Goal: Task Accomplishment & Management: Manage account settings

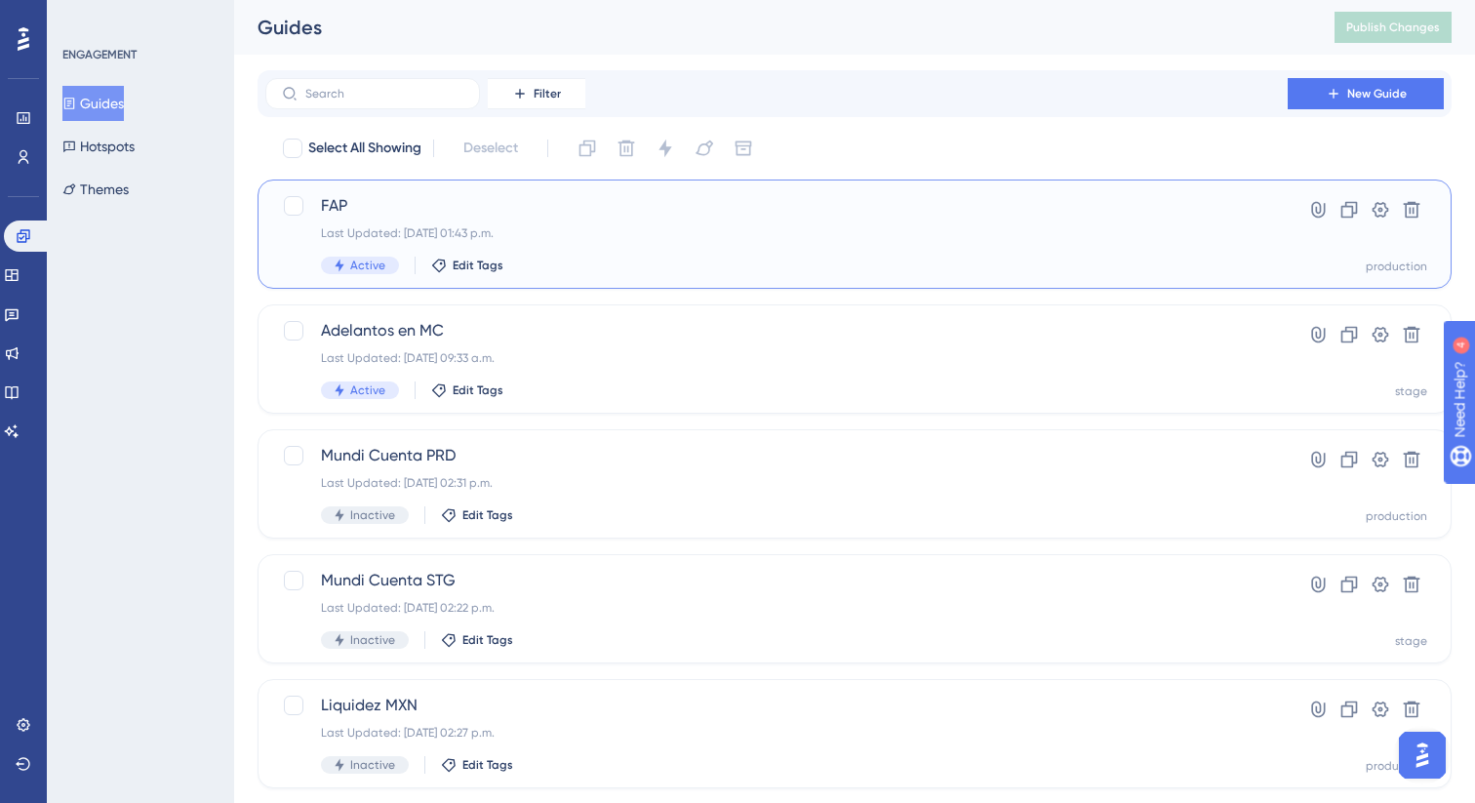
click at [718, 241] on div "FAP Last Updated: [DATE] 01:43 p.m. Active Edit Tags" at bounding box center [776, 234] width 911 height 80
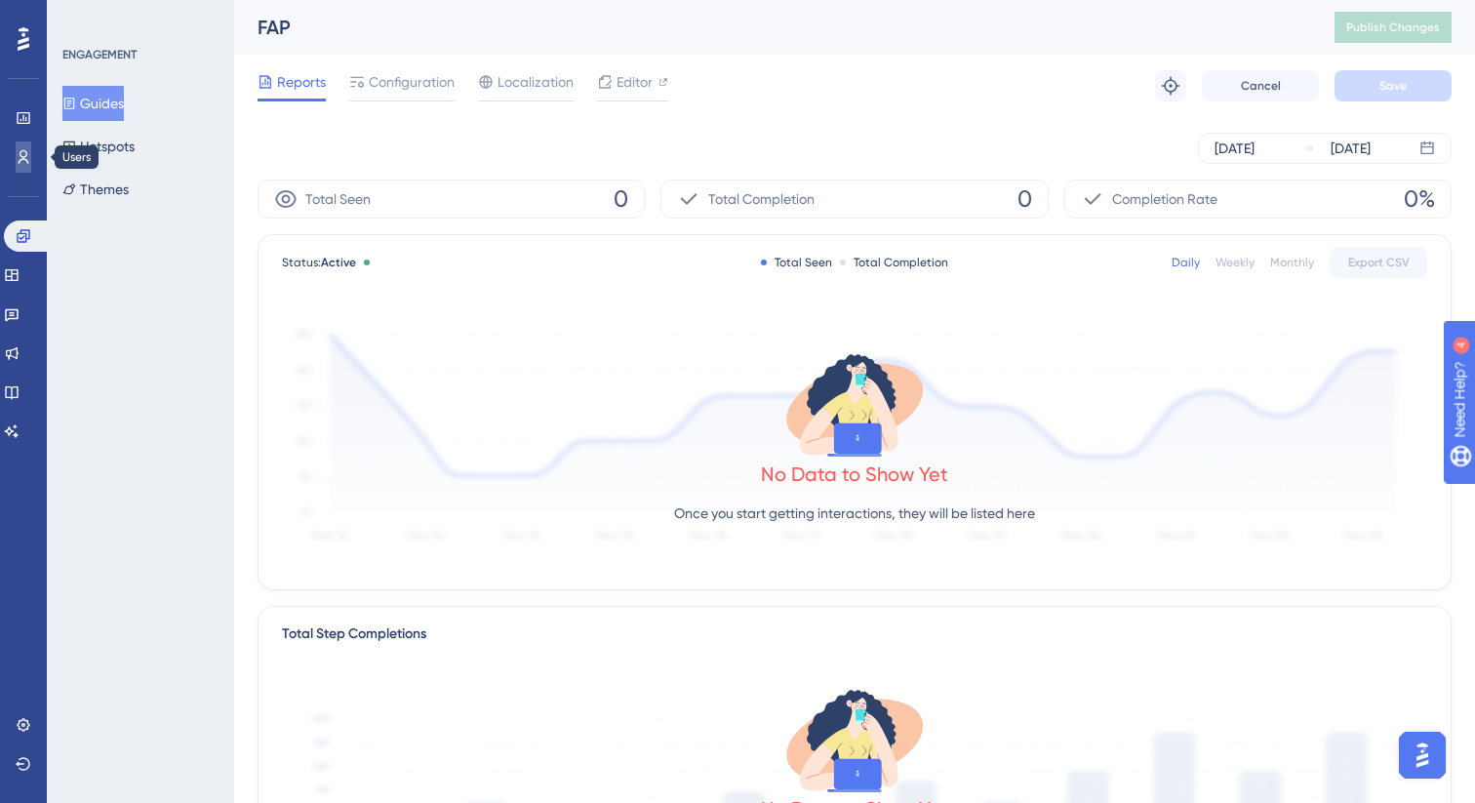
click at [19, 142] on link at bounding box center [24, 156] width 16 height 31
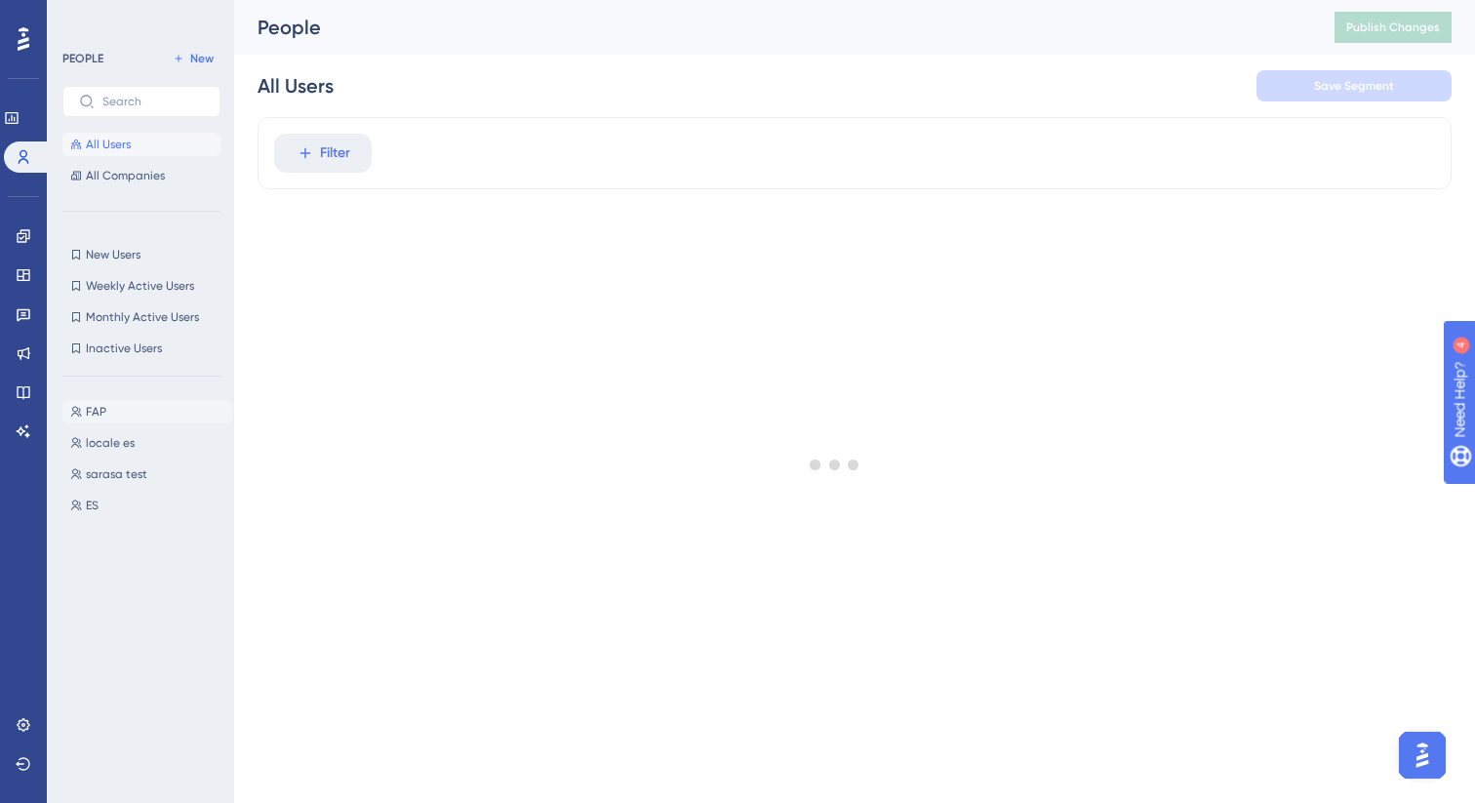
click at [111, 405] on button "FAP FAP" at bounding box center [147, 411] width 170 height 23
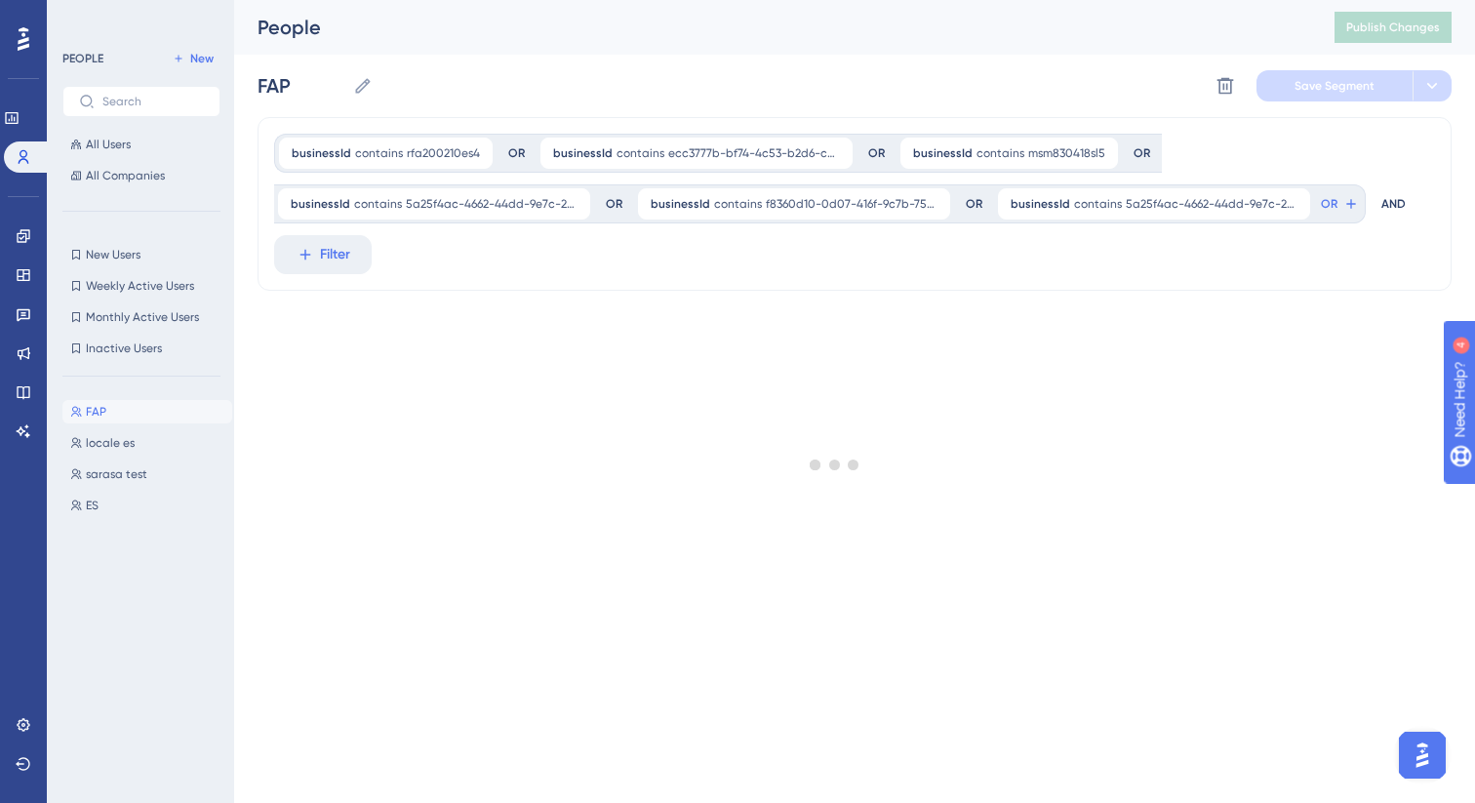
click at [677, 151] on div at bounding box center [835, 464] width 1280 height 662
click at [425, 151] on div at bounding box center [835, 464] width 1280 height 662
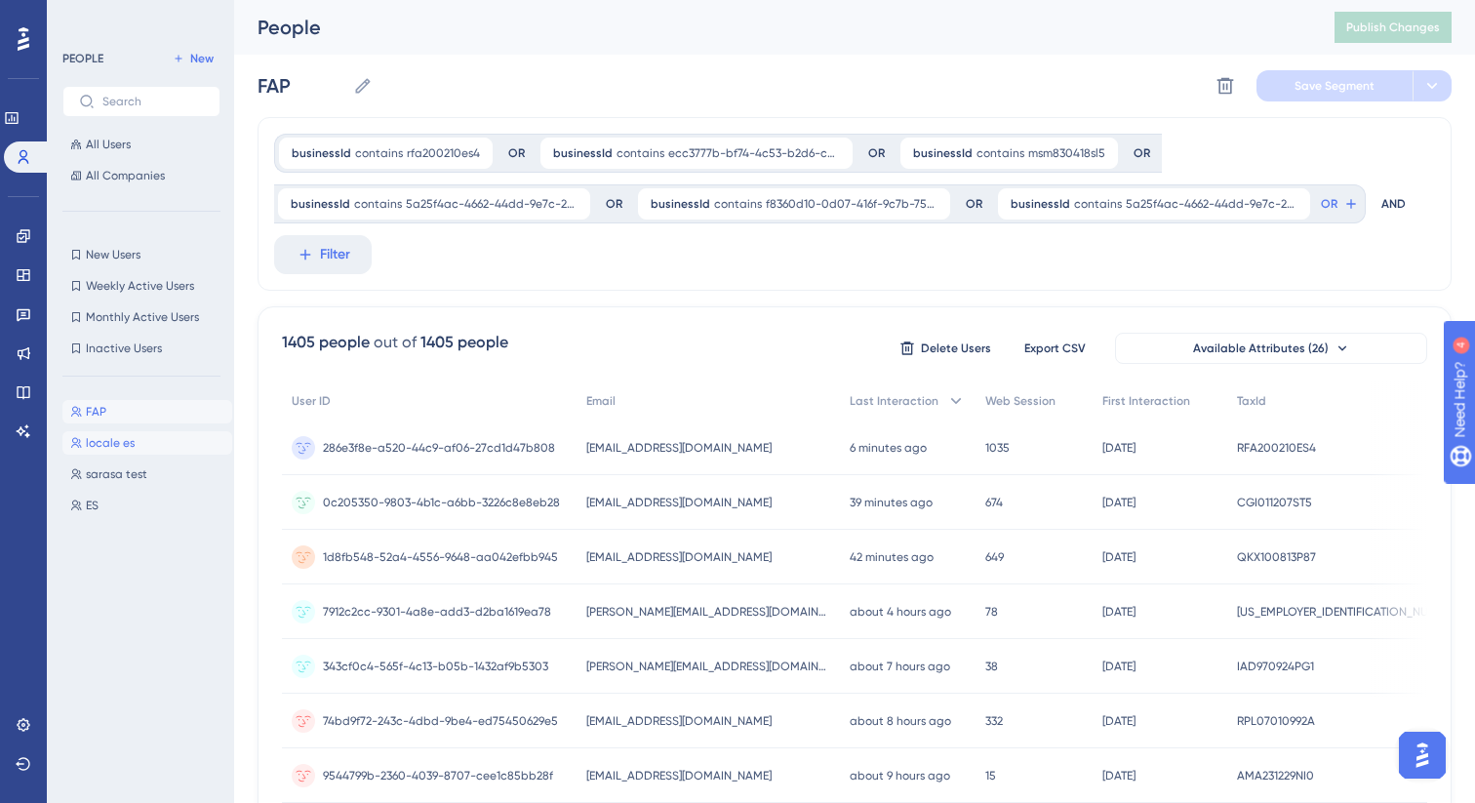
click at [99, 447] on span "locale es" at bounding box center [110, 443] width 49 height 16
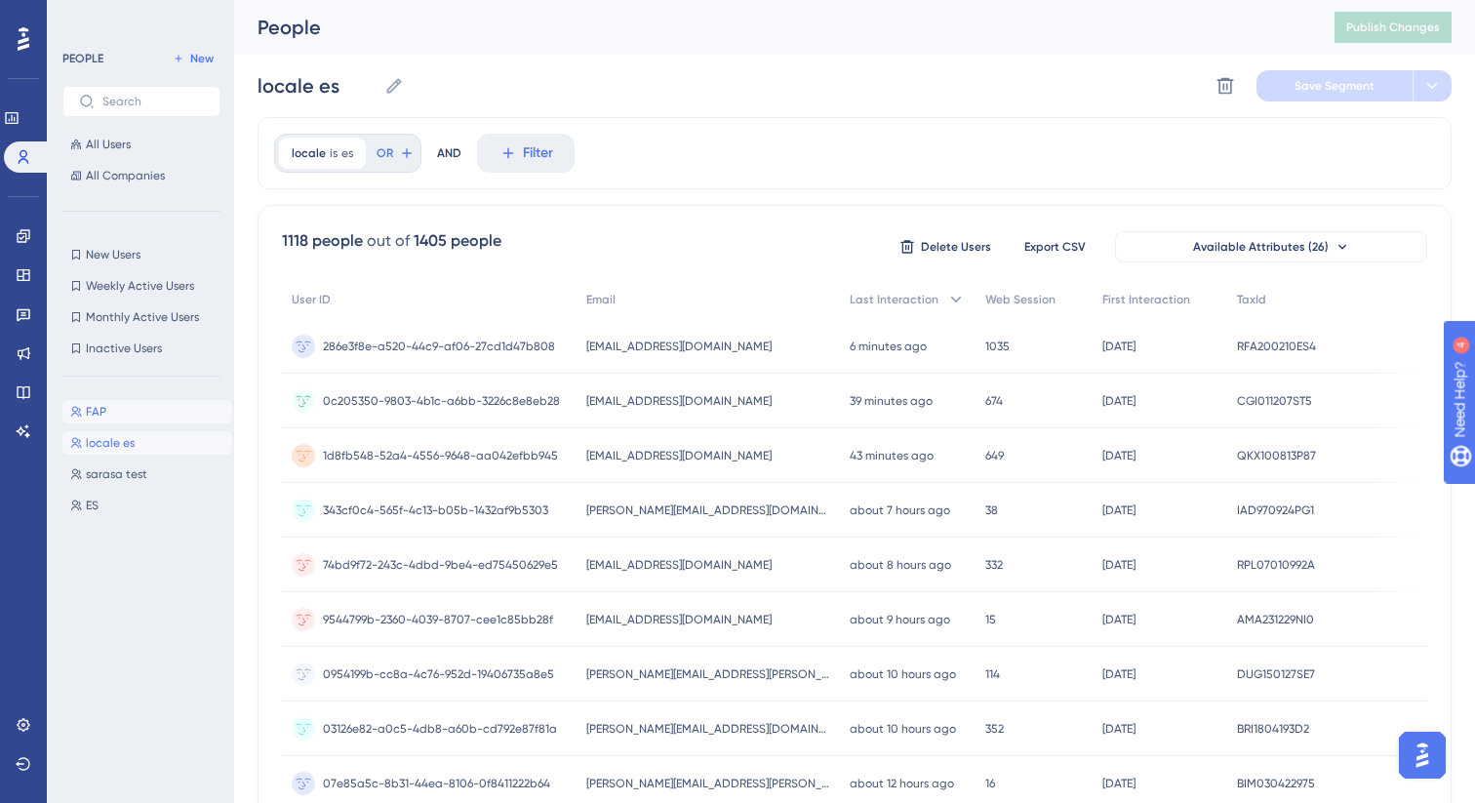
click at [91, 415] on span "FAP" at bounding box center [96, 412] width 20 height 16
type input "FAP"
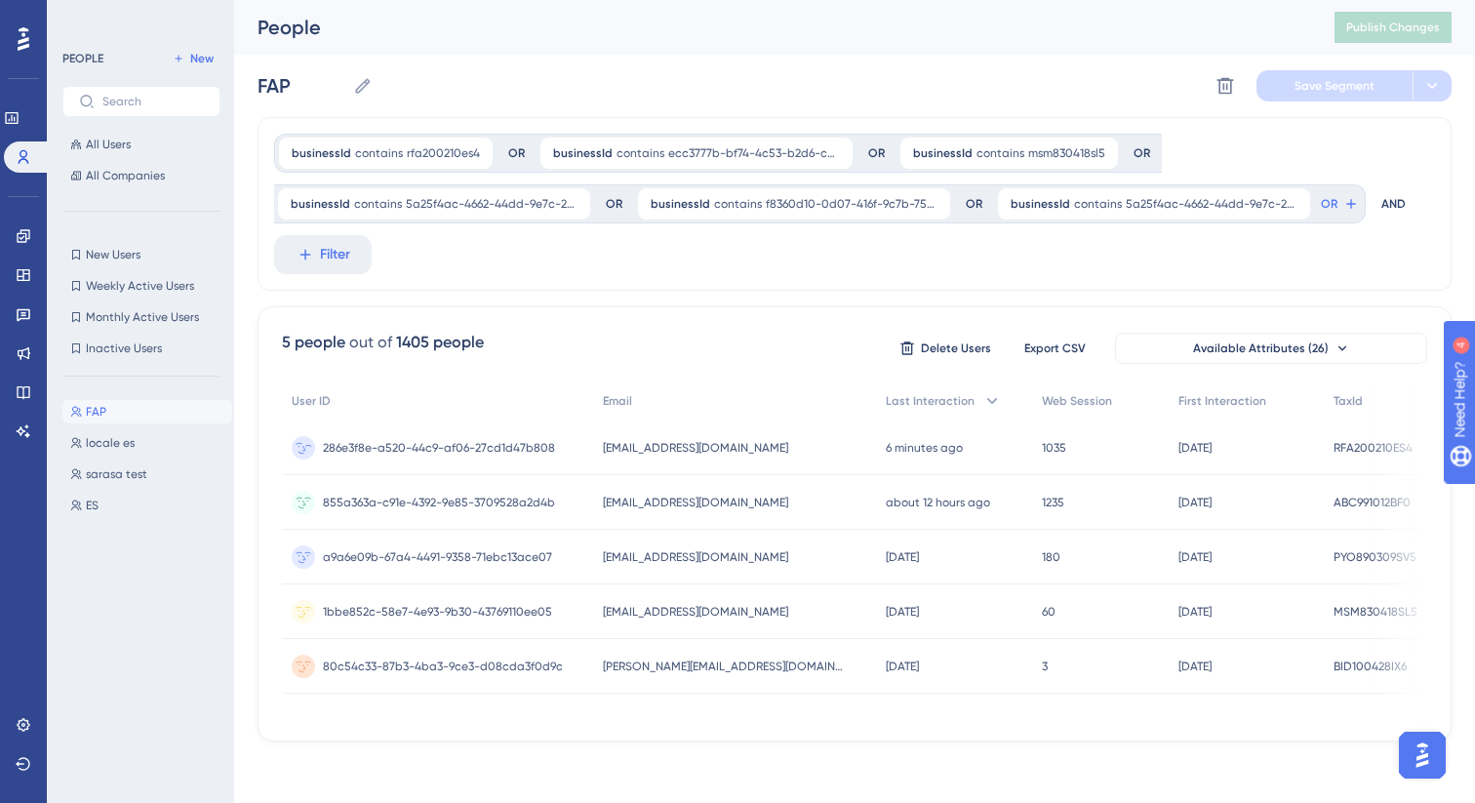
click at [439, 446] on span "286e3f8e-a520-44c9-af06-27cd1d47b808" at bounding box center [439, 448] width 232 height 16
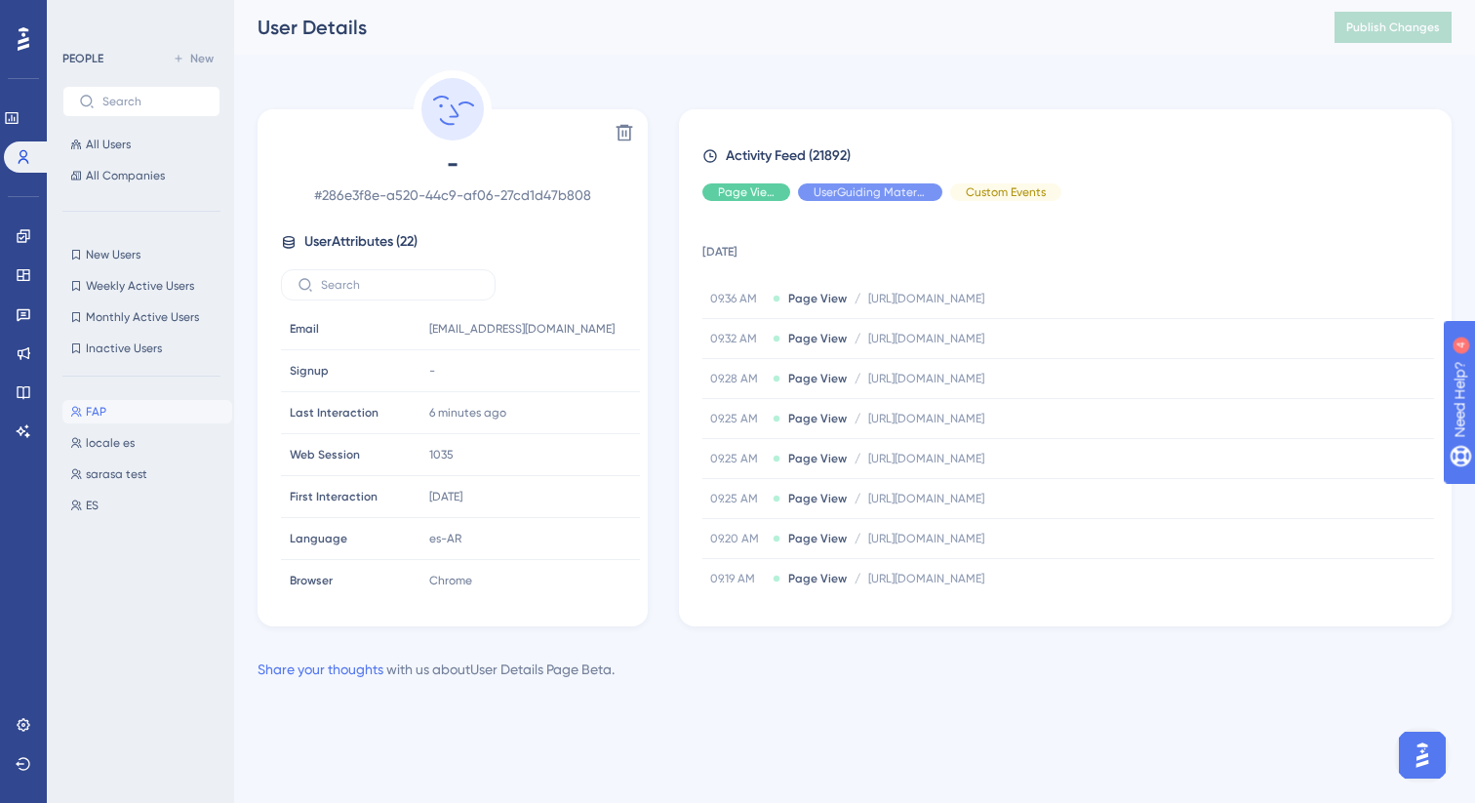
click at [427, 194] on span "# 286e3f8e-a520-44c9-af06-27cd1d47b808" at bounding box center [452, 194] width 343 height 23
copy div "# 286e3f8e-a520-44c9-af06-27cd1d47b808"
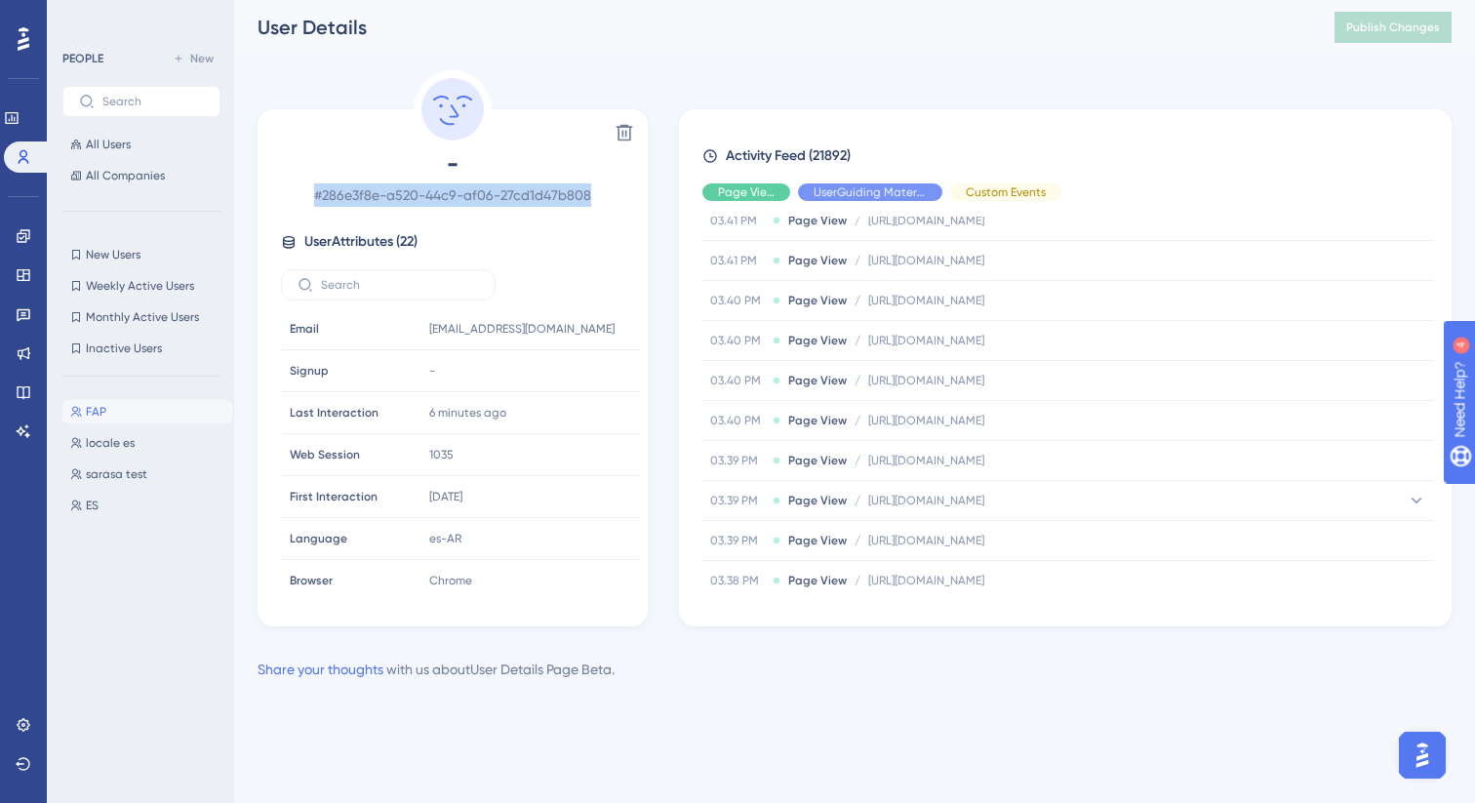
scroll to position [6673, 0]
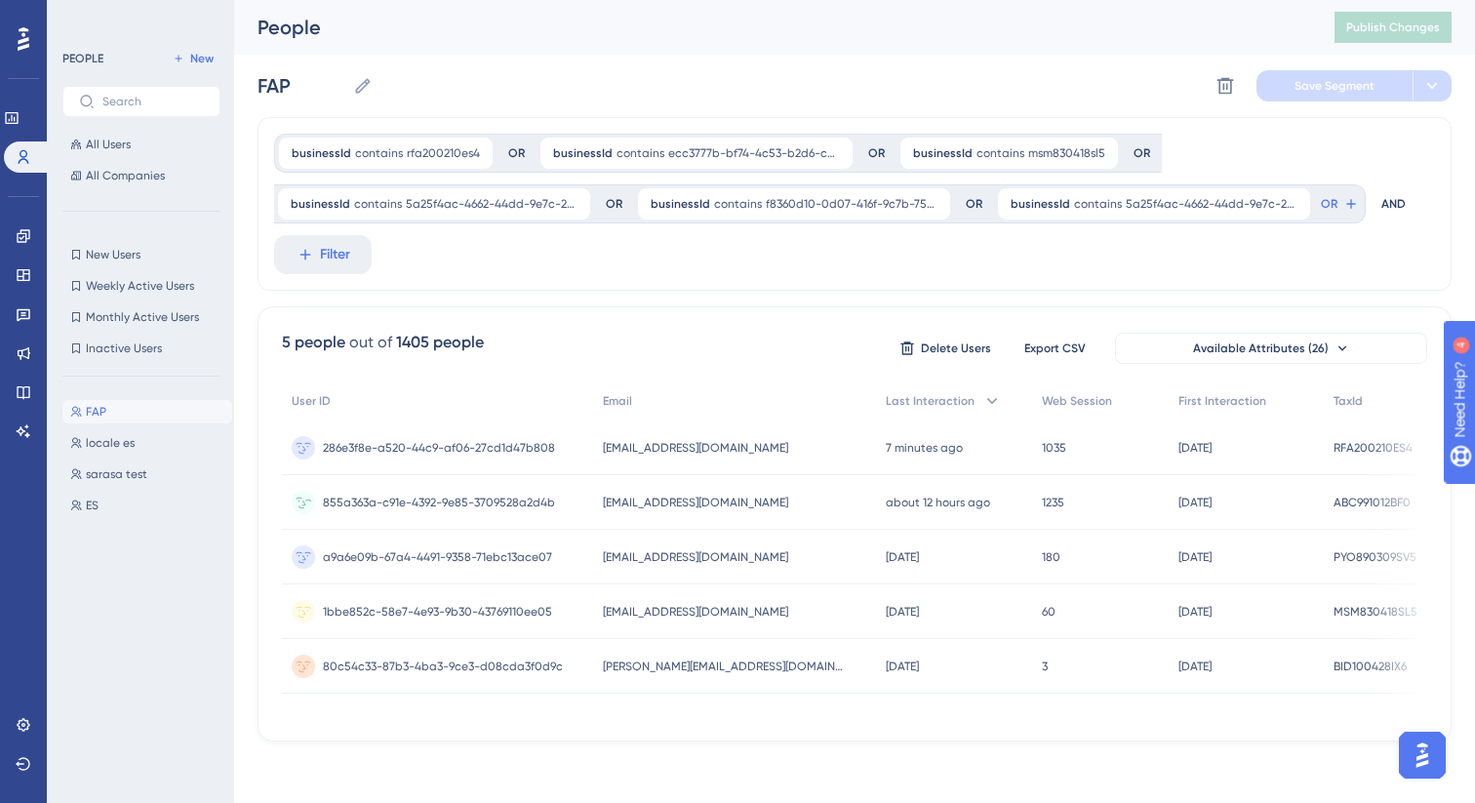
click at [484, 499] on span "855a363a-c91e-4392-9e85-3709528a2d4b" at bounding box center [439, 502] width 232 height 16
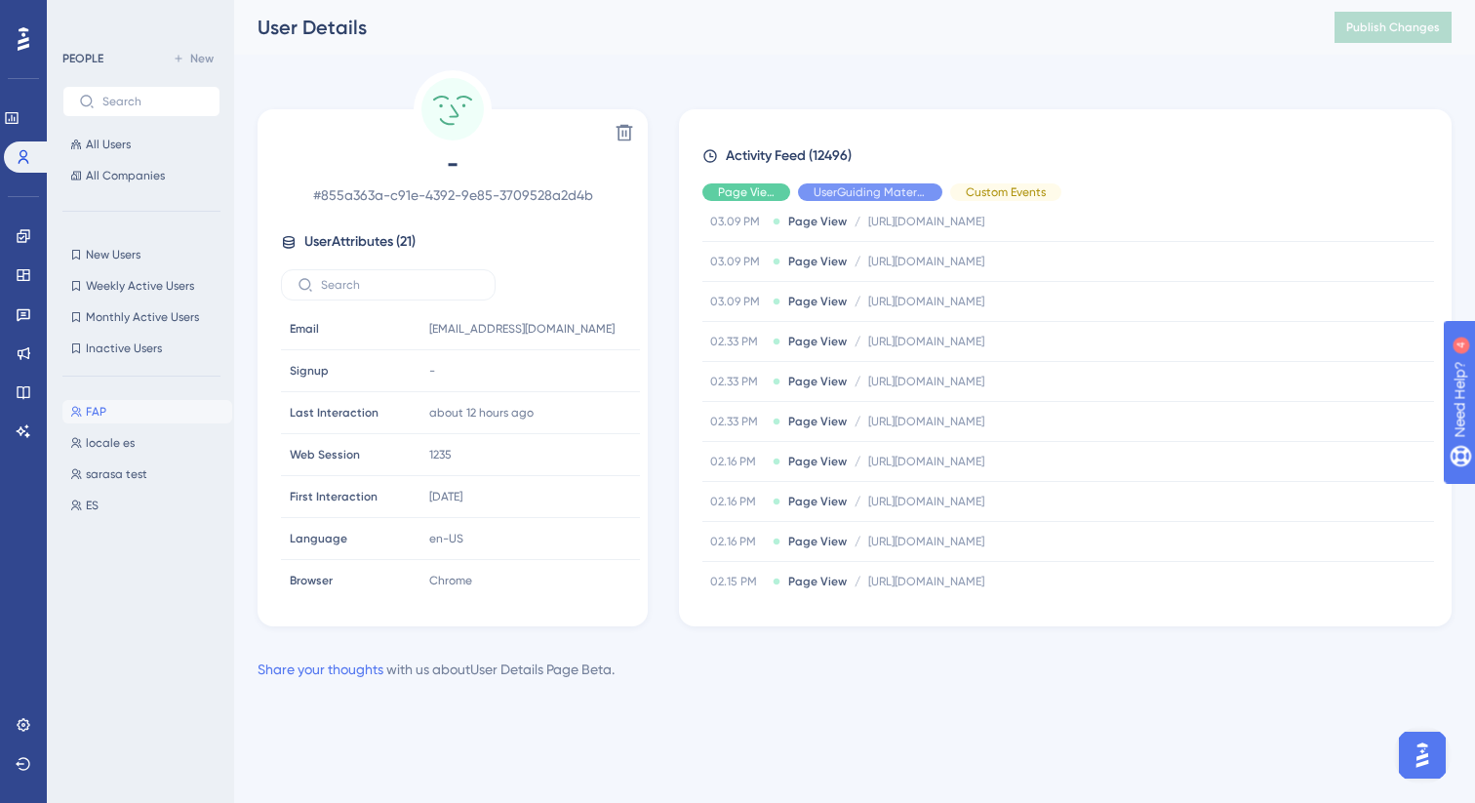
scroll to position [626, 0]
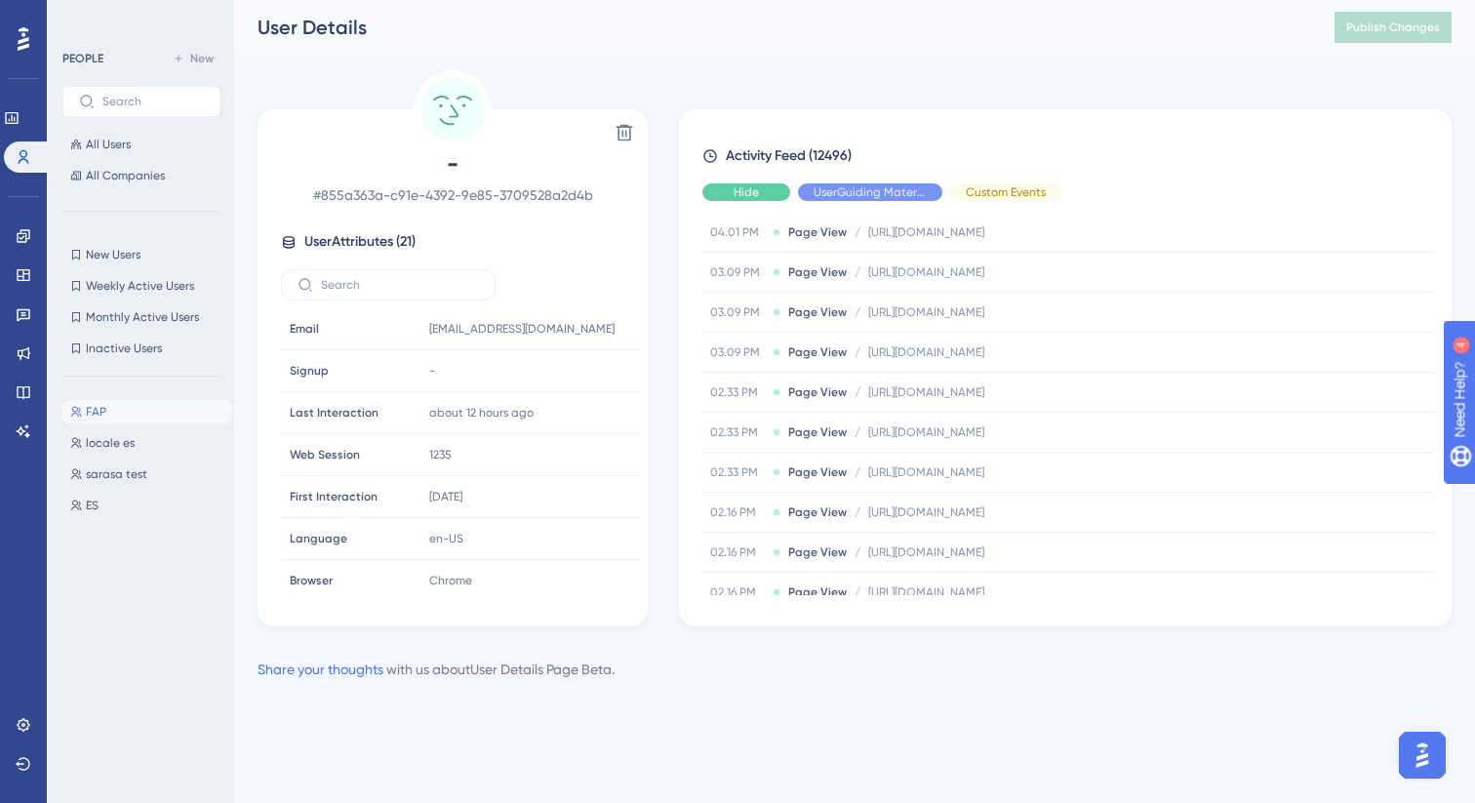
click at [757, 194] on span "Hide" at bounding box center [745, 192] width 25 height 16
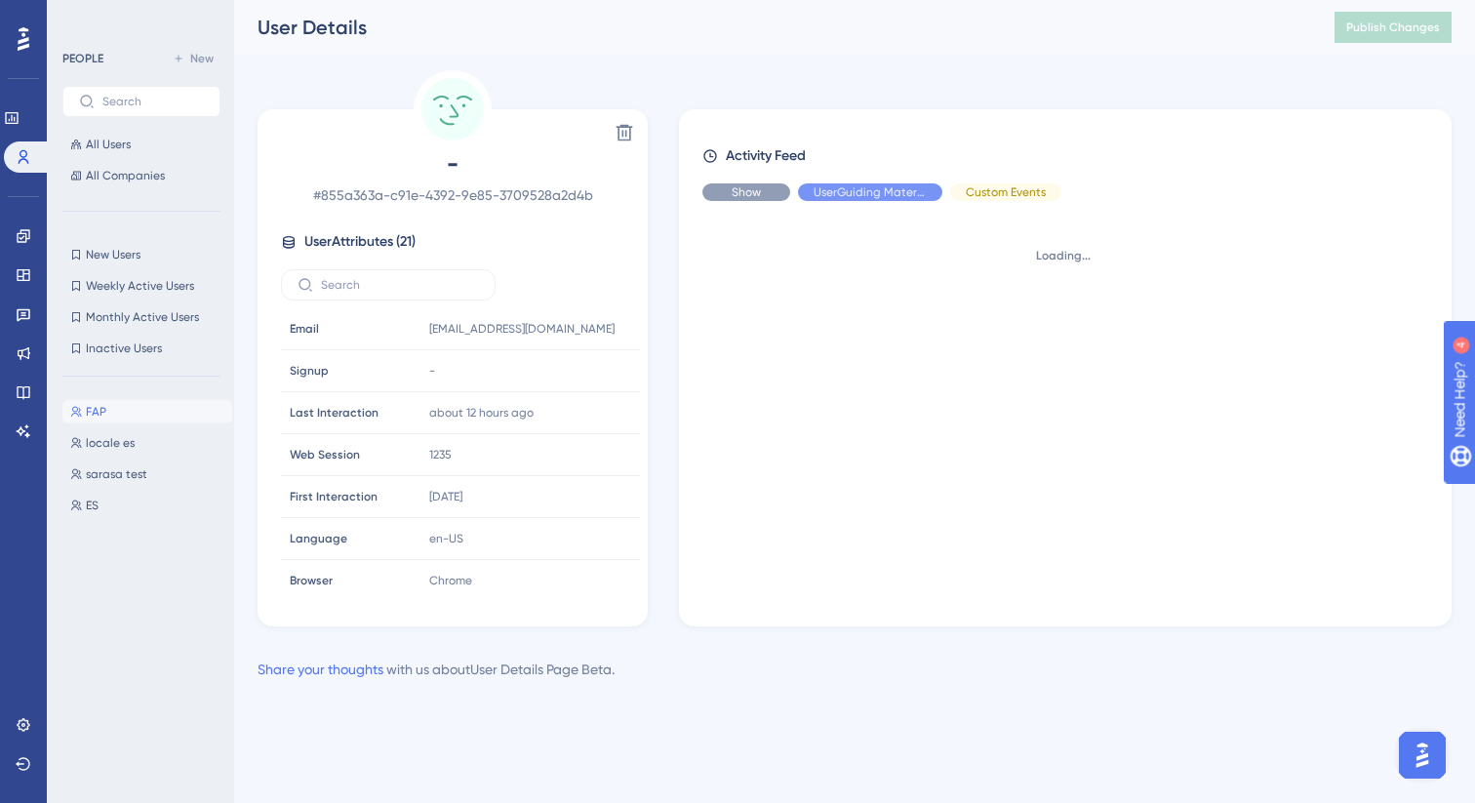
scroll to position [0, 0]
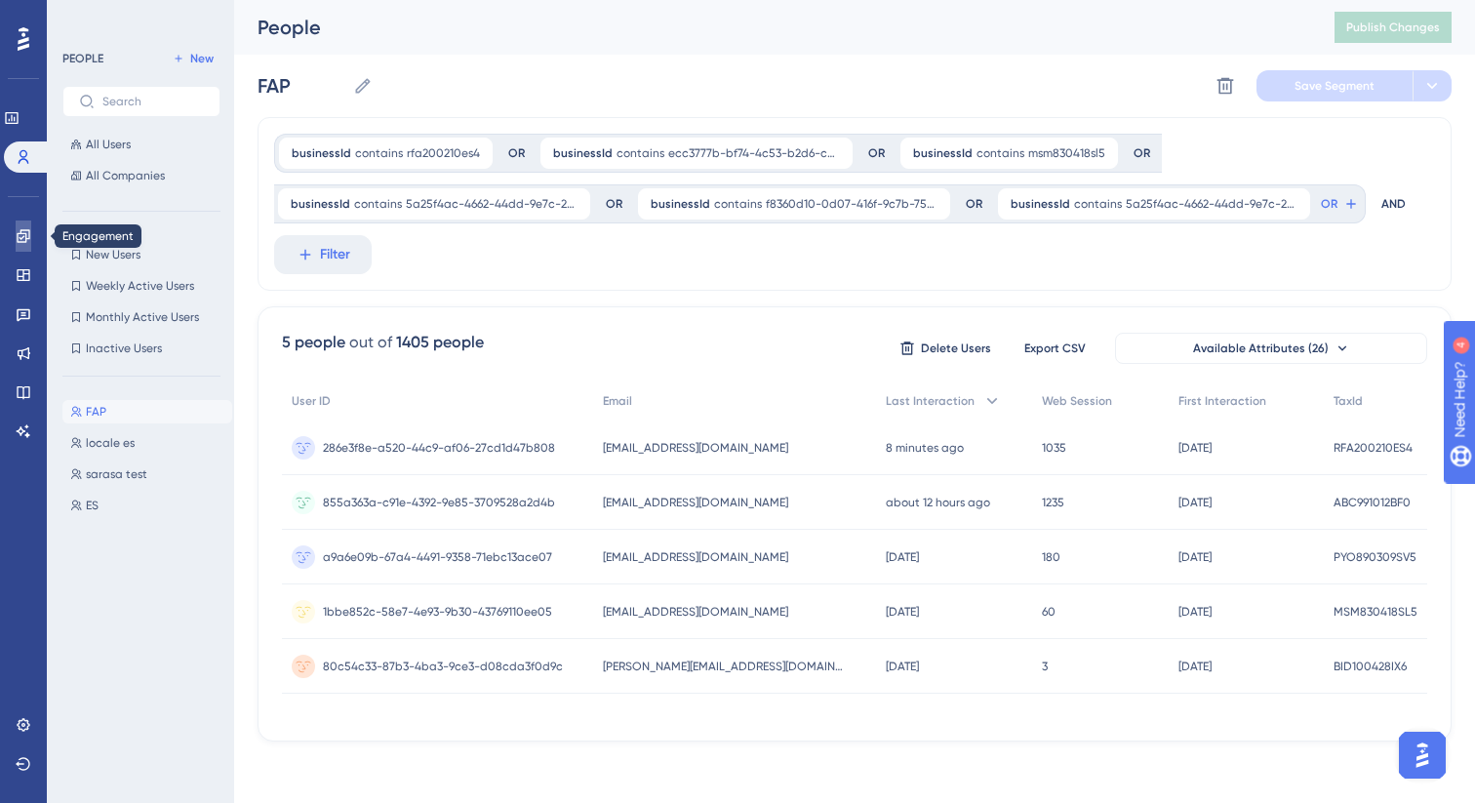
click at [24, 245] on link at bounding box center [24, 235] width 16 height 31
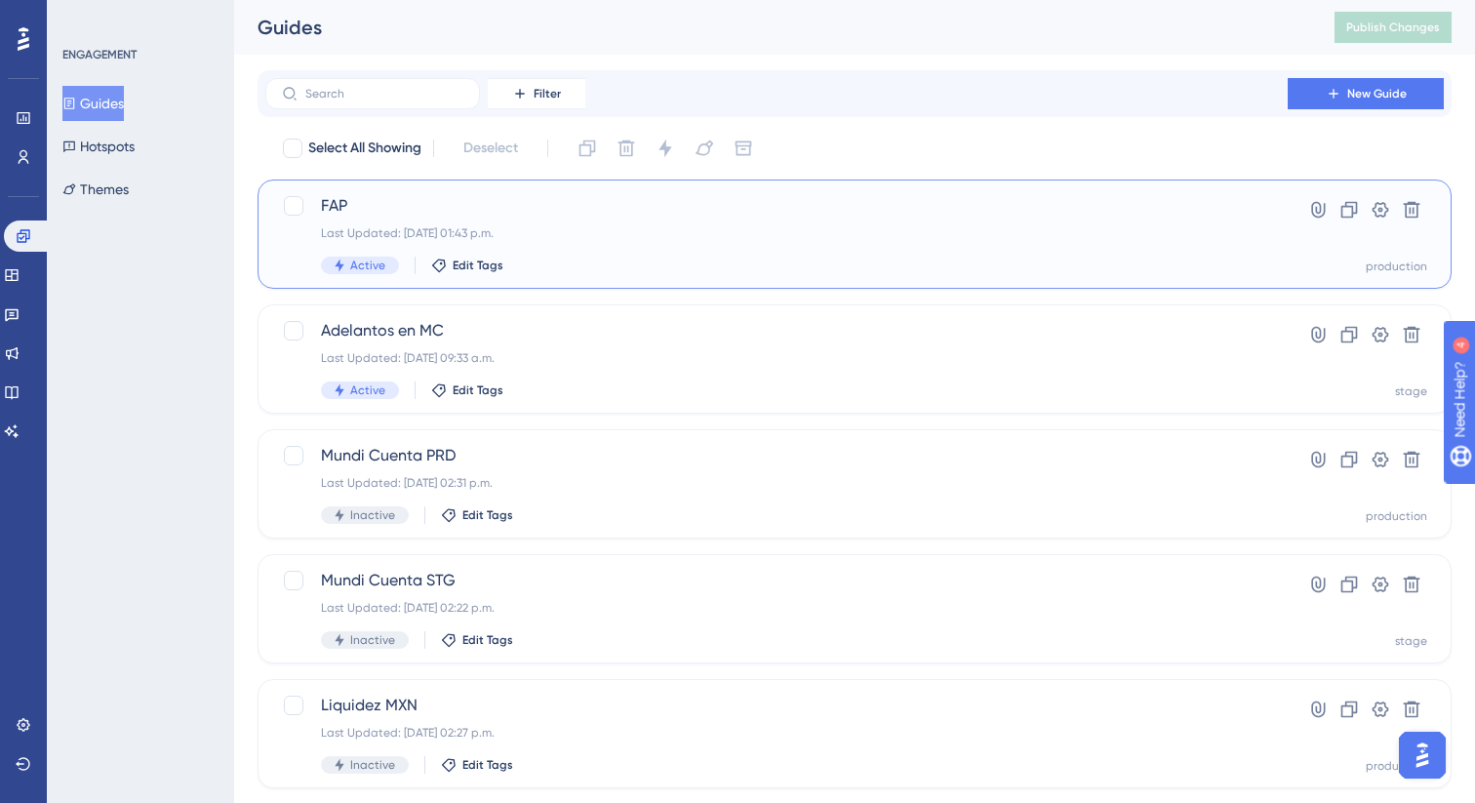
click at [696, 230] on div "Last Updated: [DATE] 01:43 p.m." at bounding box center [776, 233] width 911 height 16
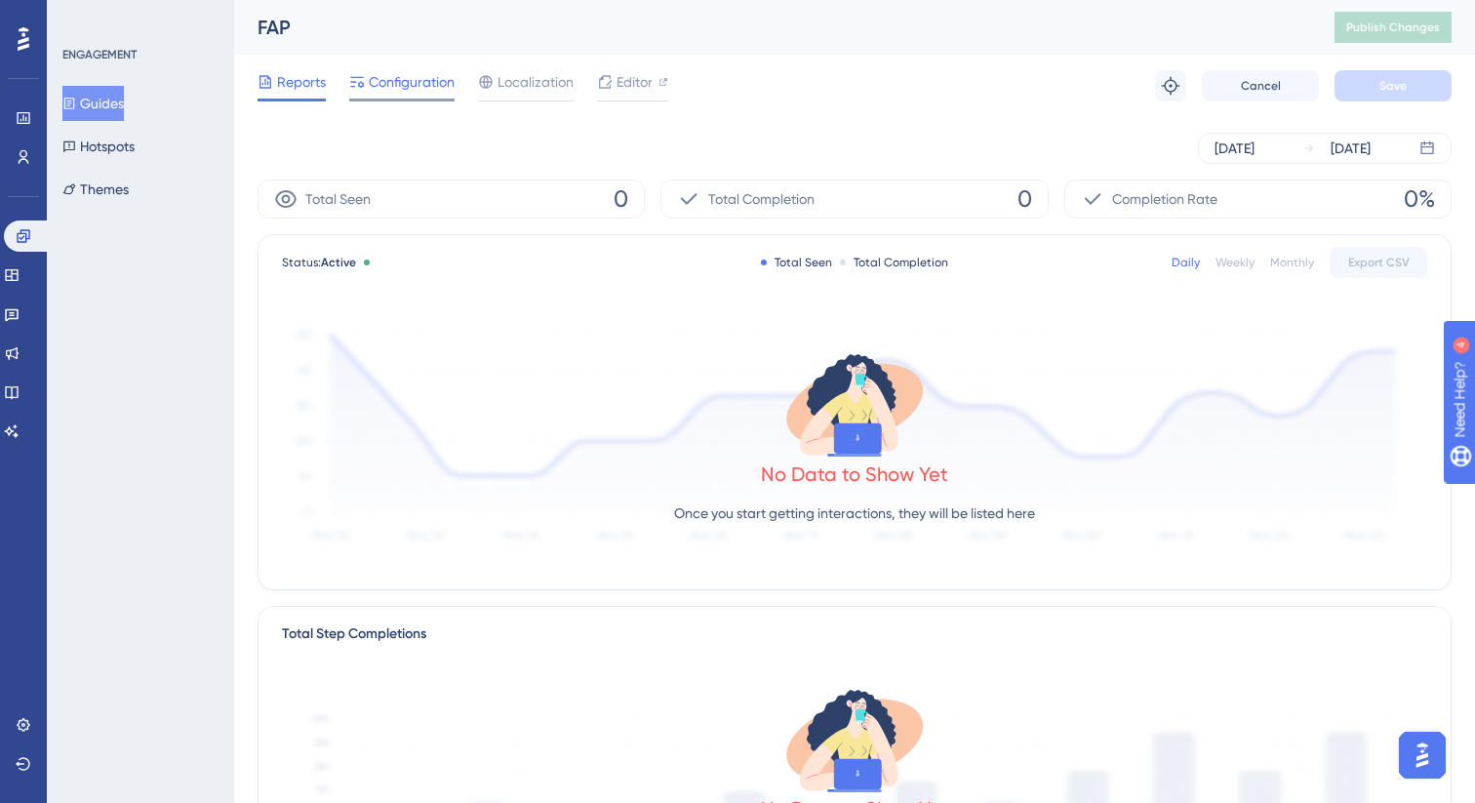
click at [444, 91] on span "Configuration" at bounding box center [412, 81] width 86 height 23
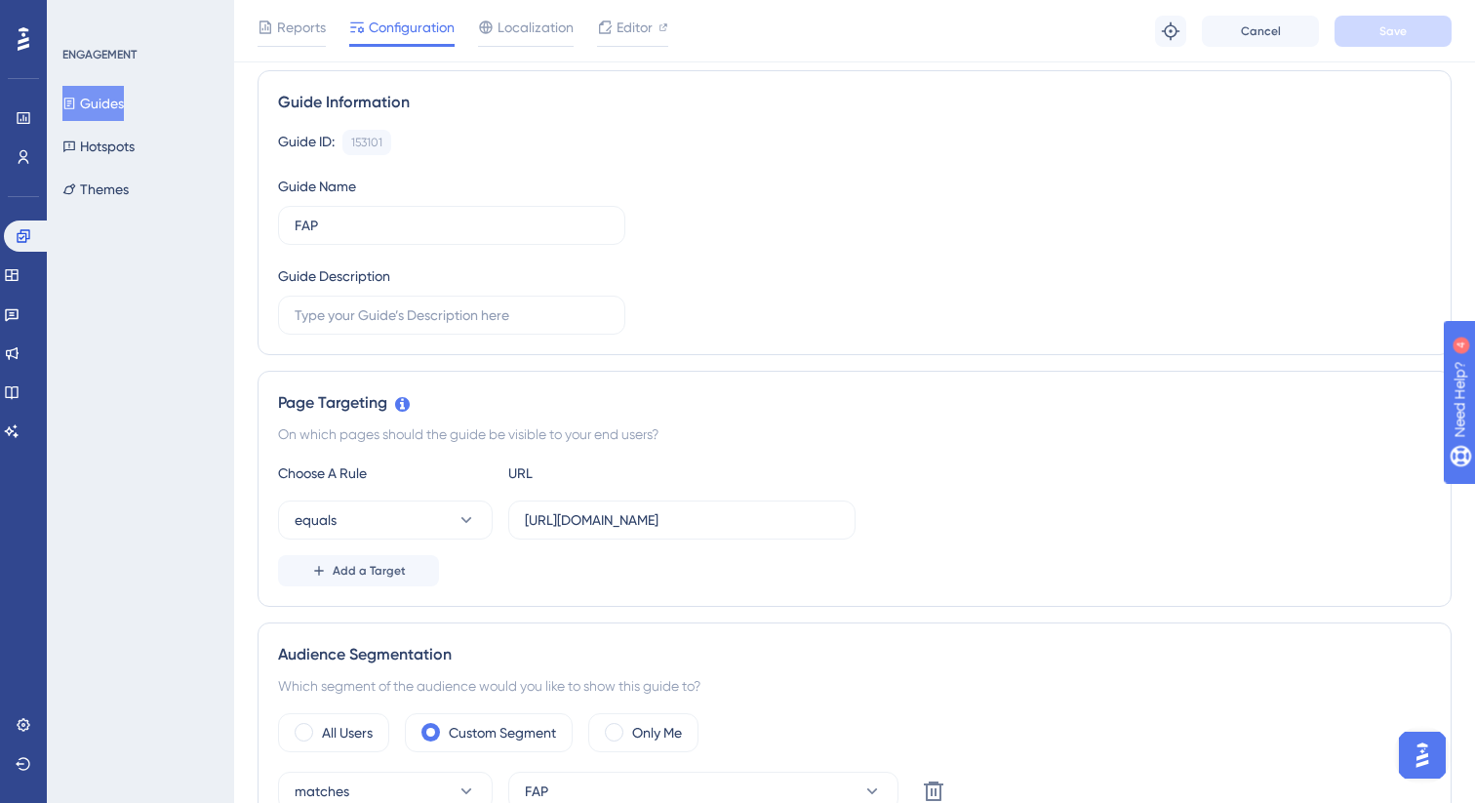
scroll to position [157, 0]
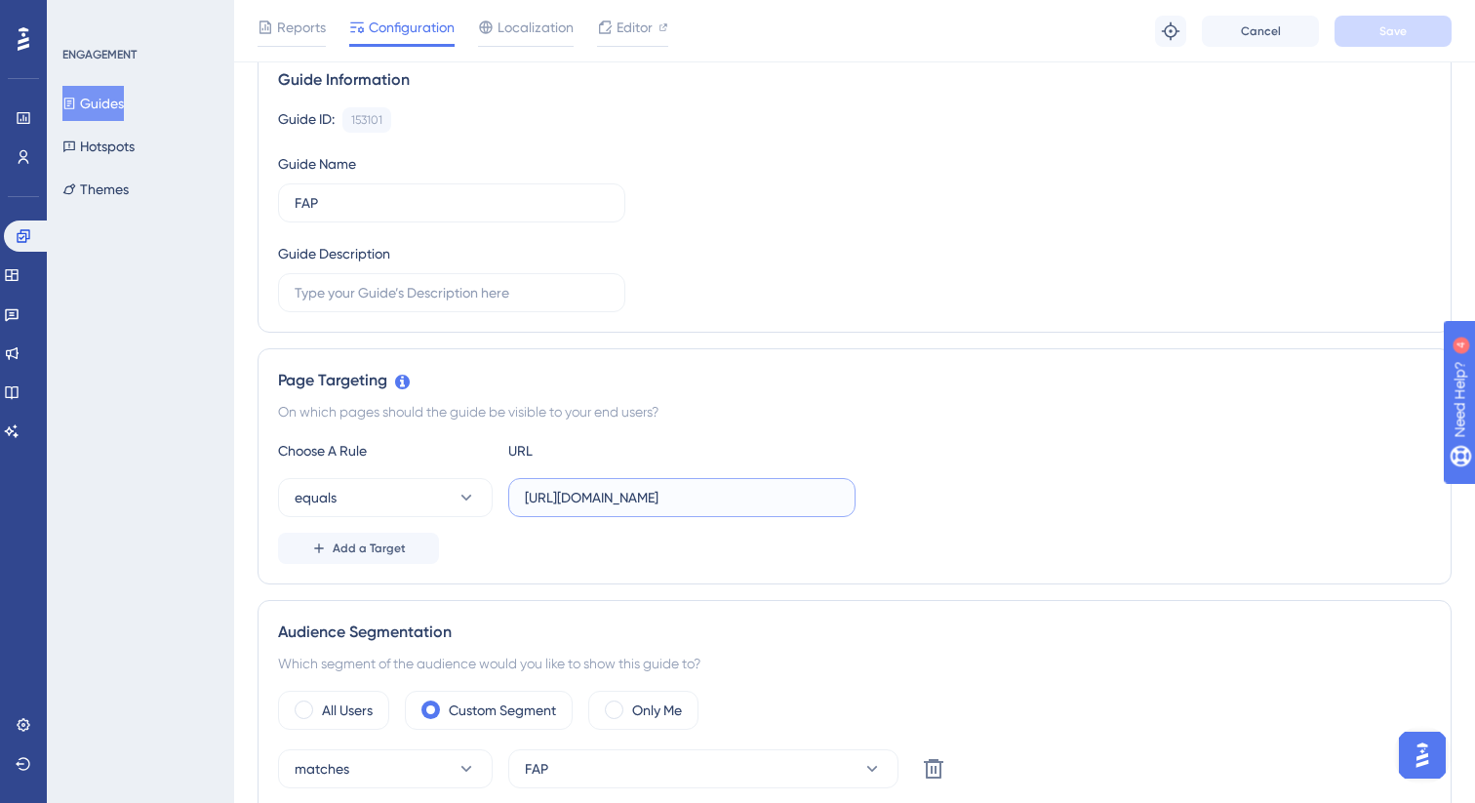
click at [655, 499] on input "[URL][DOMAIN_NAME]" at bounding box center [682, 497] width 314 height 21
type input "[URL][DOMAIN_NAME]"
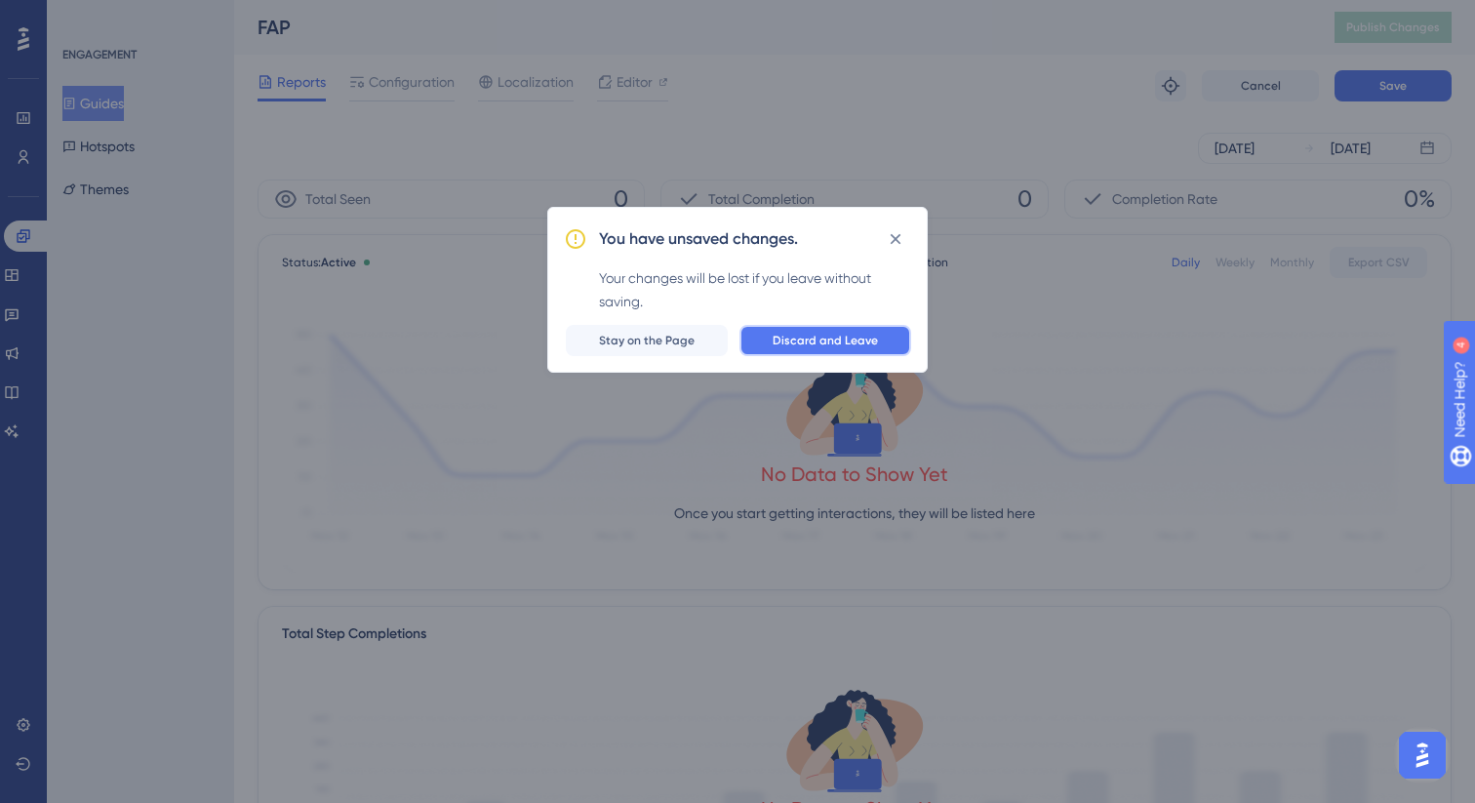
click at [802, 338] on span "Discard and Leave" at bounding box center [824, 341] width 105 height 16
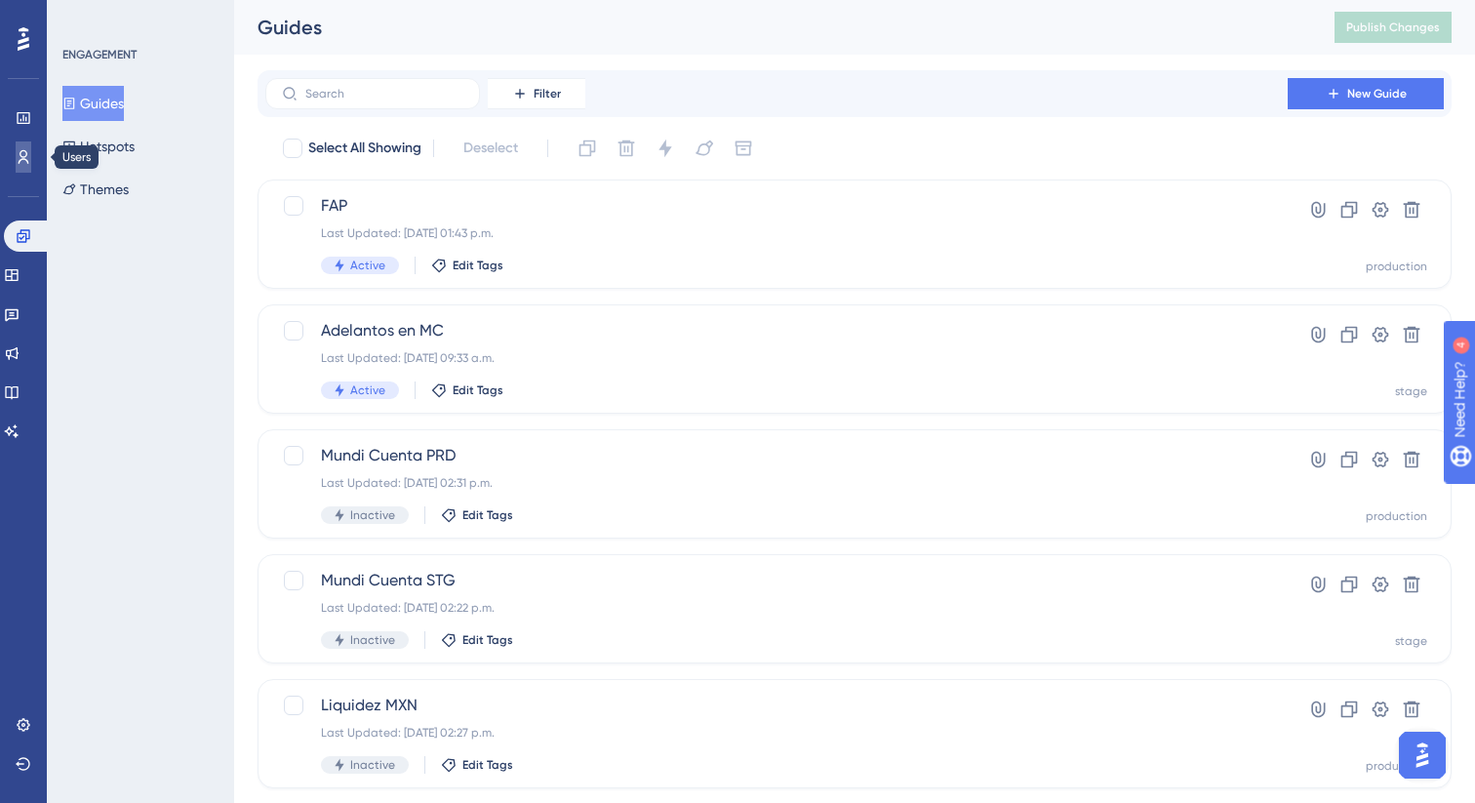
click at [16, 169] on link at bounding box center [24, 156] width 16 height 31
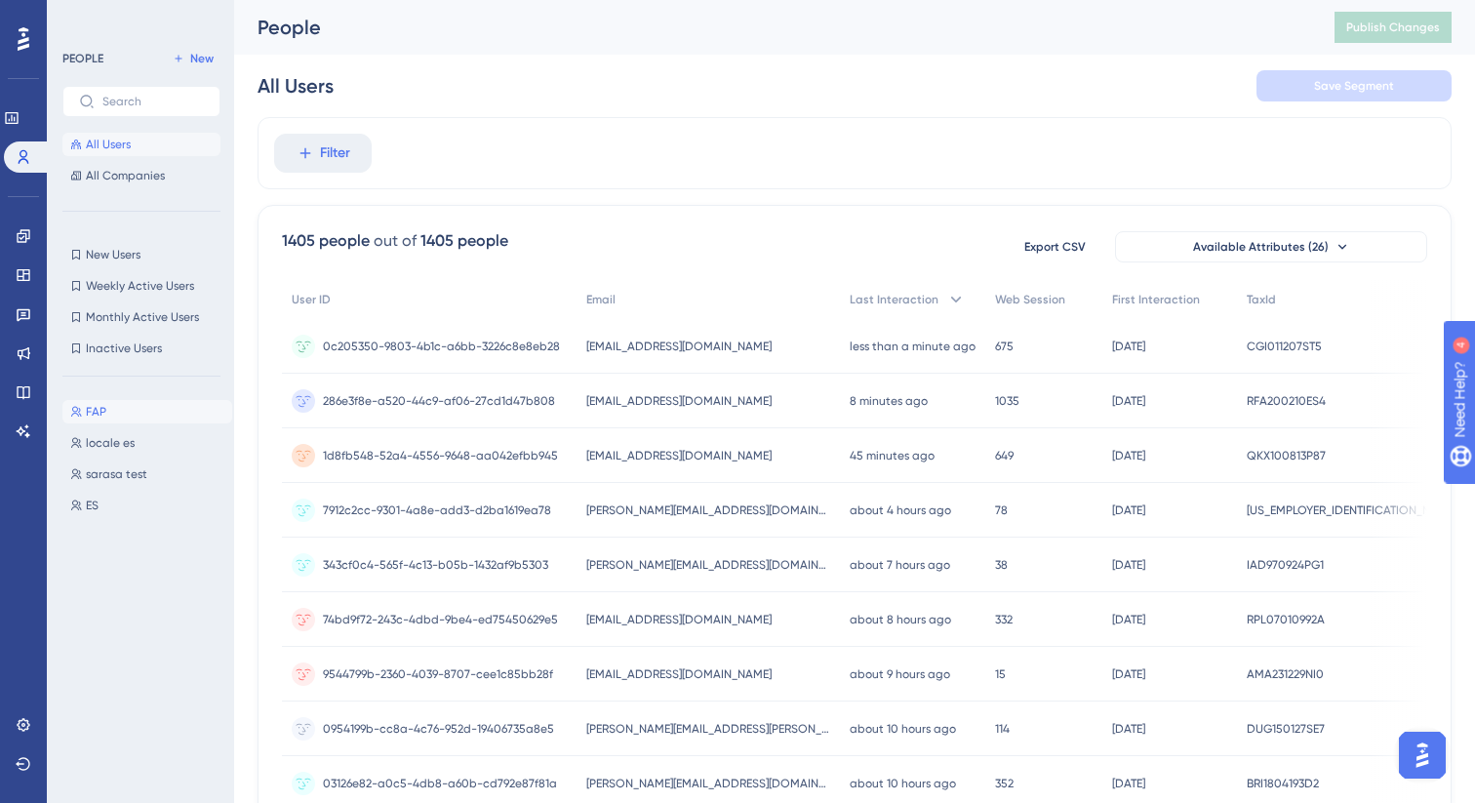
click at [125, 407] on button "FAP FAP" at bounding box center [147, 411] width 170 height 23
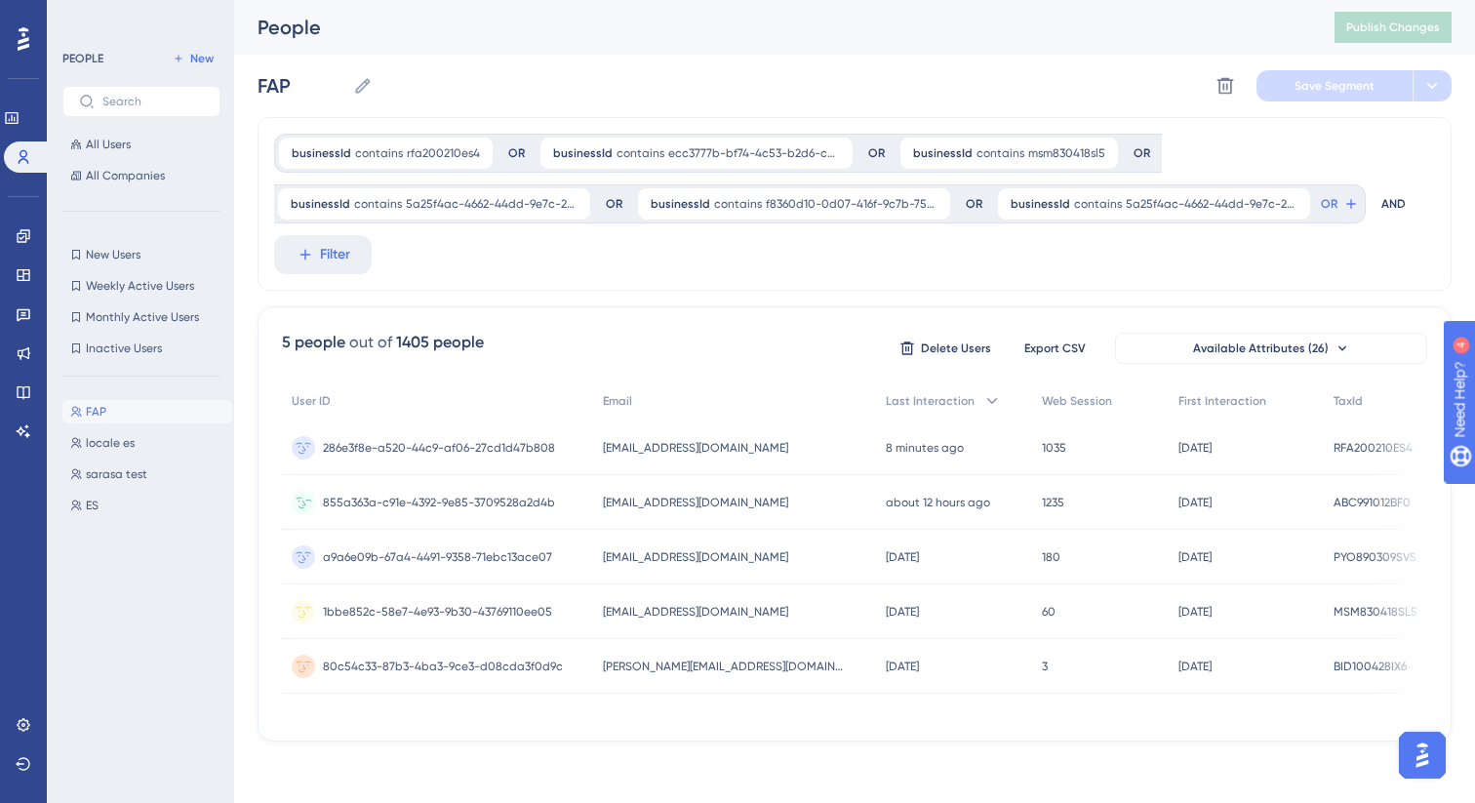
click at [571, 500] on div "855a363a-c91e-4392-9e85-3709528a2d4b 855a363a-c91e-4392-9e85-3709528a2d4b" at bounding box center [437, 502] width 311 height 55
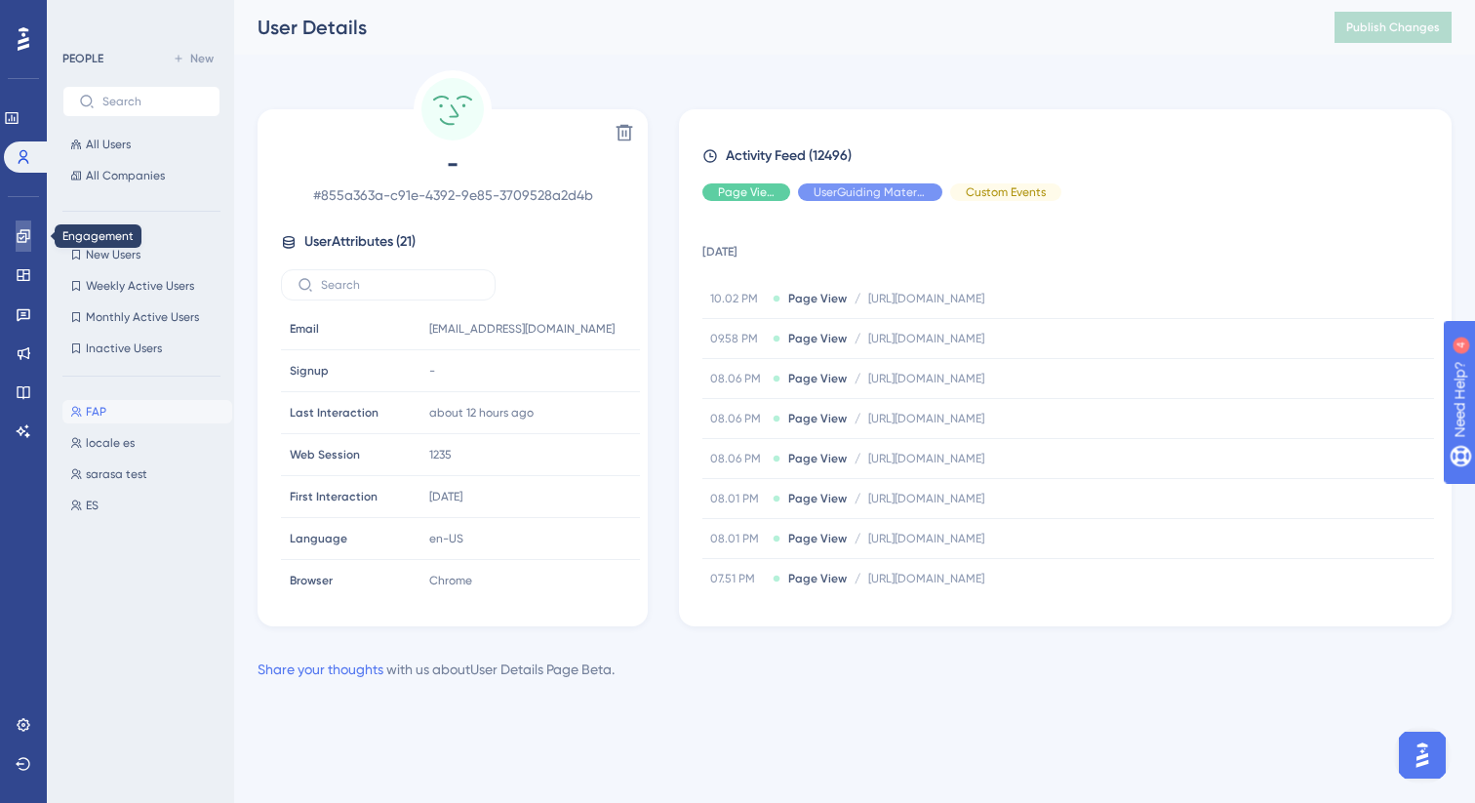
click at [23, 228] on icon at bounding box center [24, 236] width 16 height 16
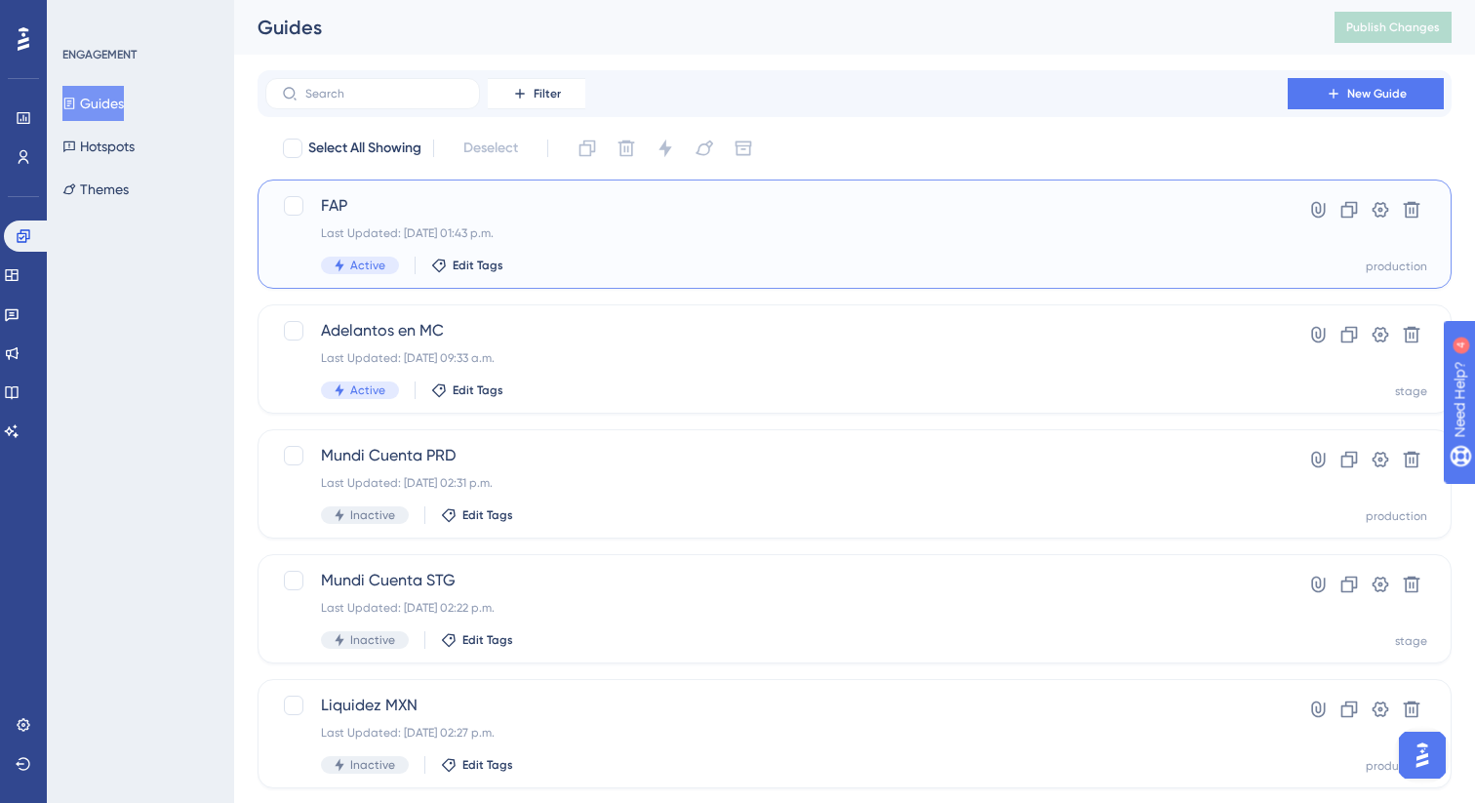
click at [656, 227] on div "Last Updated: [DATE] 01:43 p.m." at bounding box center [776, 233] width 911 height 16
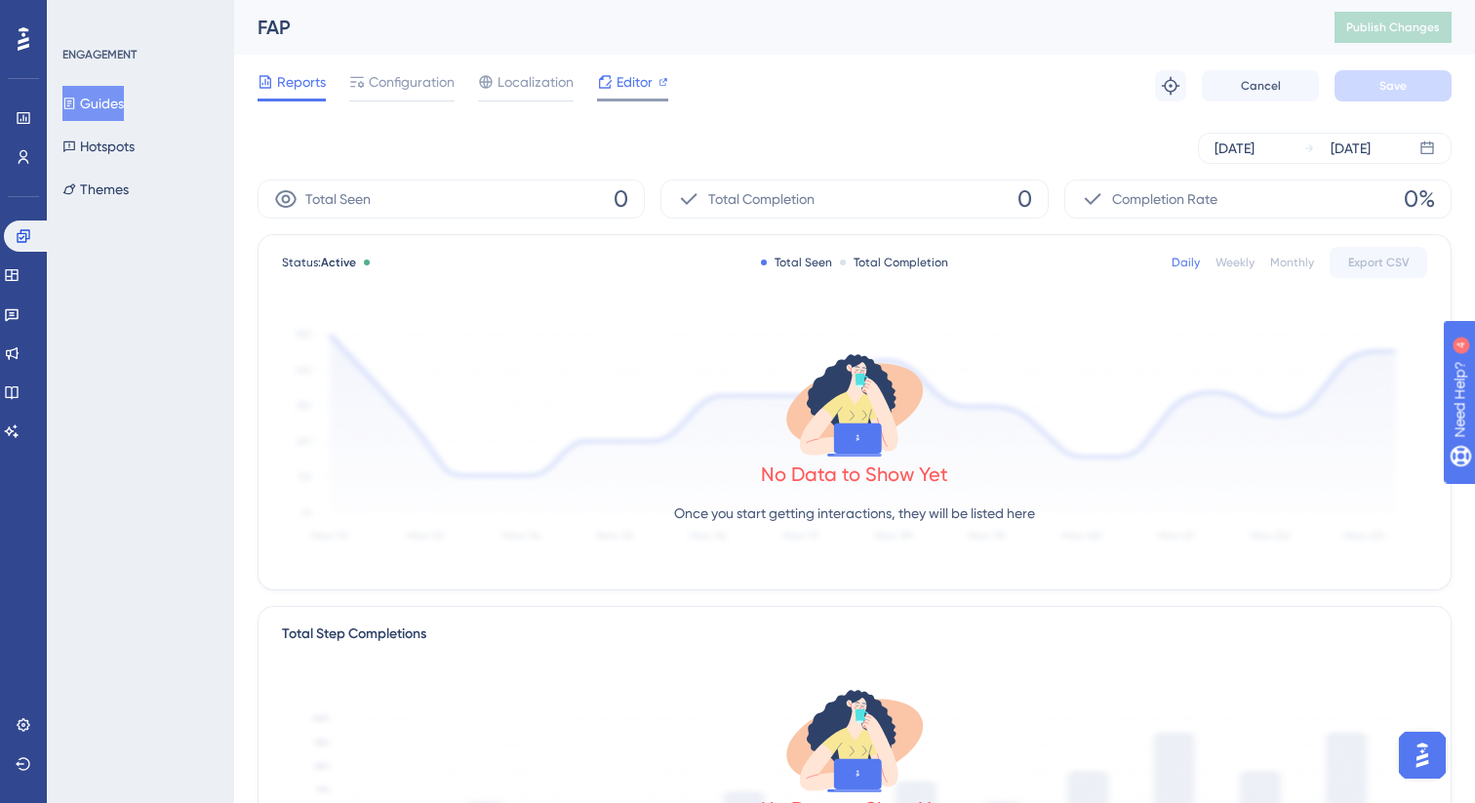
click at [607, 76] on icon at bounding box center [605, 81] width 13 height 13
click at [393, 80] on span "Configuration" at bounding box center [412, 81] width 86 height 23
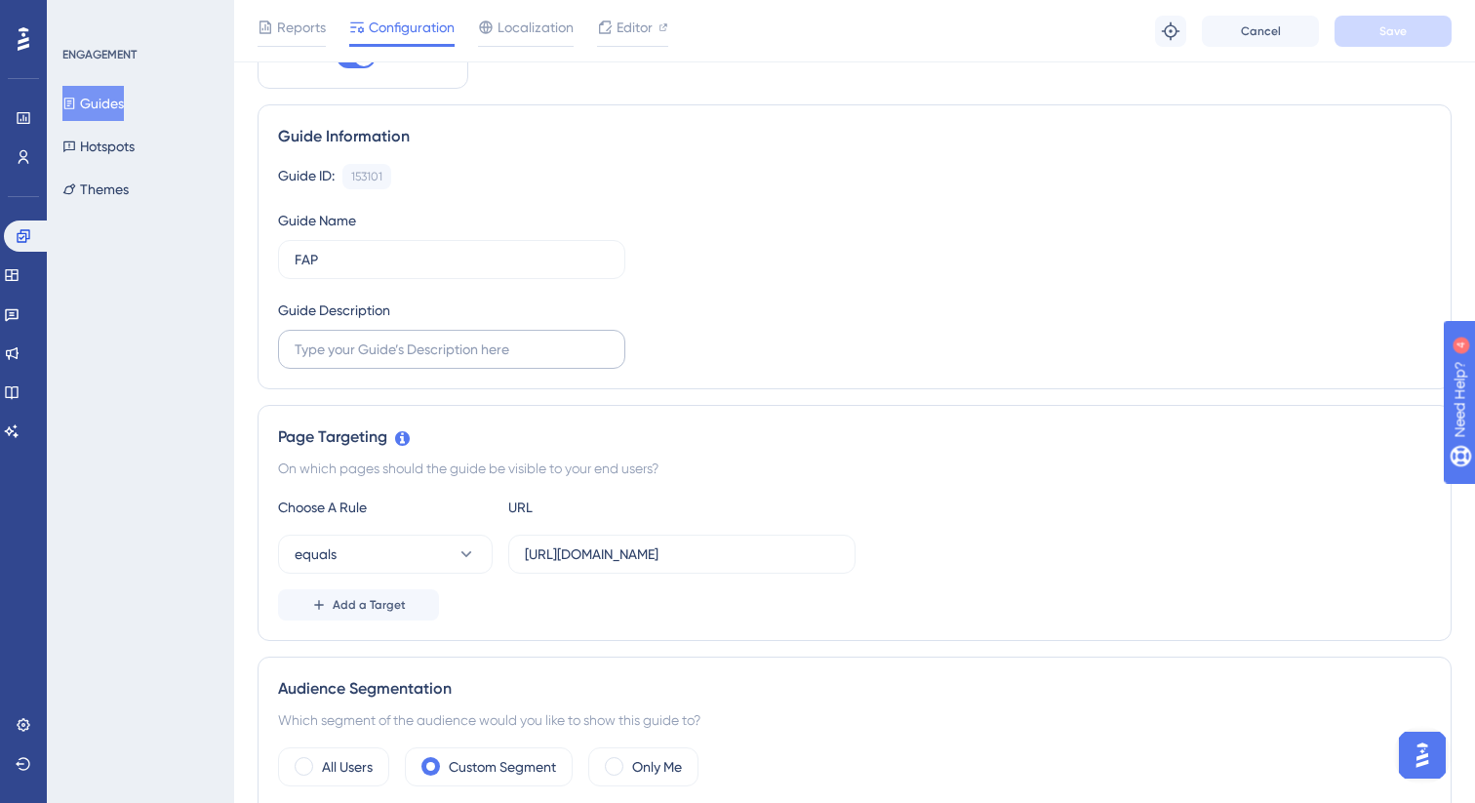
scroll to position [101, 0]
click at [657, 557] on input "[URL][DOMAIN_NAME]" at bounding box center [682, 552] width 314 height 21
type input "[URL][DOMAIN_NAME]"
click at [870, 533] on div "Choose A Rule URL equals [URL][DOMAIN_NAME] Add a Target" at bounding box center [854, 556] width 1153 height 125
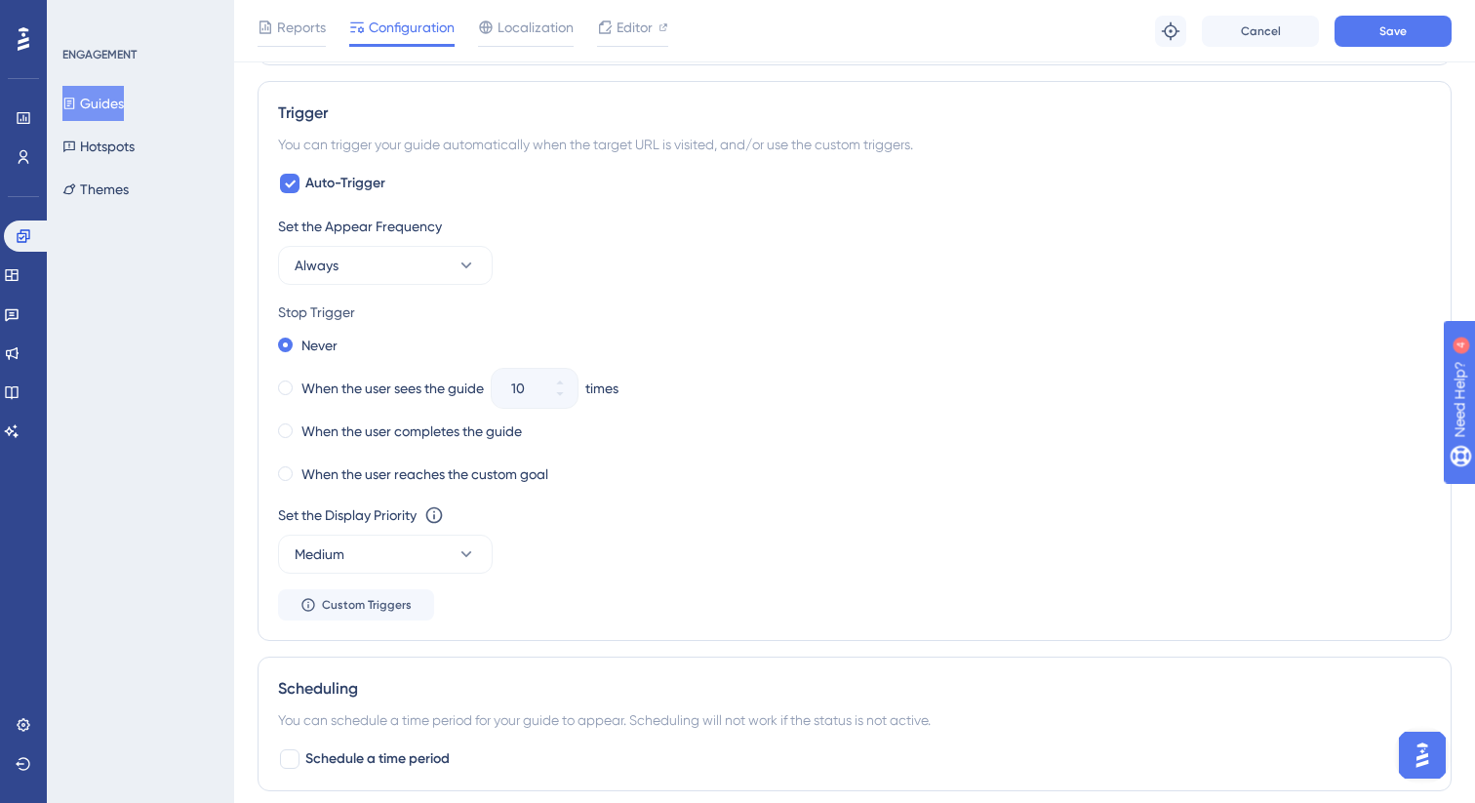
scroll to position [967, 0]
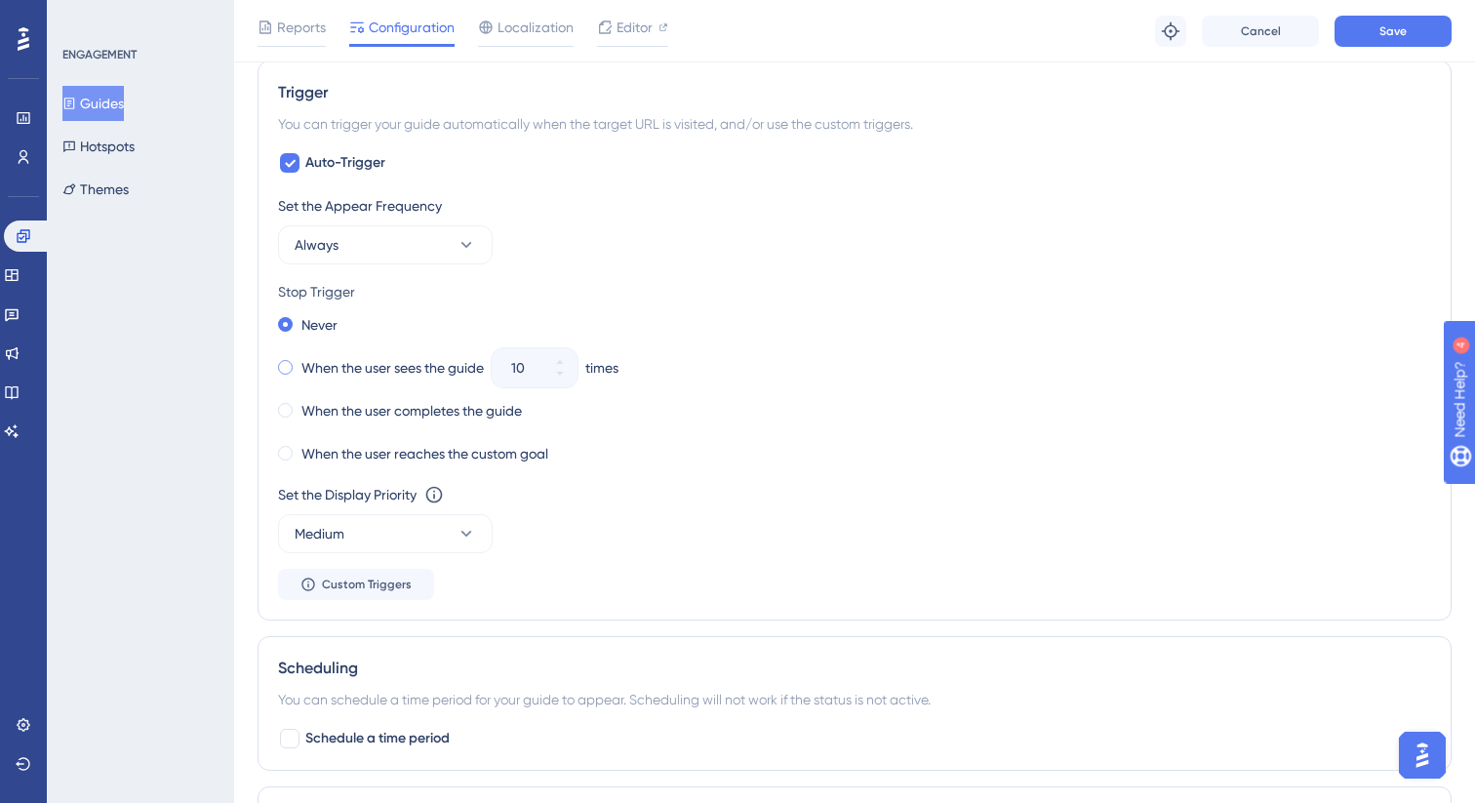
click at [285, 369] on span at bounding box center [285, 367] width 15 height 15
click at [298, 363] on input "radio" at bounding box center [298, 363] width 0 height 0
click at [560, 374] on icon at bounding box center [560, 374] width 12 height 12
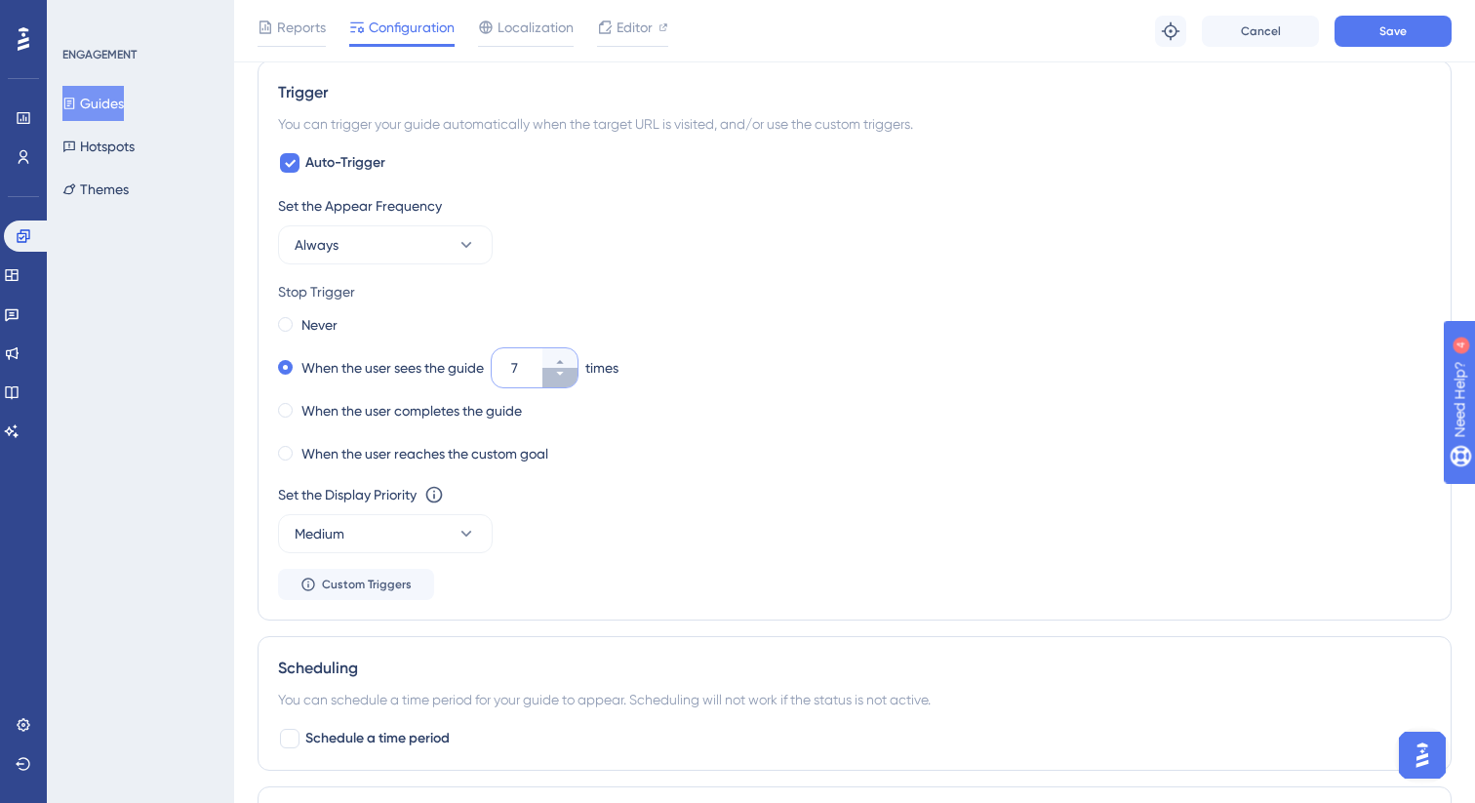
click at [560, 374] on icon at bounding box center [560, 374] width 12 height 12
type input "3"
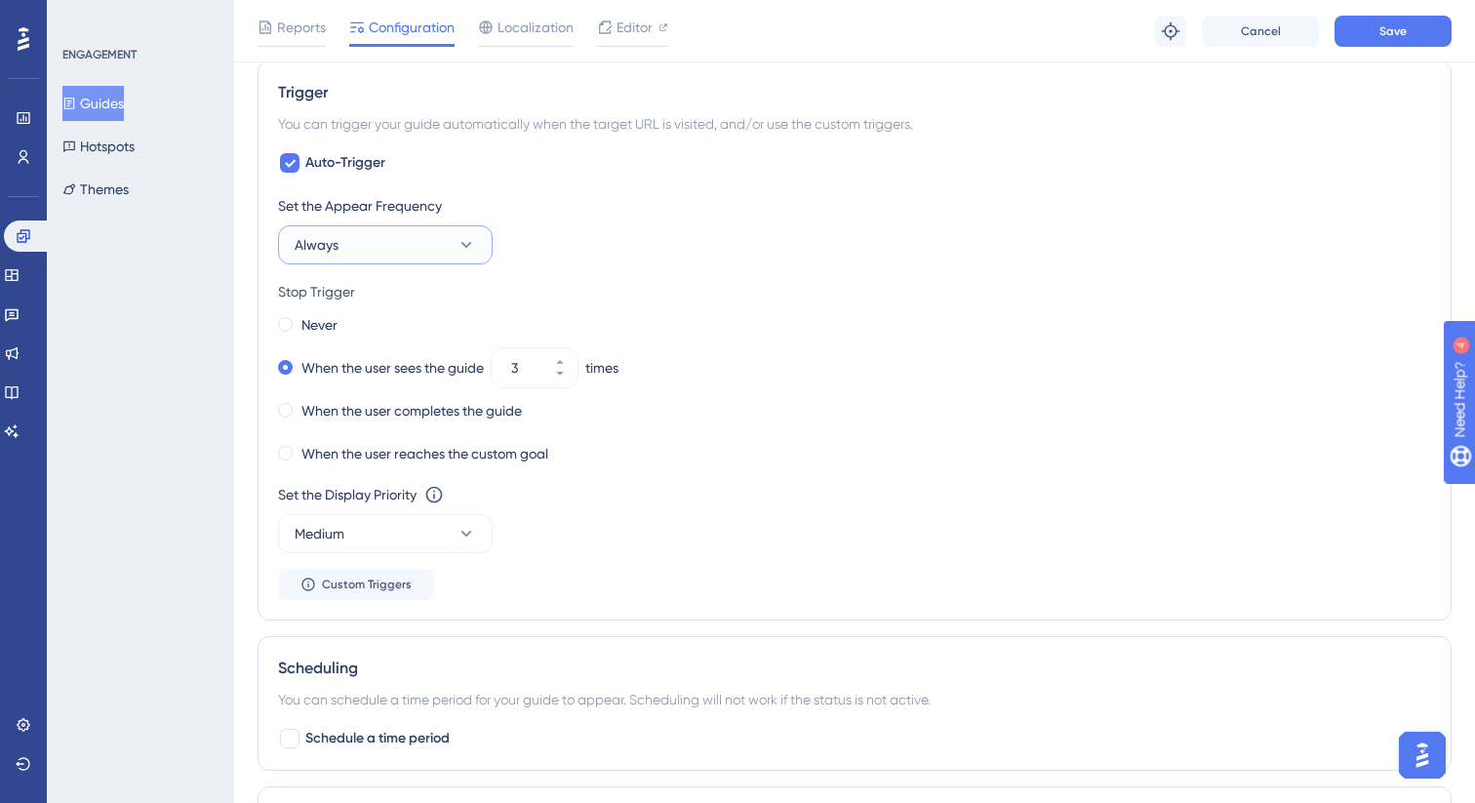
click at [471, 242] on icon at bounding box center [466, 245] width 20 height 20
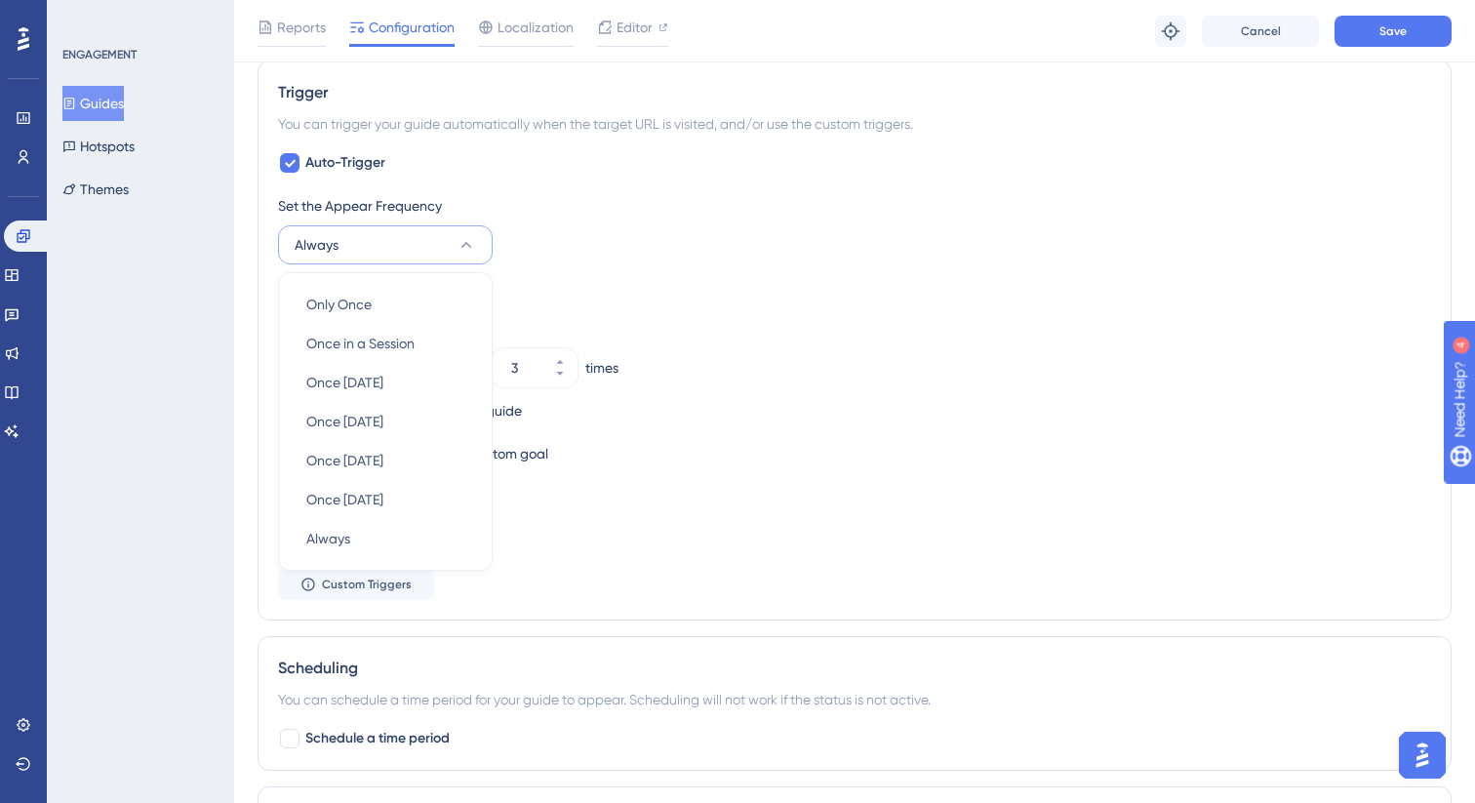
scroll to position [987, 0]
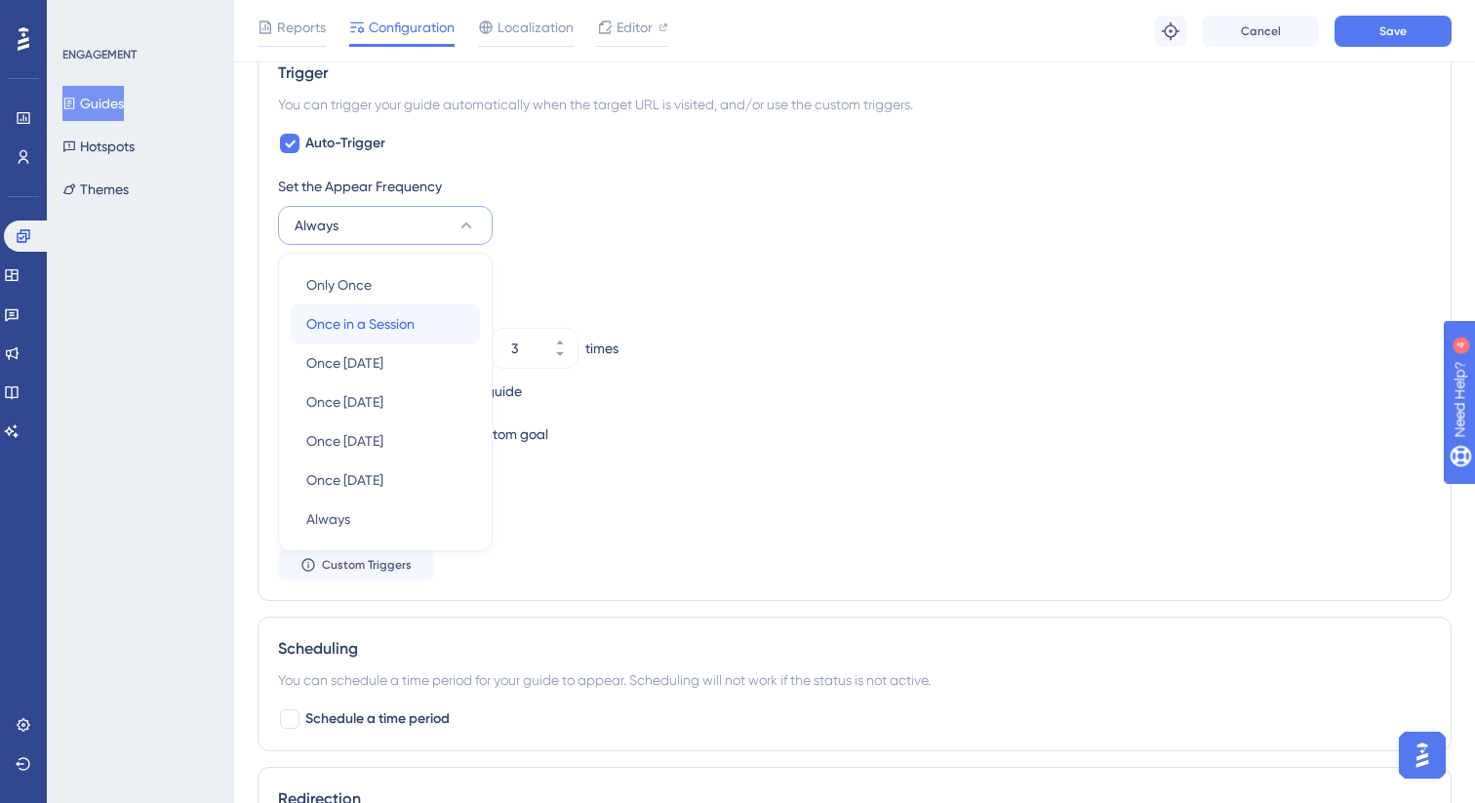
click at [391, 313] on span "Once in a Session" at bounding box center [360, 323] width 108 height 23
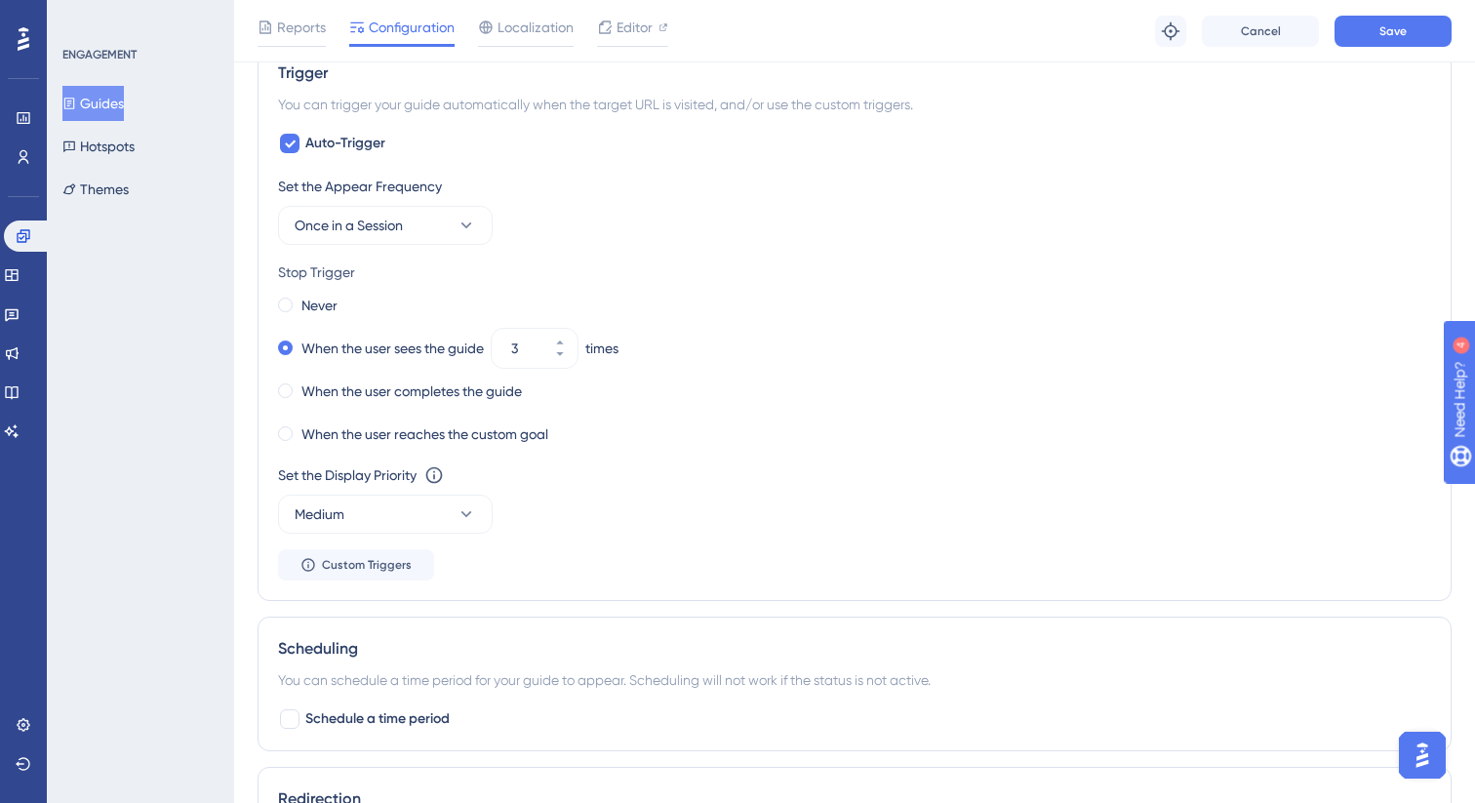
click at [752, 395] on div "When the user completes the guide" at bounding box center [854, 390] width 1153 height 27
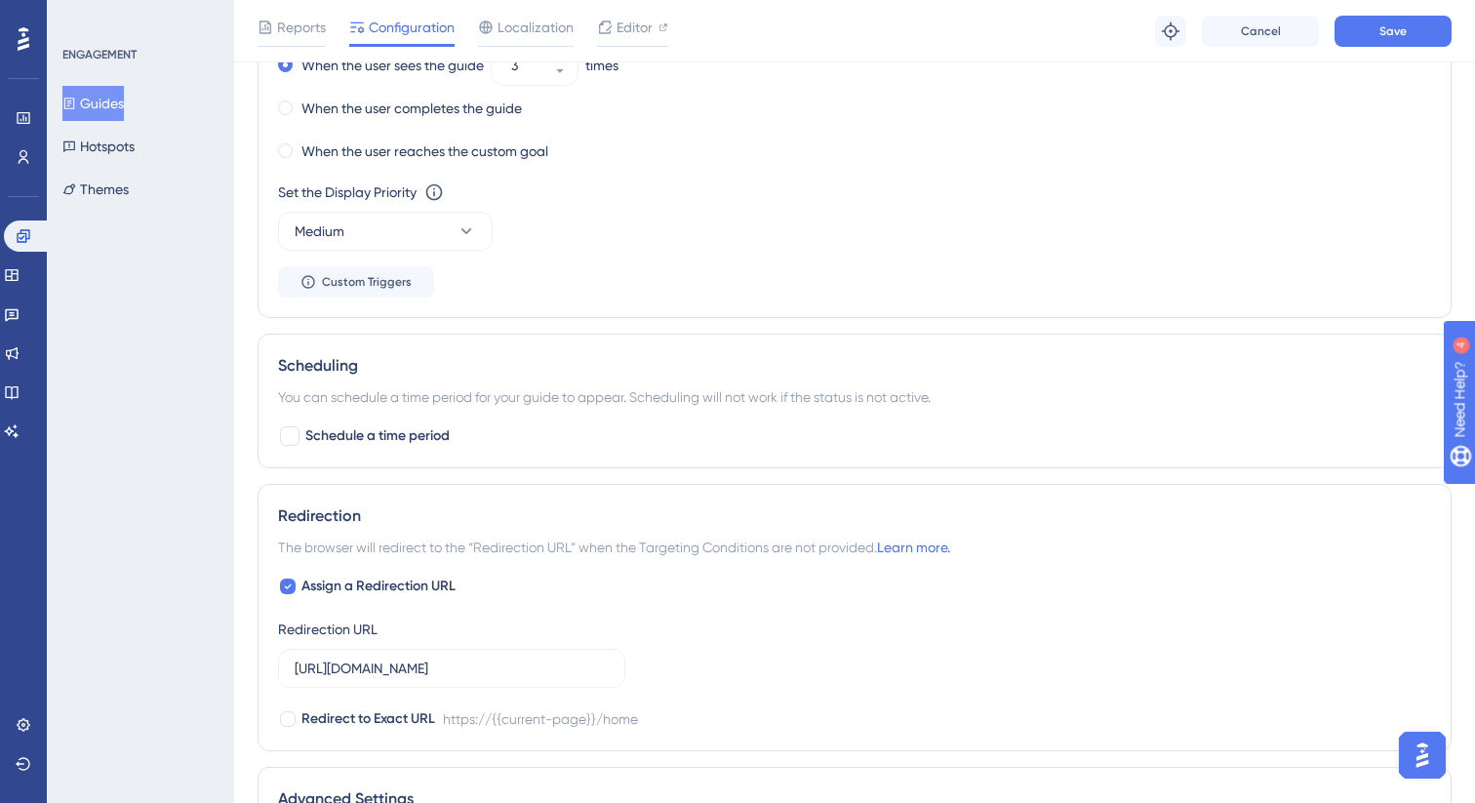
scroll to position [1466, 0]
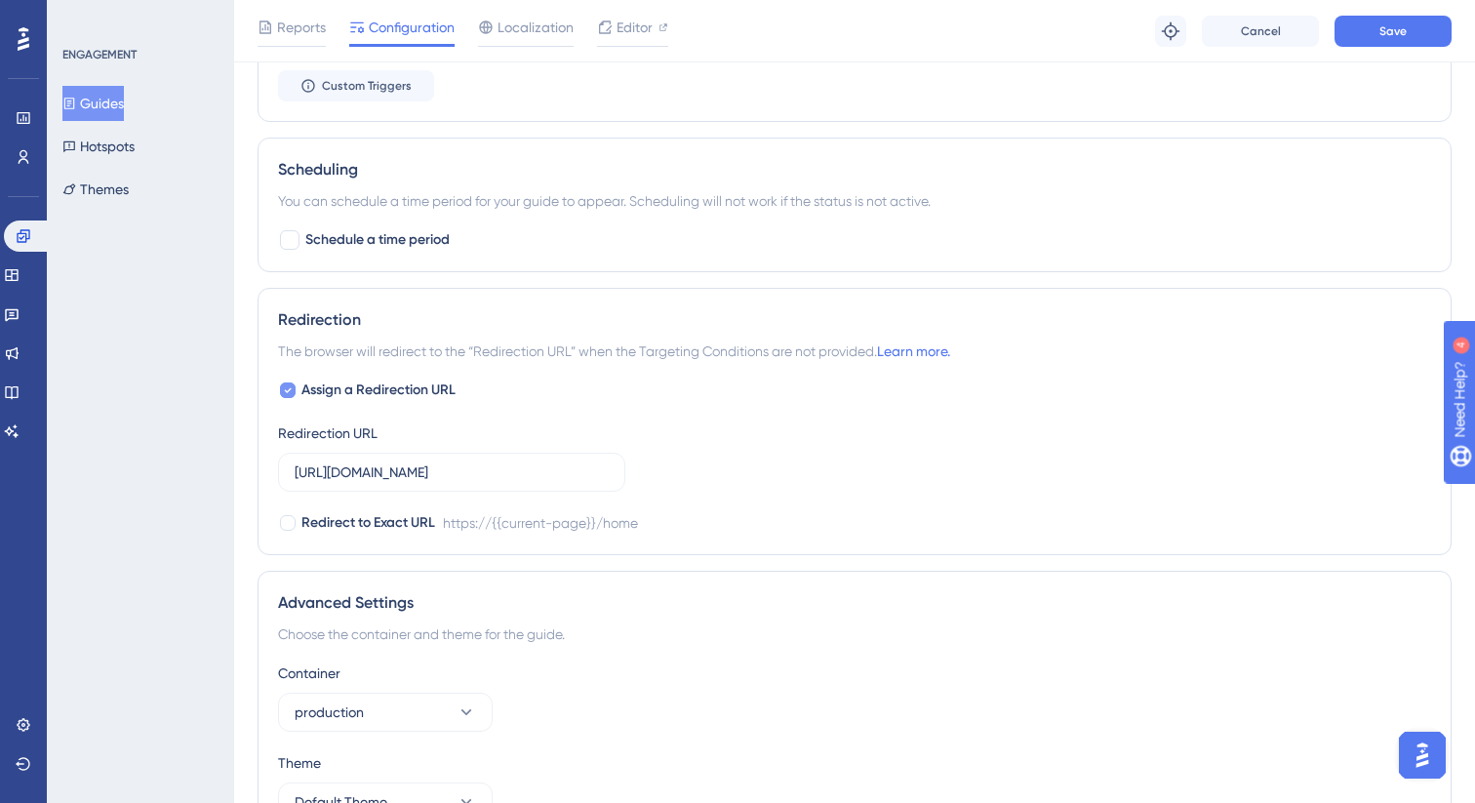
click at [287, 393] on icon at bounding box center [288, 390] width 8 height 16
checkbox input "false"
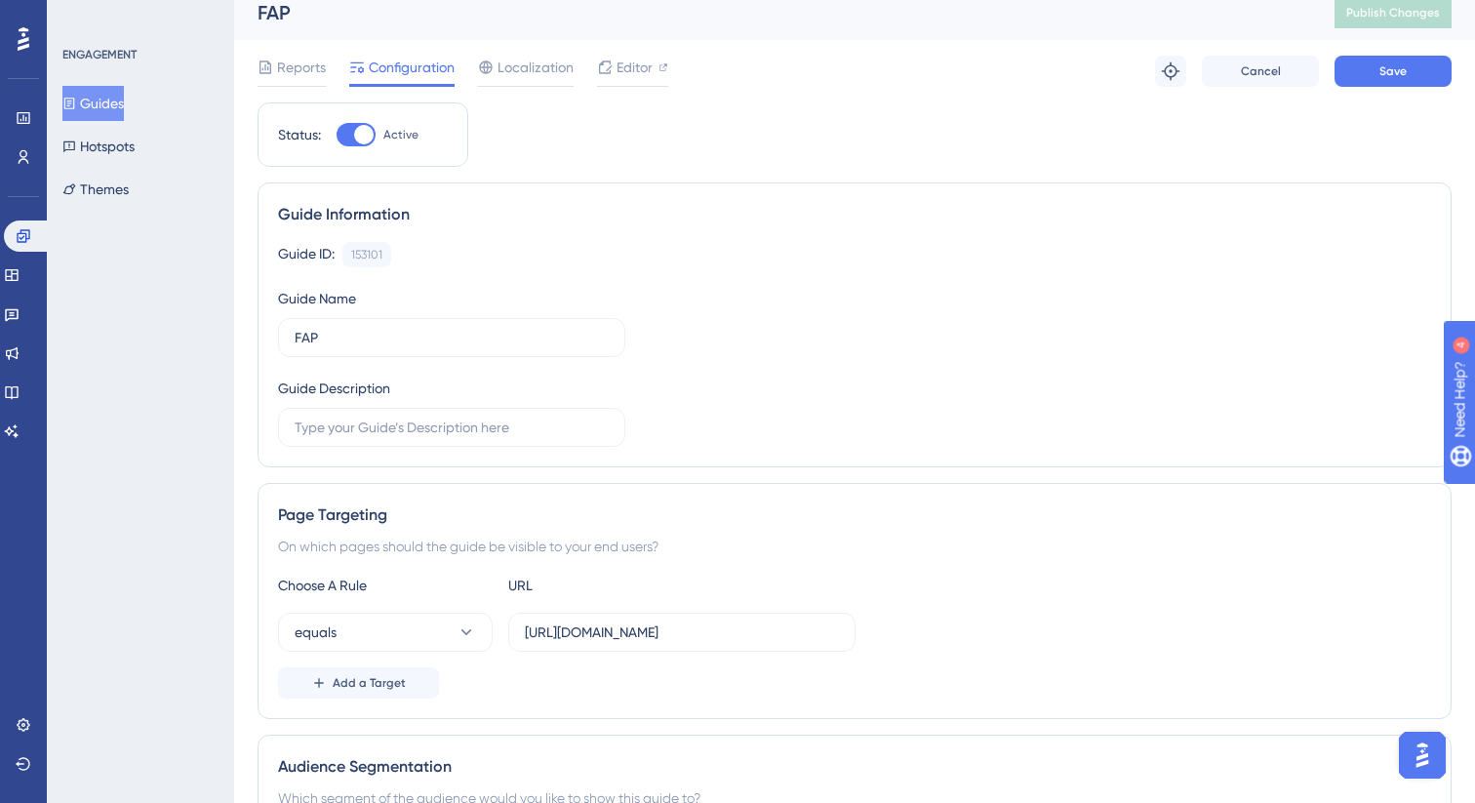
scroll to position [0, 0]
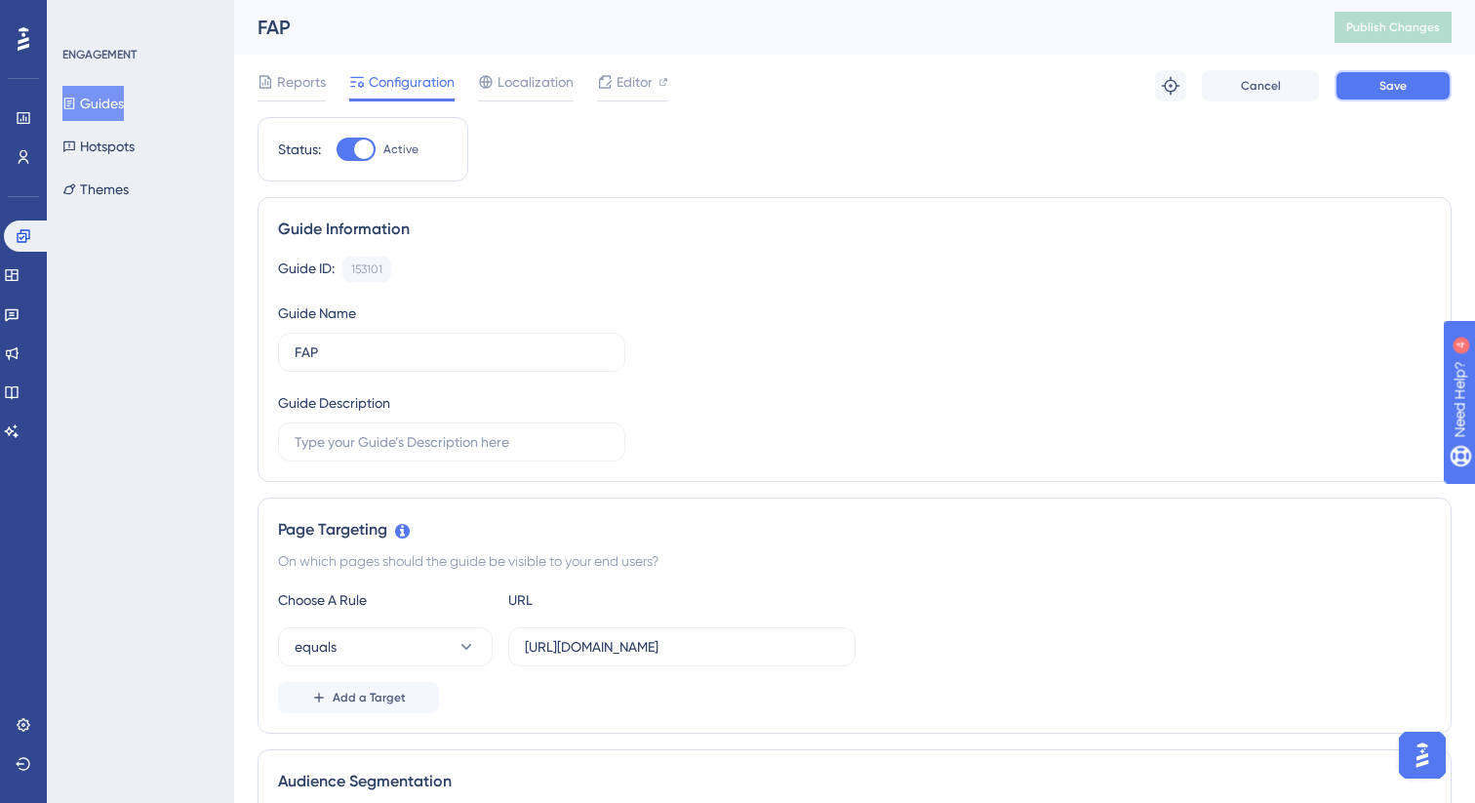
click at [1411, 96] on button "Save" at bounding box center [1392, 85] width 117 height 31
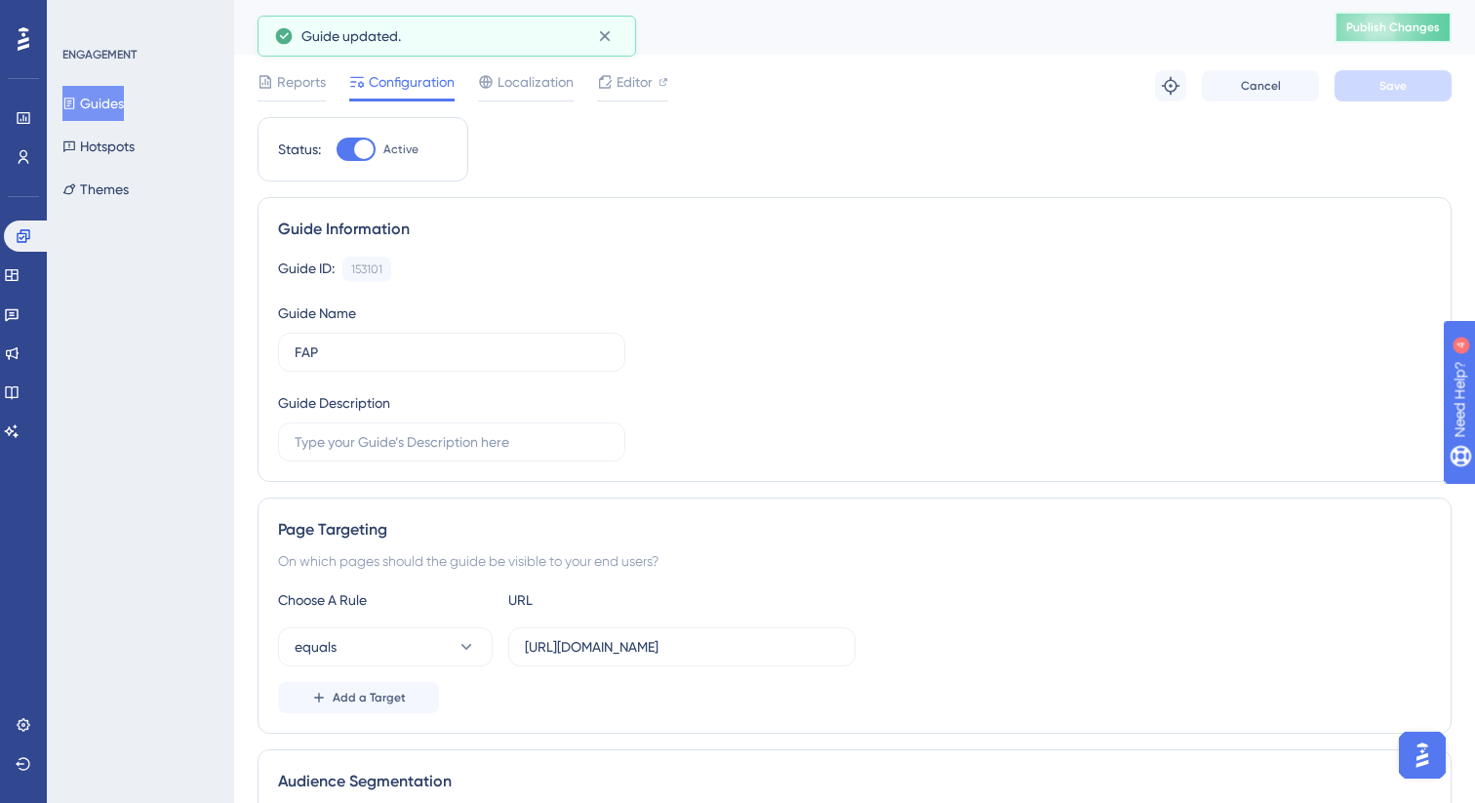
click at [1365, 28] on span "Publish Changes" at bounding box center [1393, 28] width 94 height 16
click at [634, 645] on input "[URL][DOMAIN_NAME]" at bounding box center [682, 646] width 314 height 21
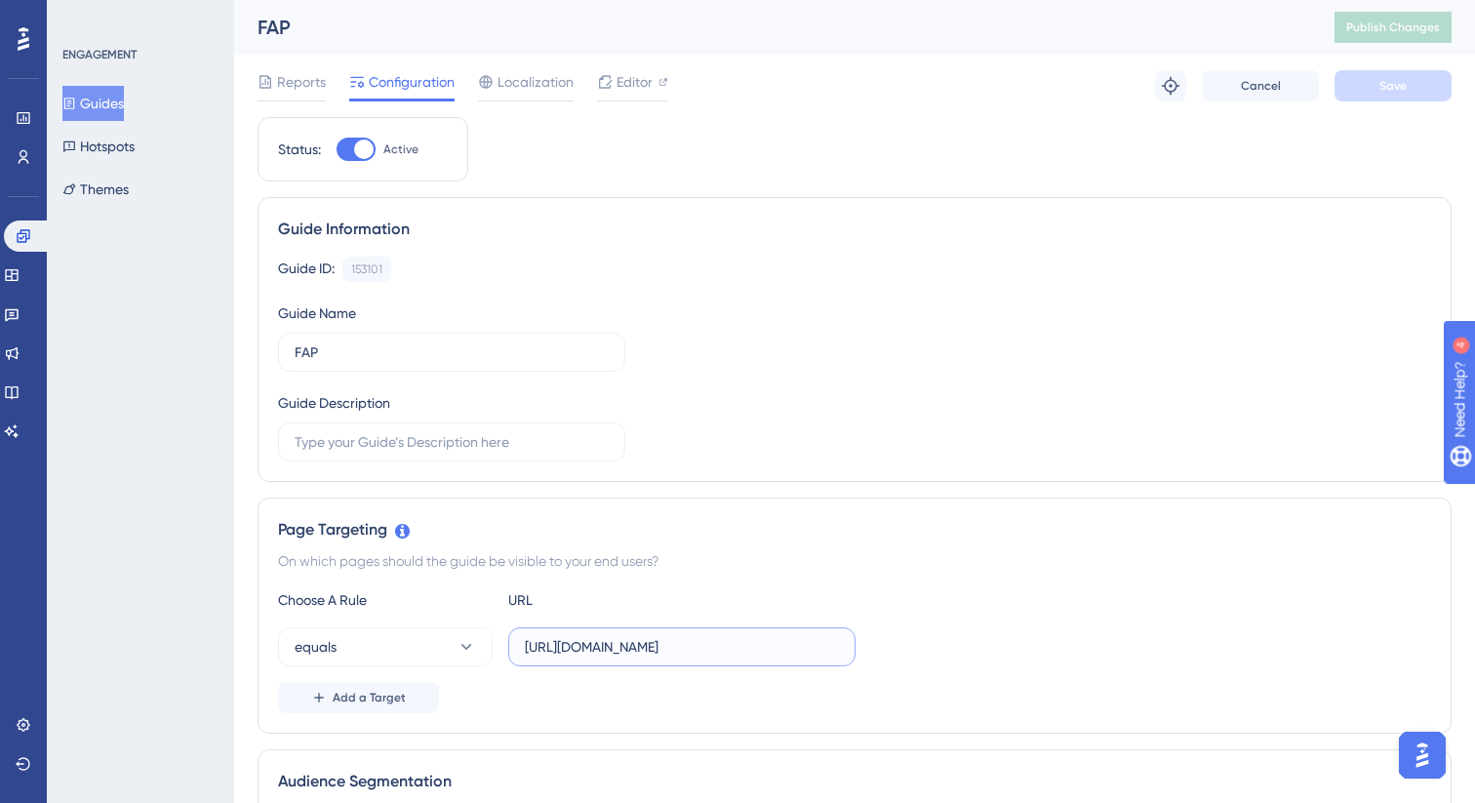
scroll to position [111, 0]
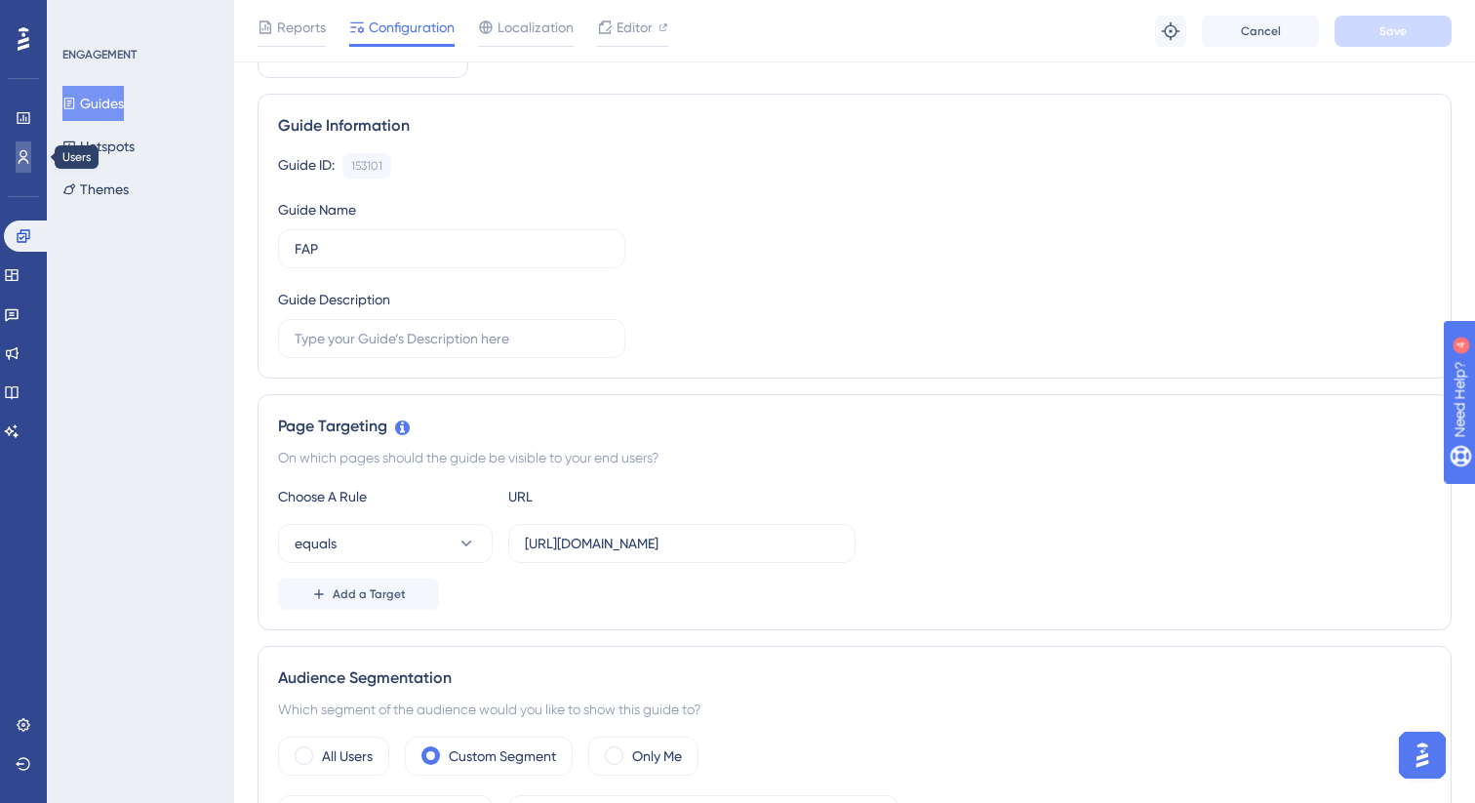
click at [16, 148] on link at bounding box center [24, 156] width 16 height 31
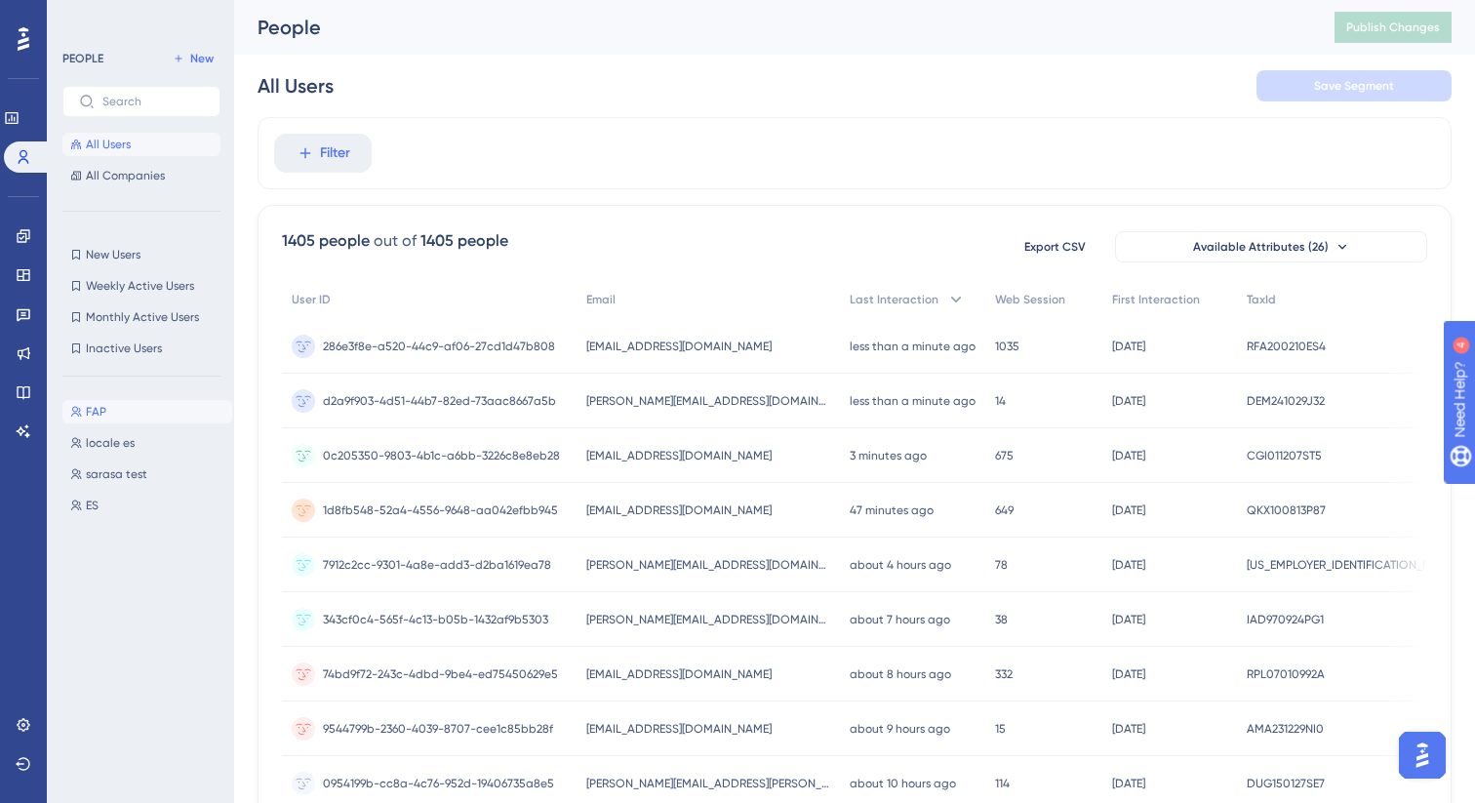
click at [96, 400] on button "FAP FAP" at bounding box center [147, 411] width 170 height 23
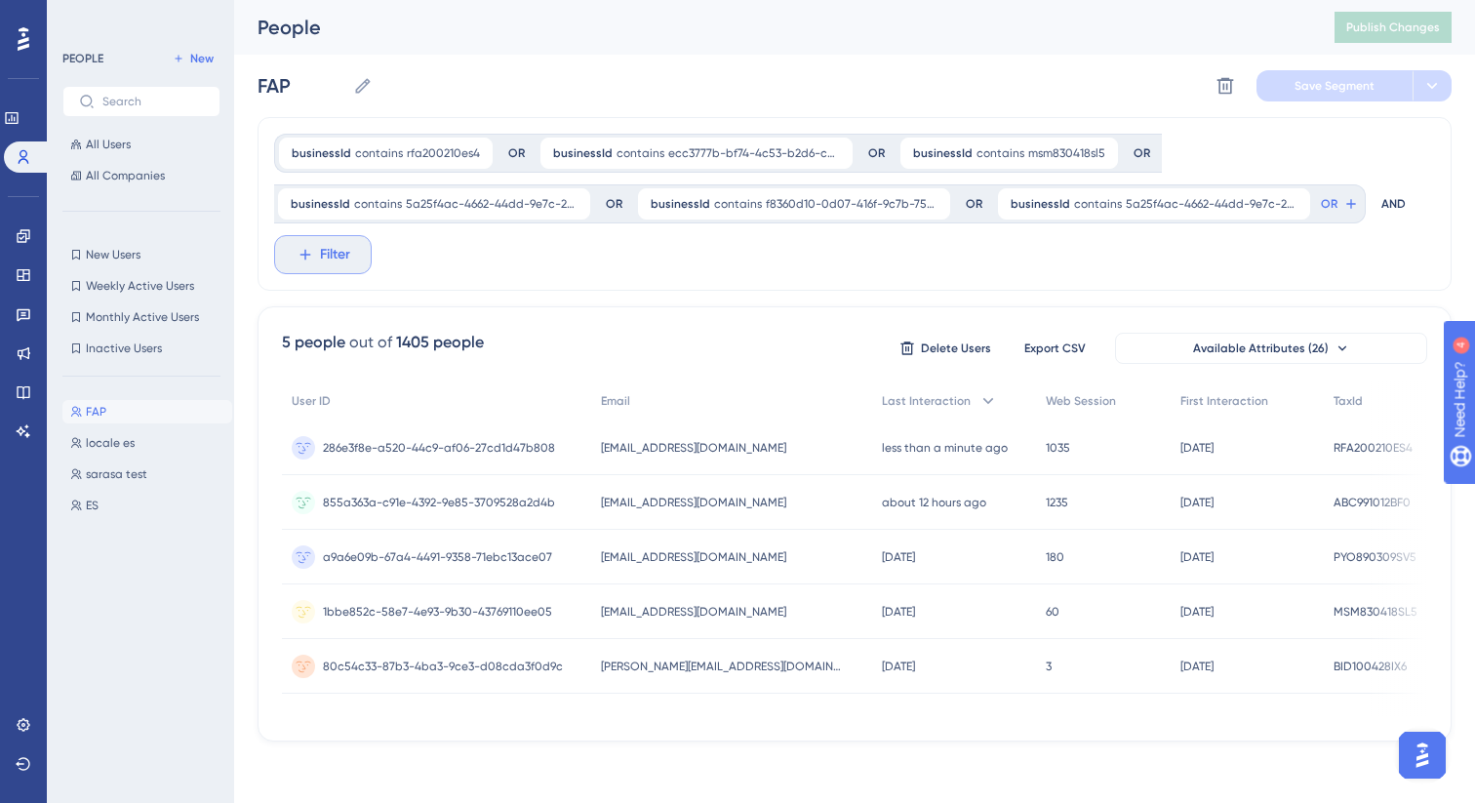
click at [321, 256] on span "Filter" at bounding box center [335, 254] width 30 height 23
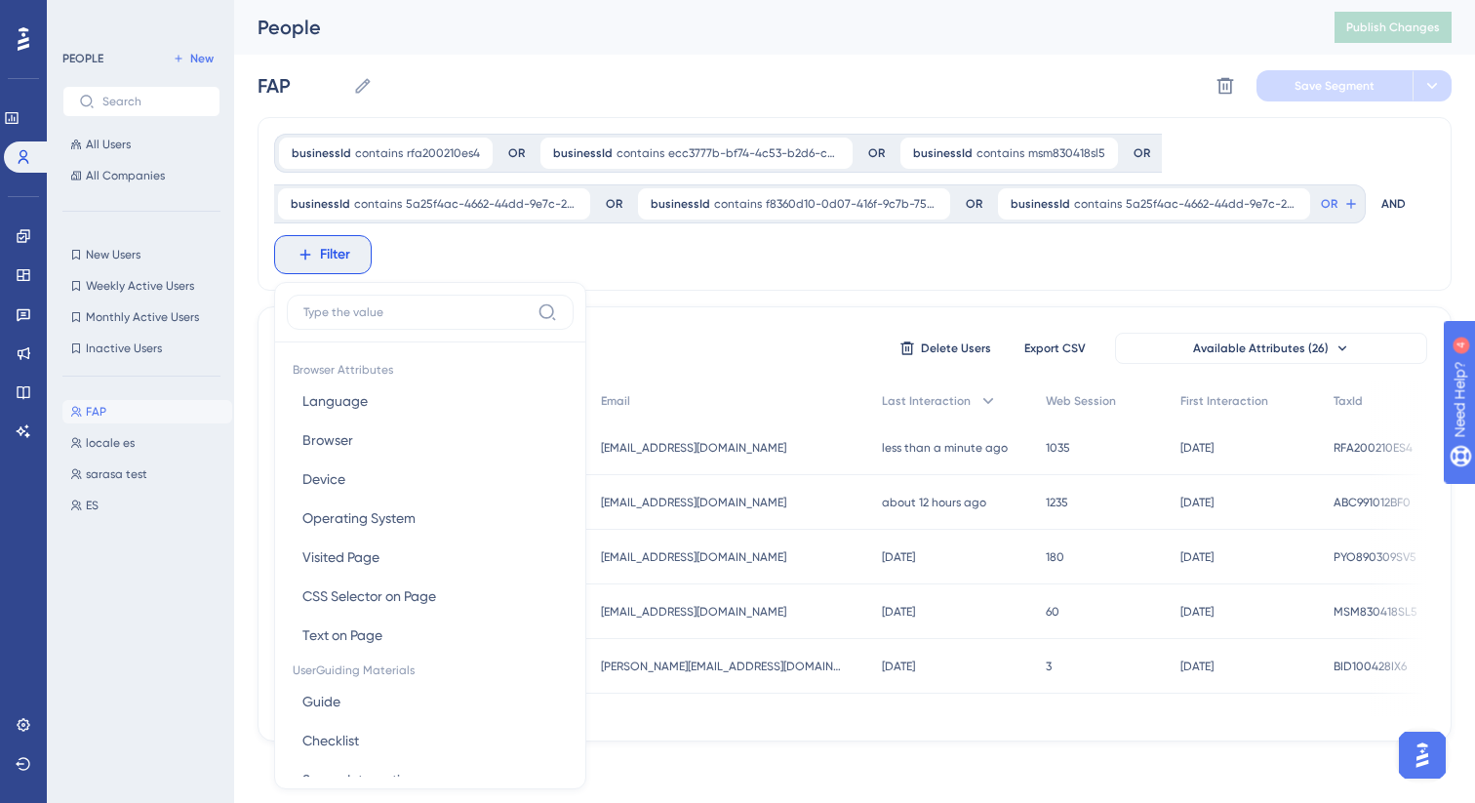
scroll to position [134, 0]
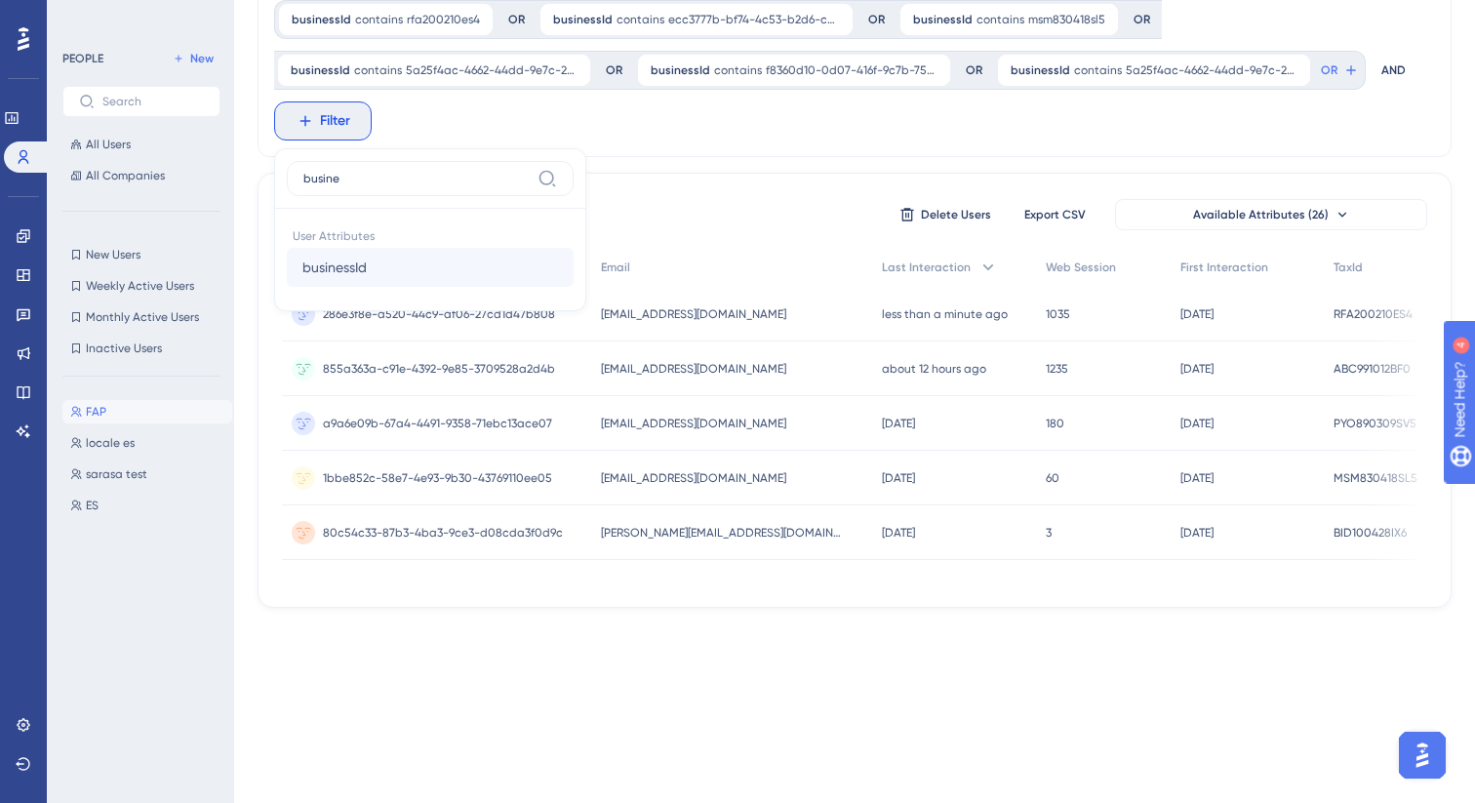
type input "busine"
click at [357, 265] on span "businessId" at bounding box center [334, 267] width 64 height 23
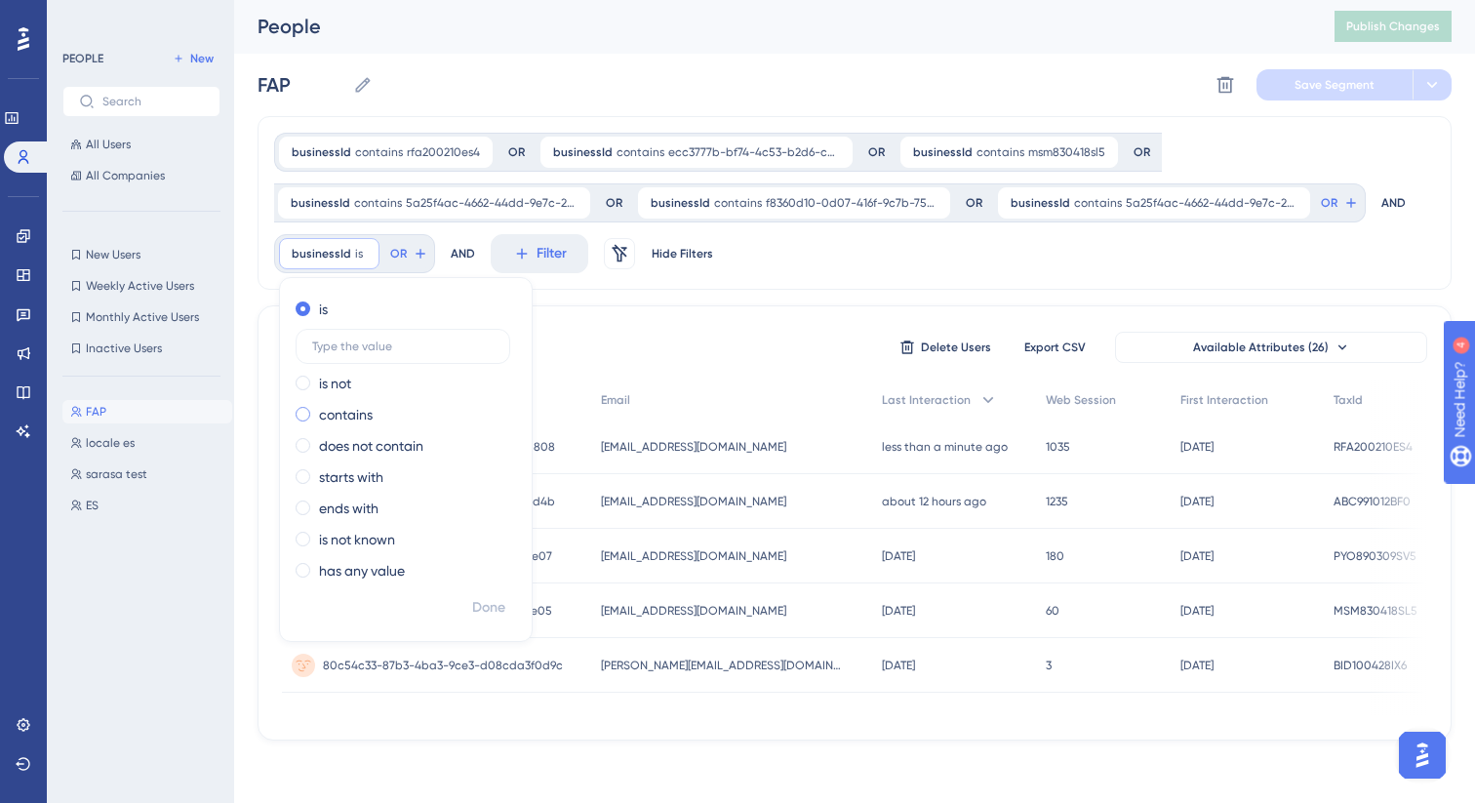
click at [339, 403] on label "contains" at bounding box center [346, 414] width 54 height 23
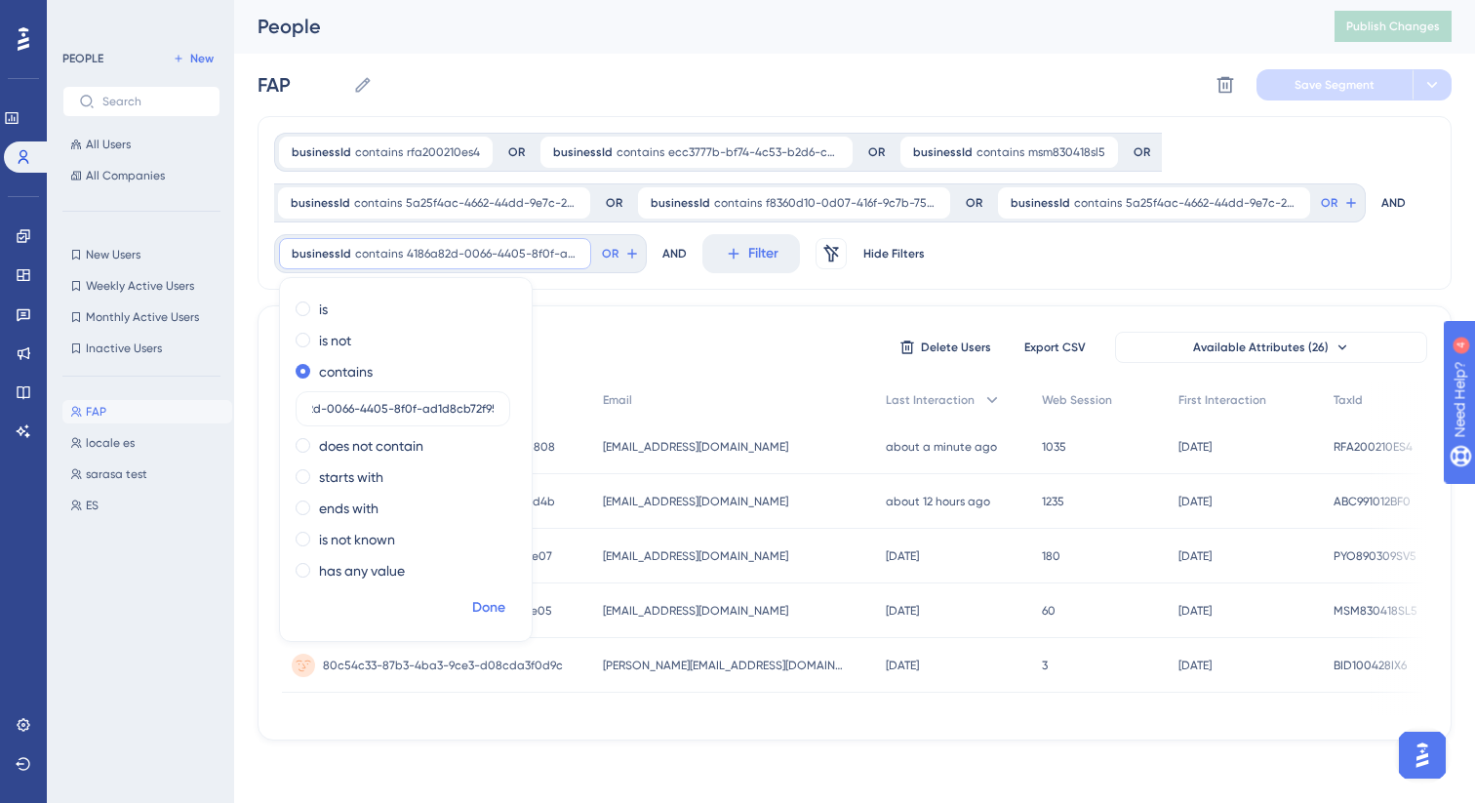
type input "4186a82d-0066-4405-8f0f-ad1d8cb72f95"
click at [482, 602] on span "Done" at bounding box center [488, 607] width 33 height 23
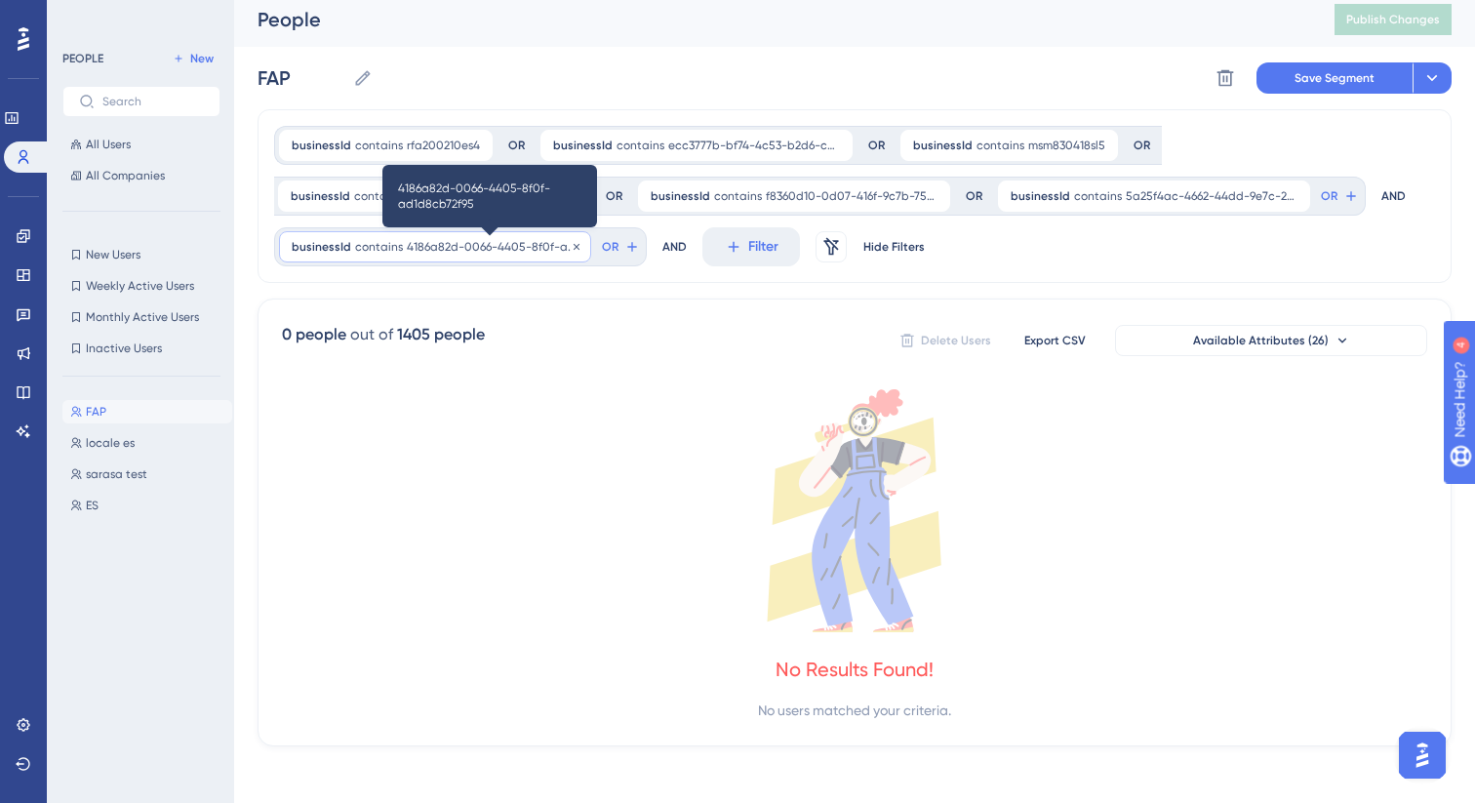
click at [481, 249] on span "4186a82d-0066-4405-8f0f-ad1d8cb72f95" at bounding box center [493, 247] width 172 height 16
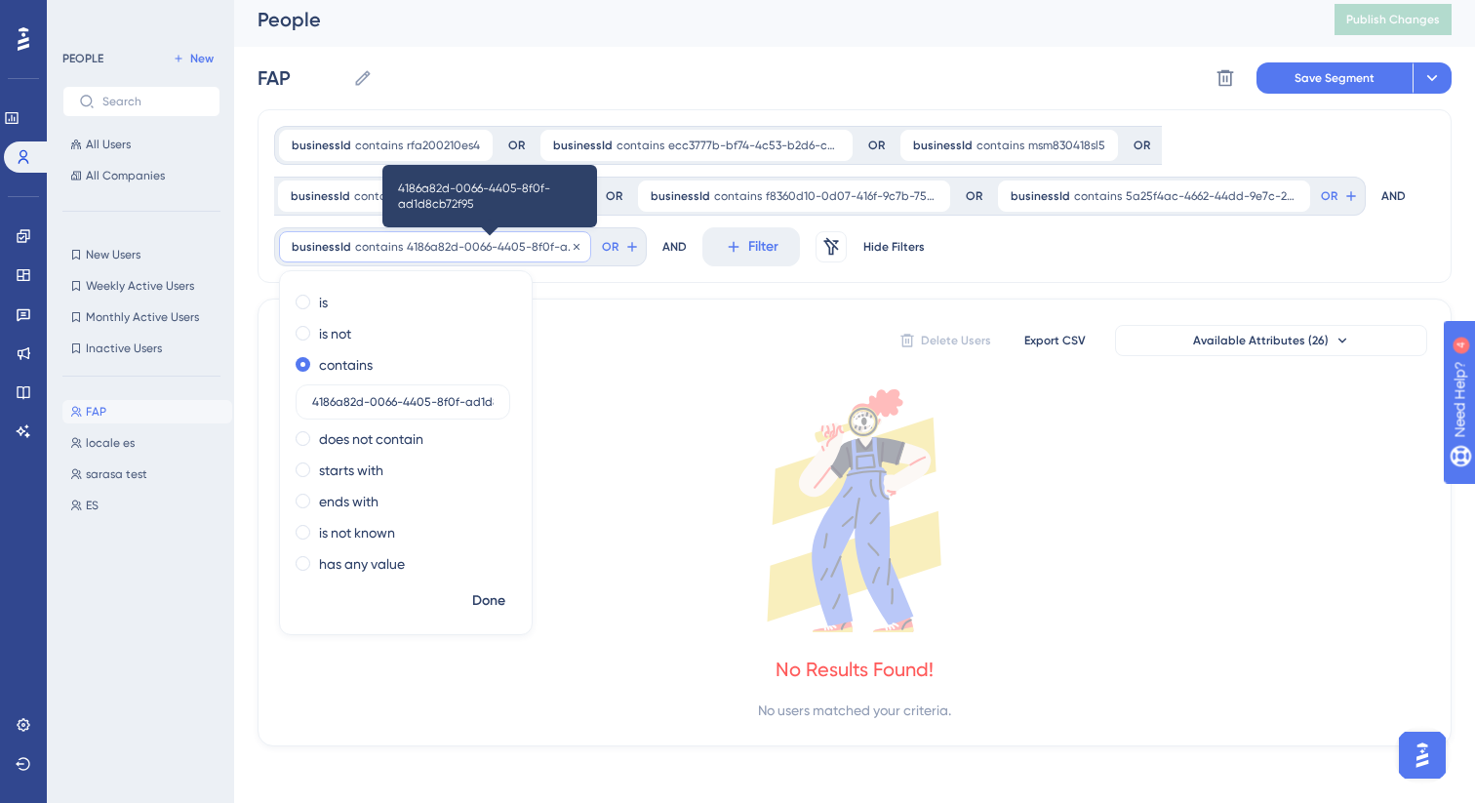
scroll to position [0, 43]
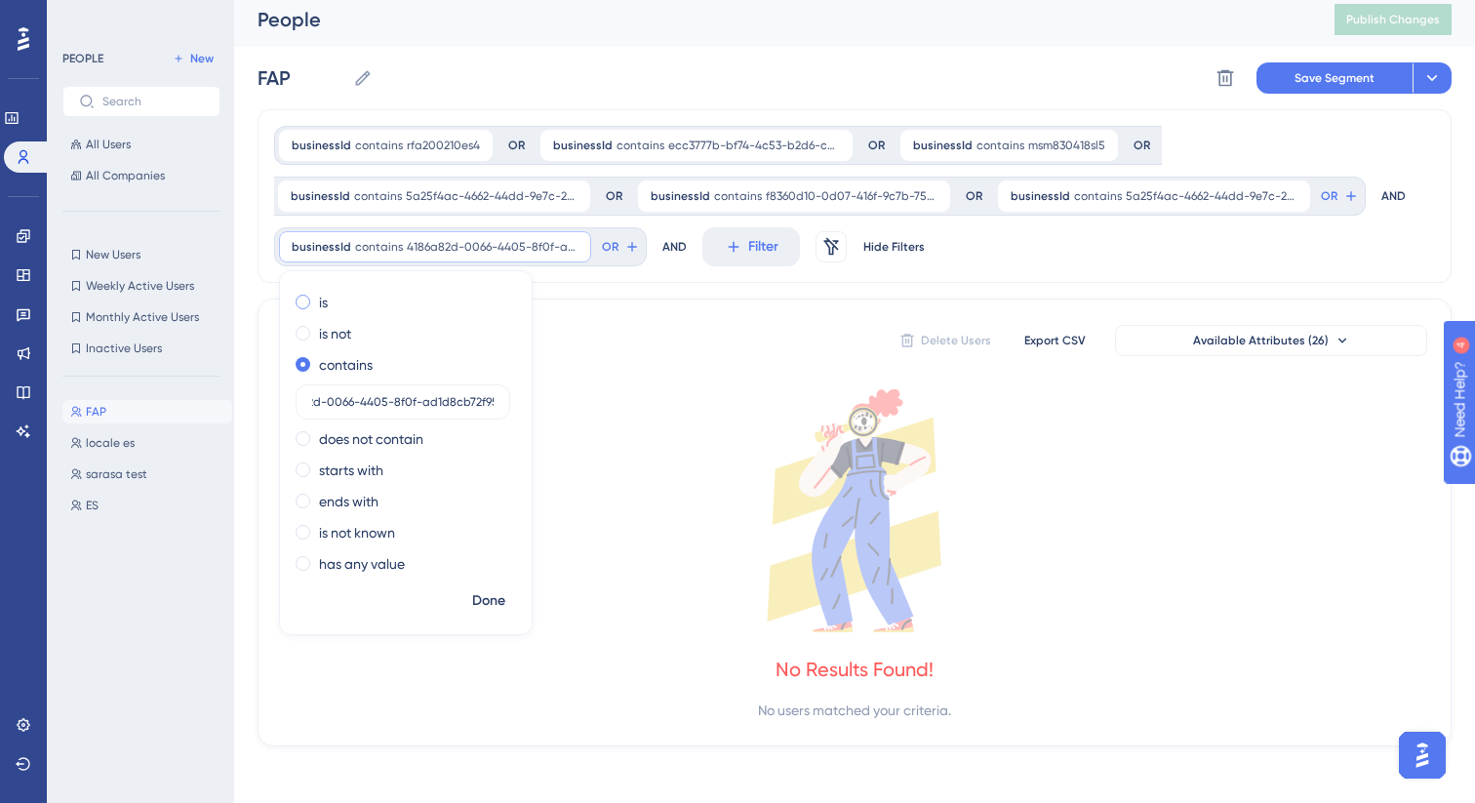
click at [301, 305] on span at bounding box center [303, 302] width 15 height 15
click at [316, 297] on input "radio" at bounding box center [316, 297] width 0 height 0
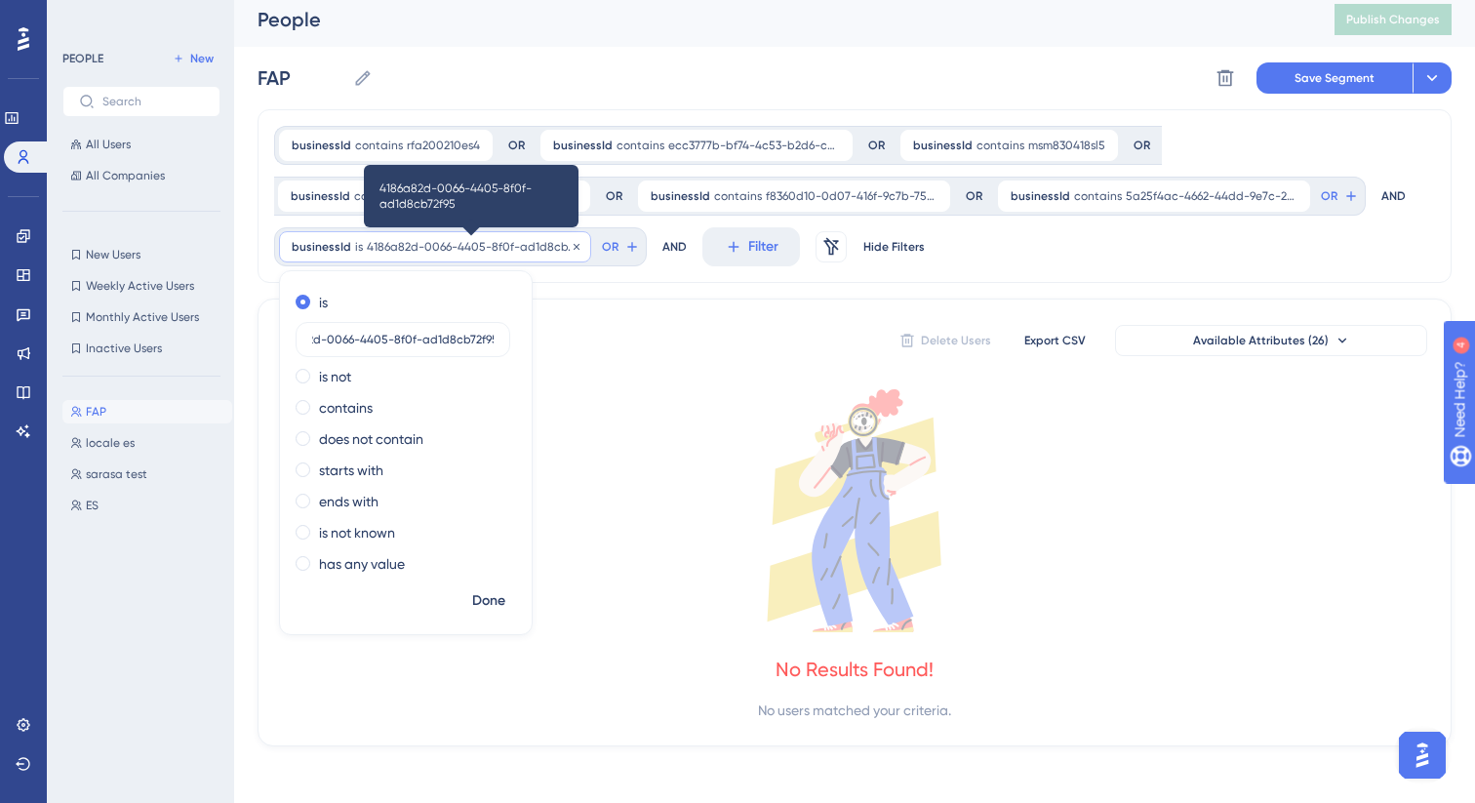
click at [413, 243] on span "4186a82d-0066-4405-8f0f-ad1d8cb72f95" at bounding box center [473, 247] width 212 height 16
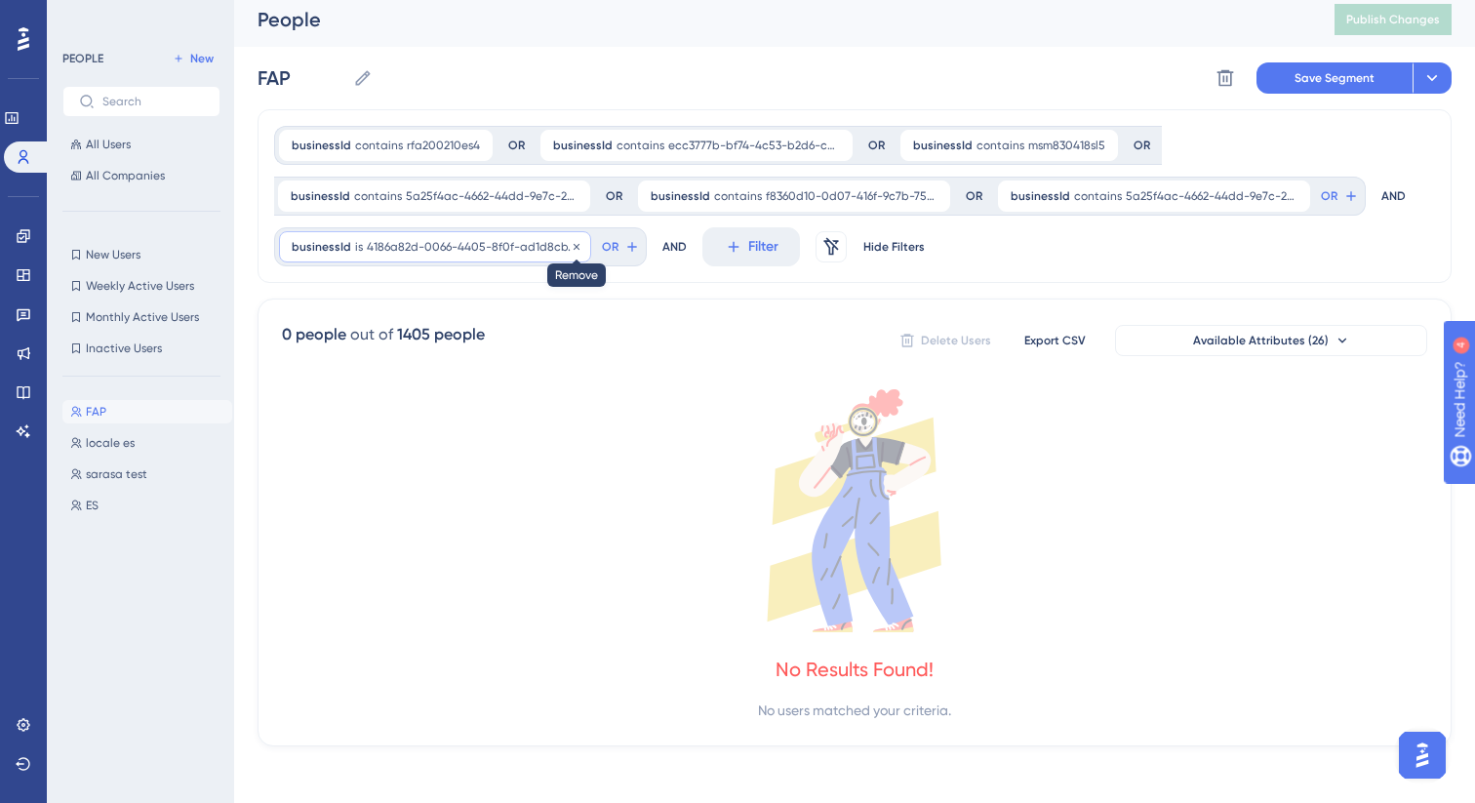
click at [578, 242] on icon at bounding box center [577, 247] width 12 height 12
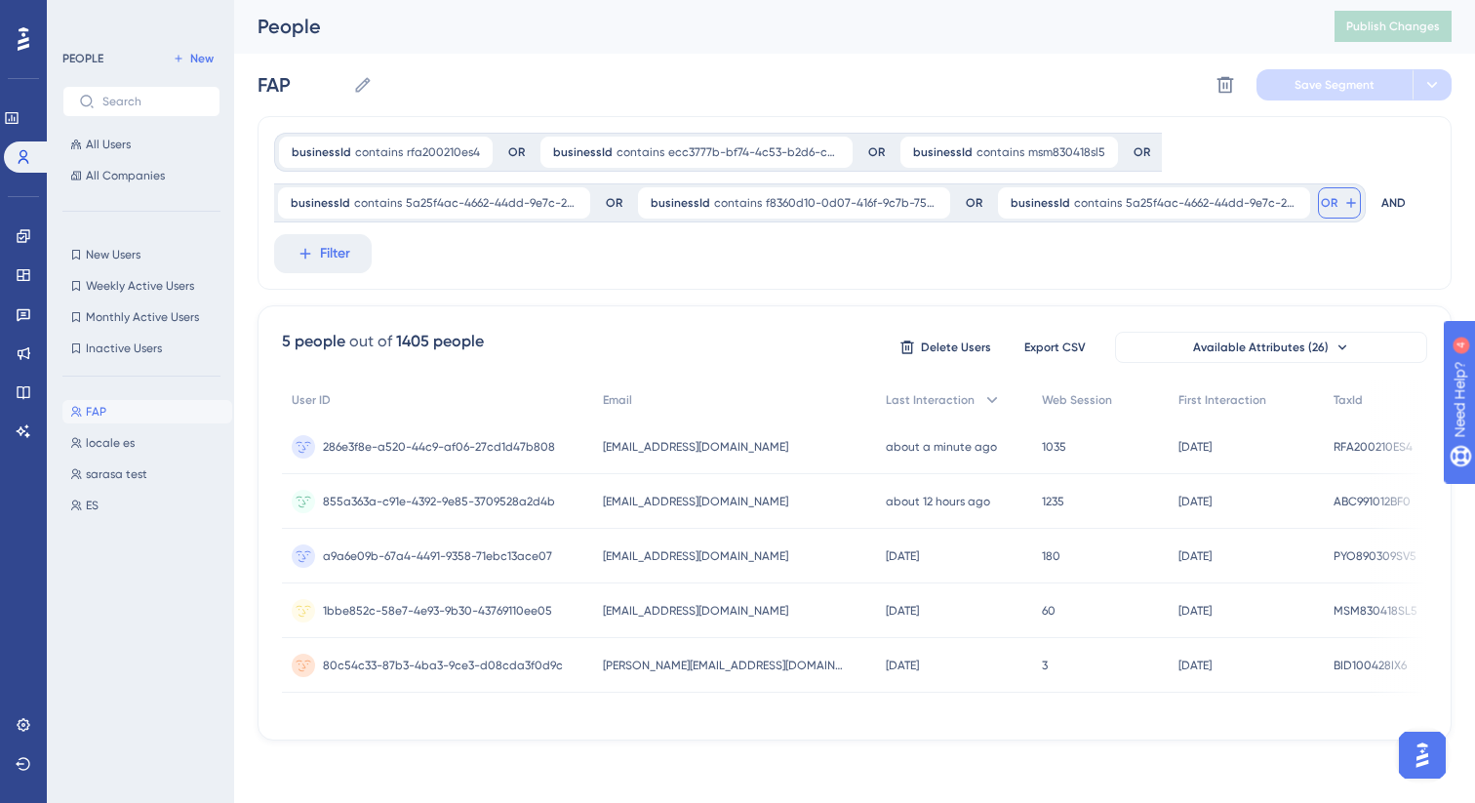
click at [1328, 197] on span "OR" at bounding box center [1329, 203] width 17 height 16
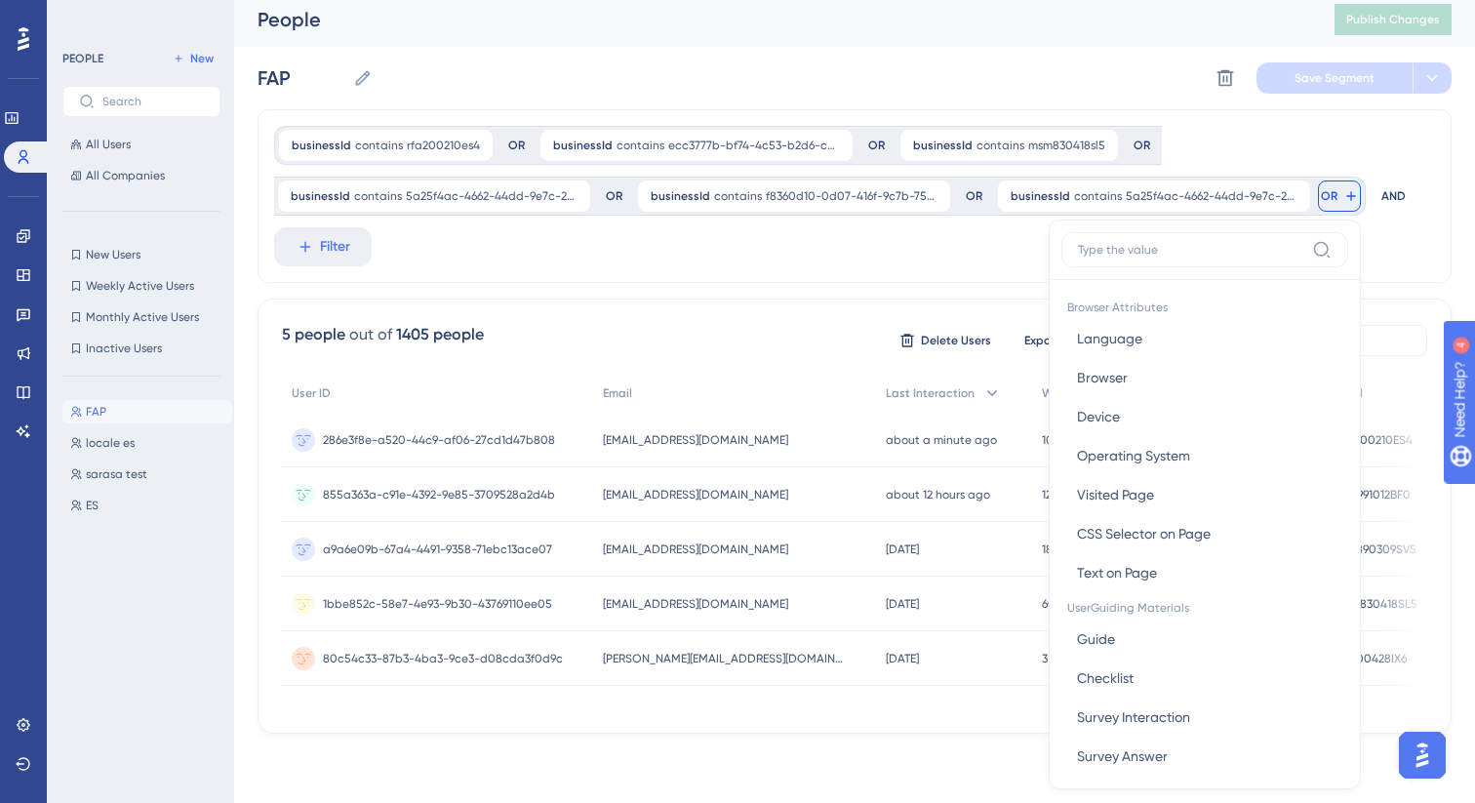
scroll to position [110, 0]
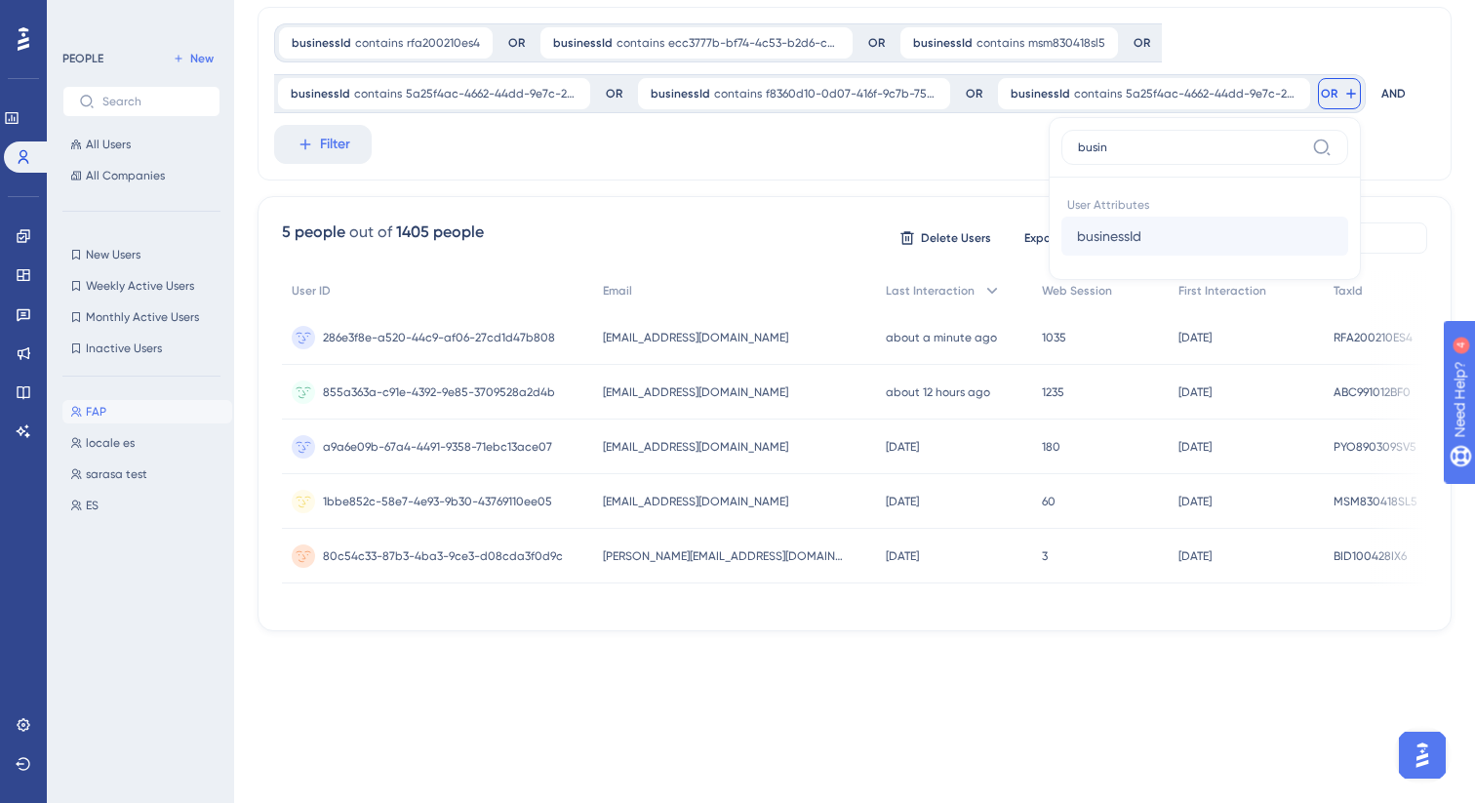
type input "busin"
click at [1100, 240] on span "businessId" at bounding box center [1109, 235] width 64 height 23
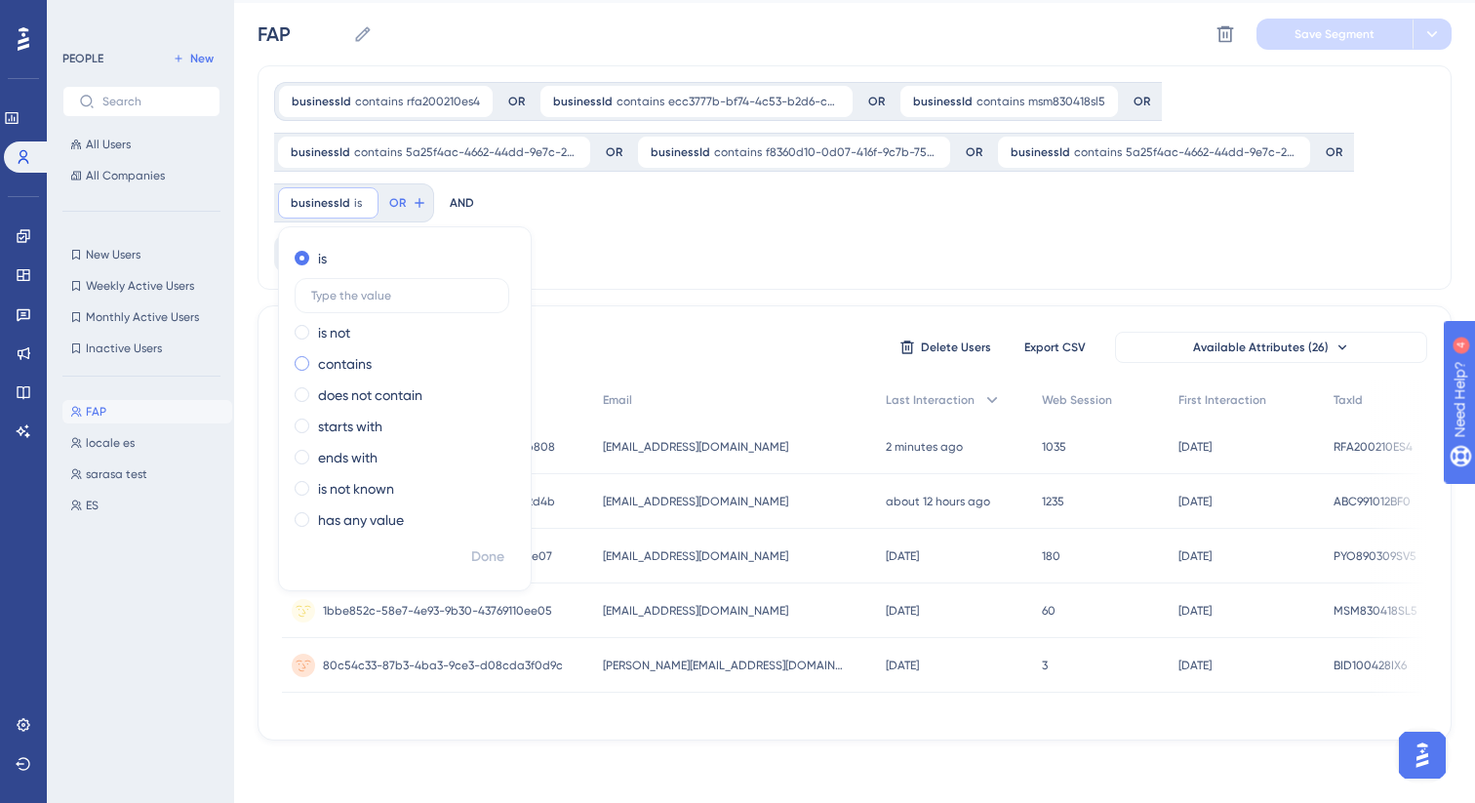
click at [361, 358] on label "contains" at bounding box center [345, 363] width 54 height 23
type input "4186a82d-0066-4405-8f0f-ad1d8cb72f95"
click at [489, 553] on span "Done" at bounding box center [487, 556] width 33 height 23
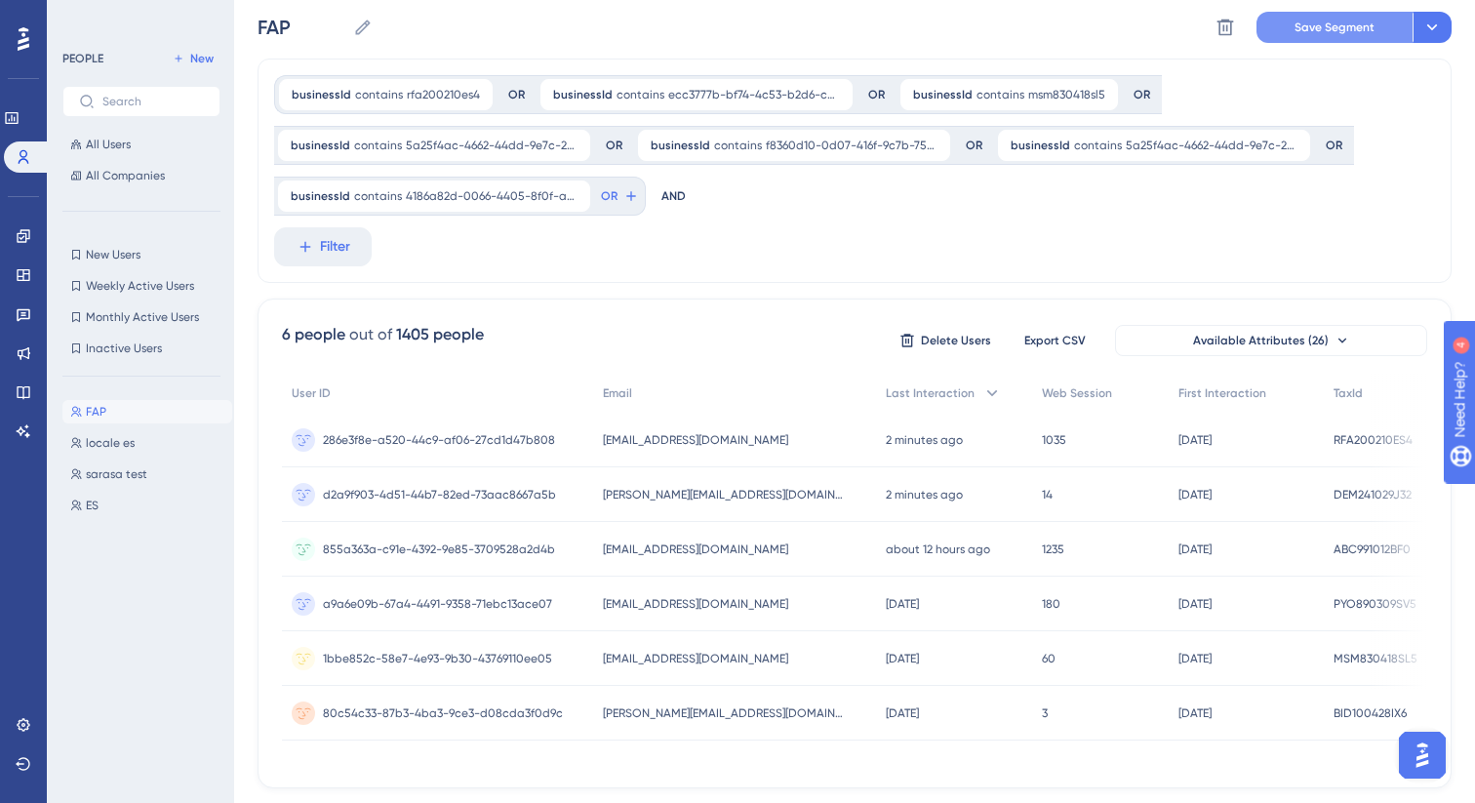
click at [1318, 21] on span "Save Segment" at bounding box center [1334, 28] width 80 height 16
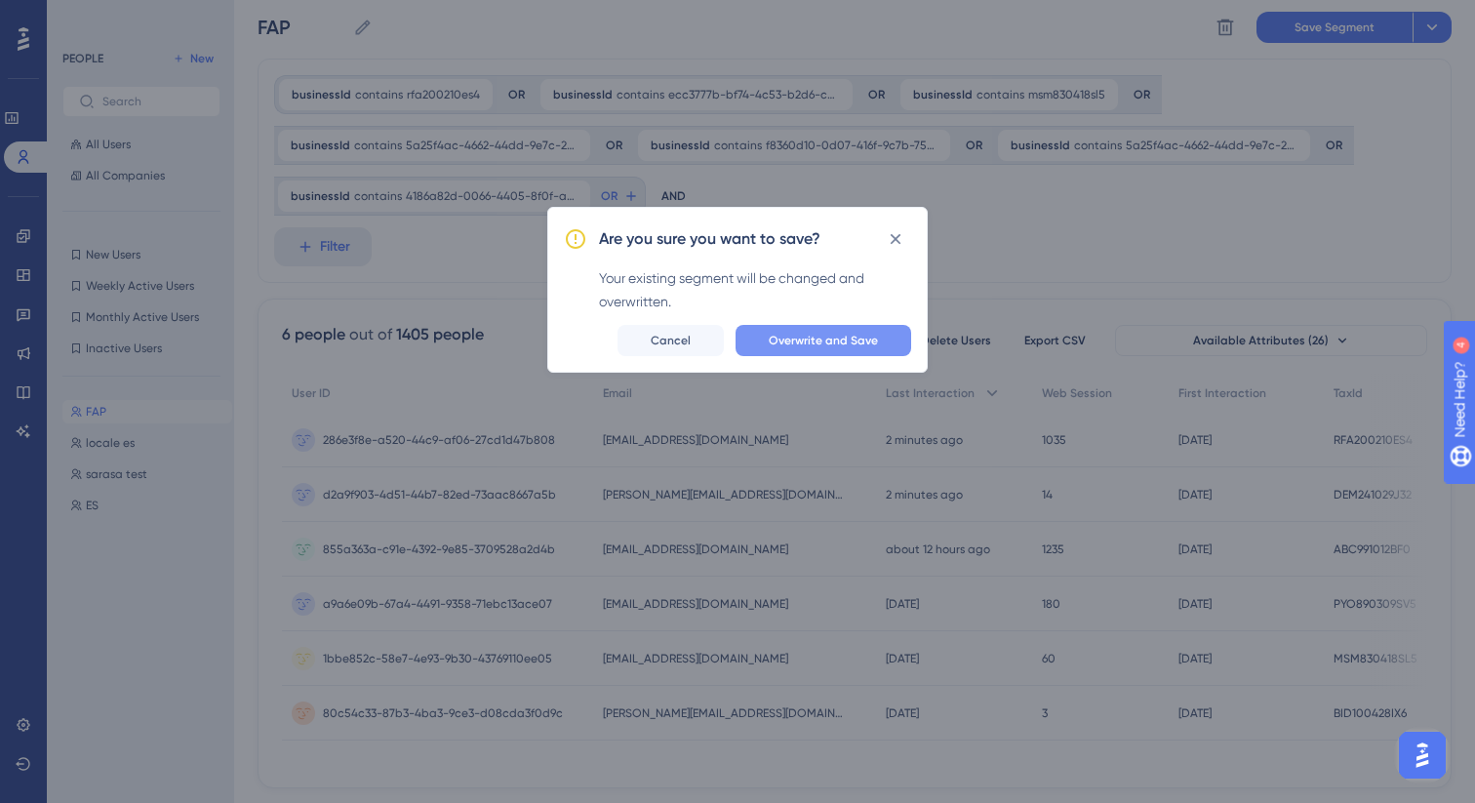
click at [809, 333] on span "Overwrite and Save" at bounding box center [823, 341] width 109 height 16
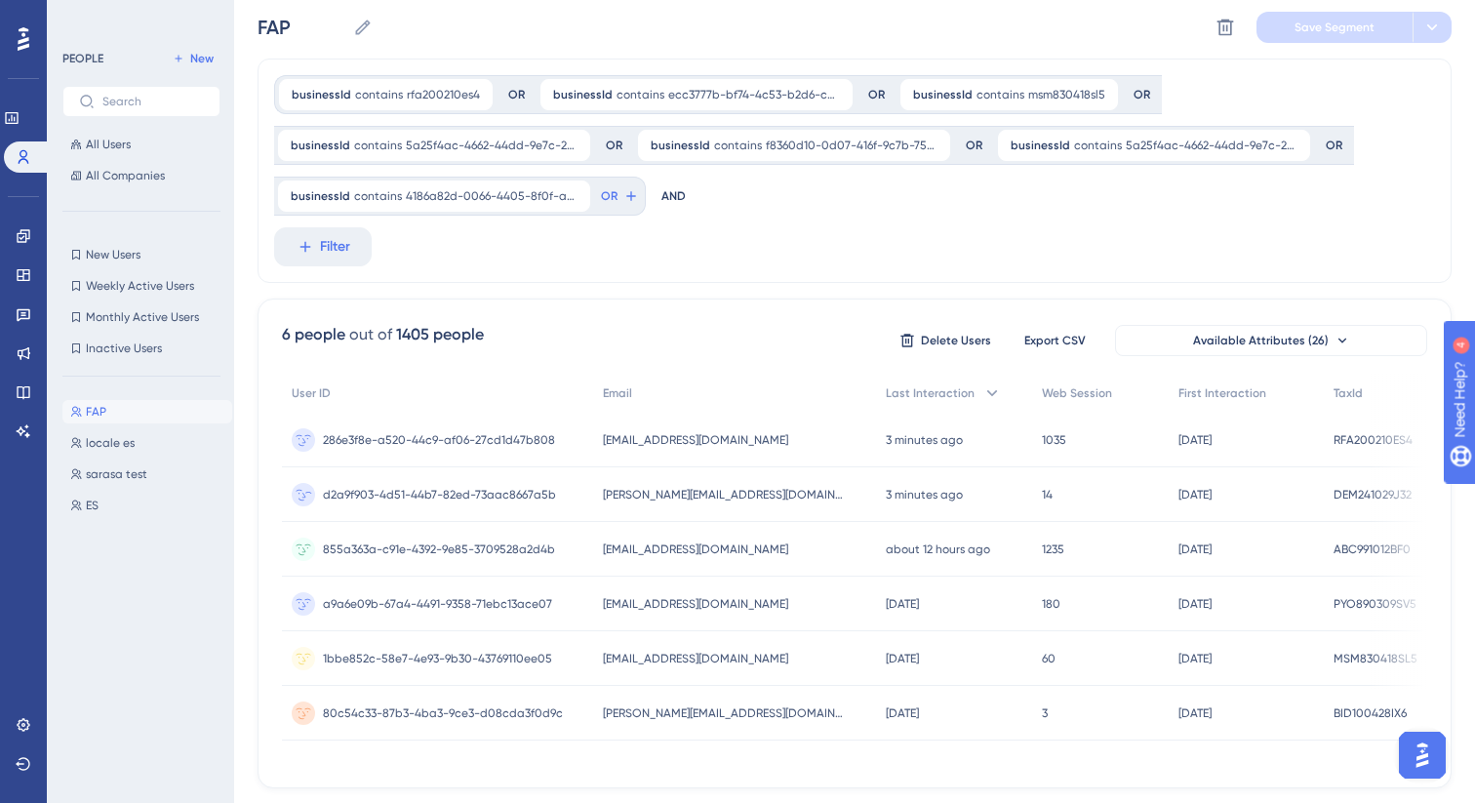
click at [807, 497] on div "[PERSON_NAME][EMAIL_ADDRESS][DOMAIN_NAME] [PERSON_NAME][DOMAIN_NAME][EMAIL_ADDR…" at bounding box center [735, 494] width 284 height 55
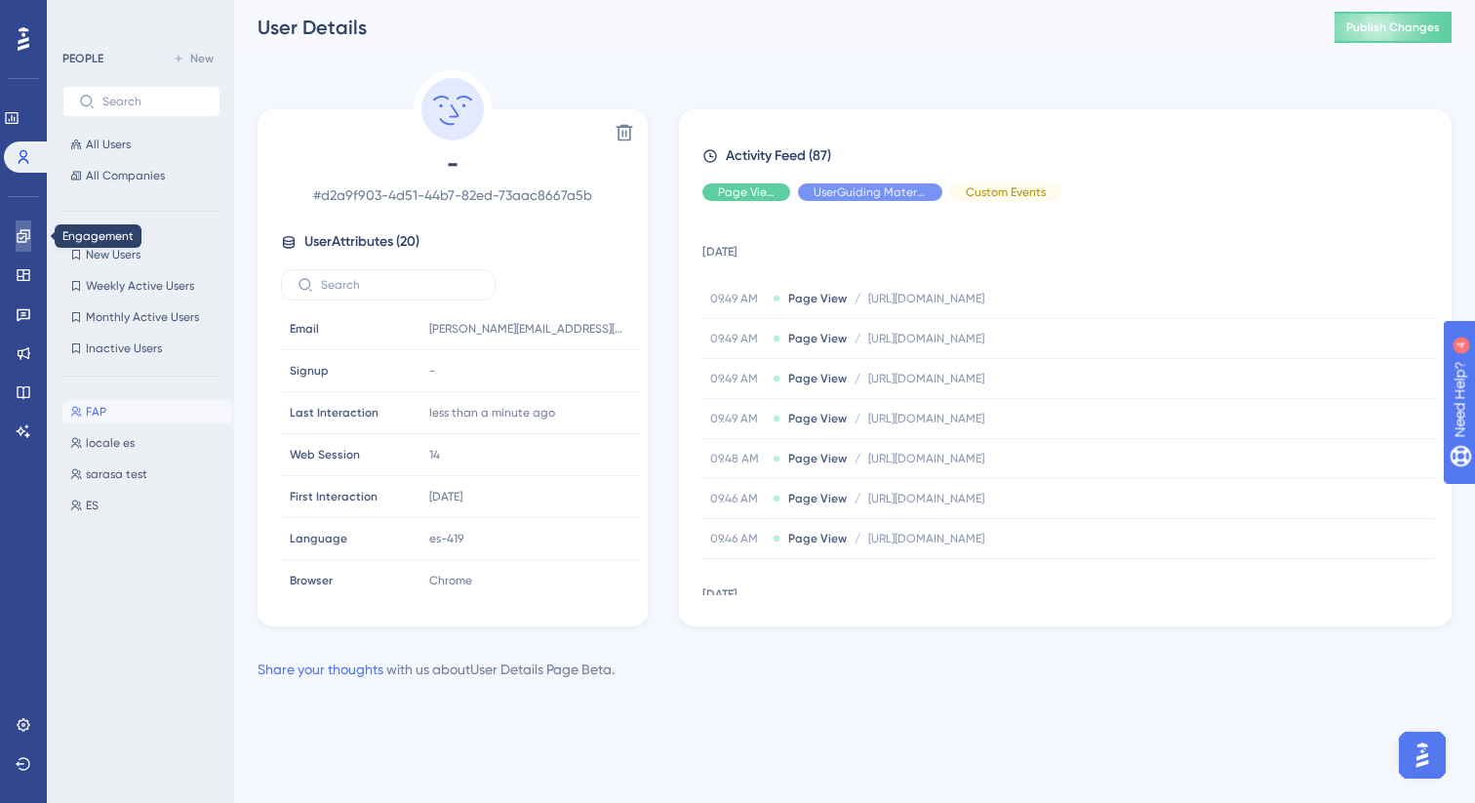
click at [22, 237] on icon at bounding box center [23, 235] width 13 height 13
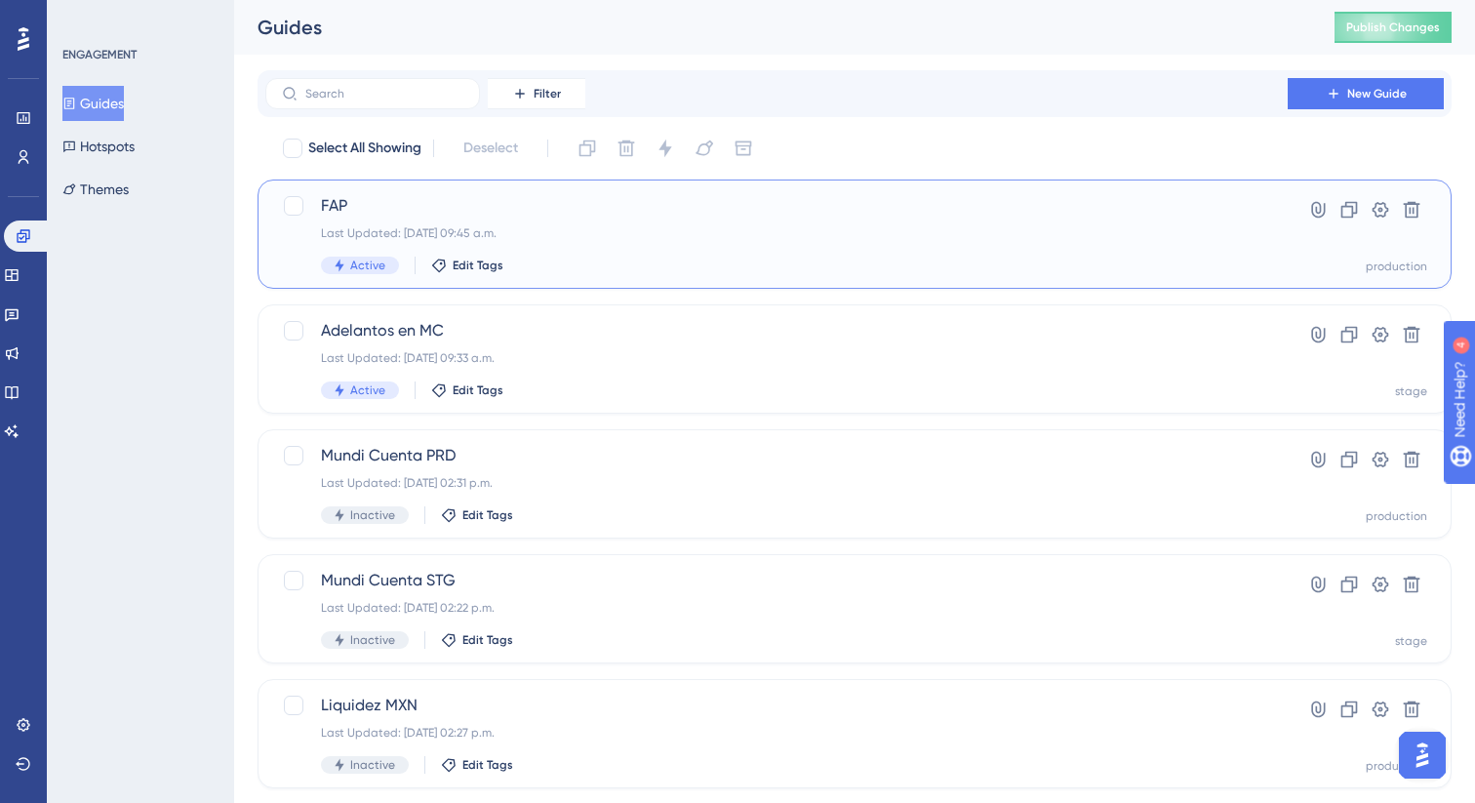
click at [692, 241] on div "FAP Last Updated: [DATE] 09:45 a.m. Active Edit Tags" at bounding box center [776, 234] width 911 height 80
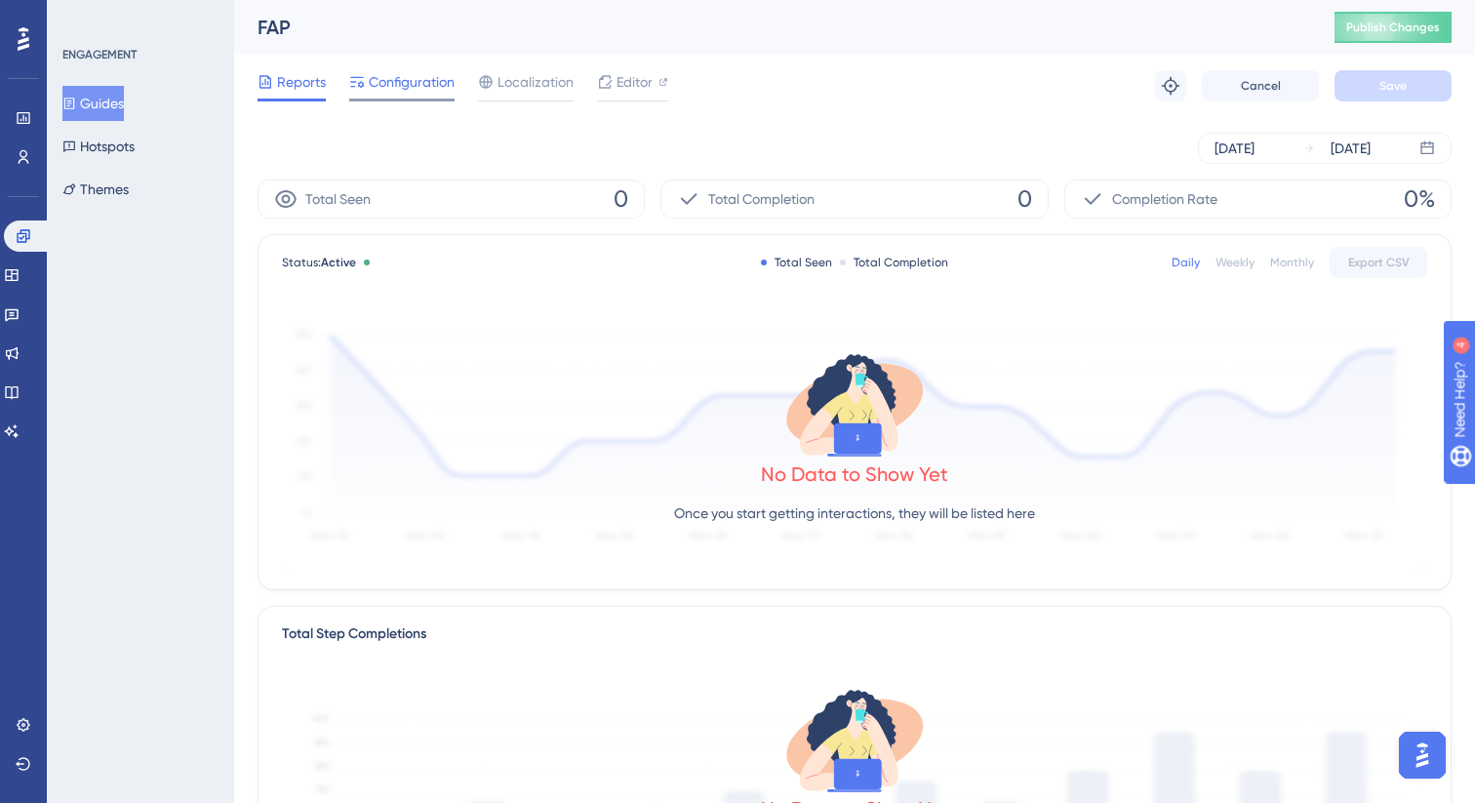
click at [391, 94] on div "Configuration" at bounding box center [401, 85] width 105 height 31
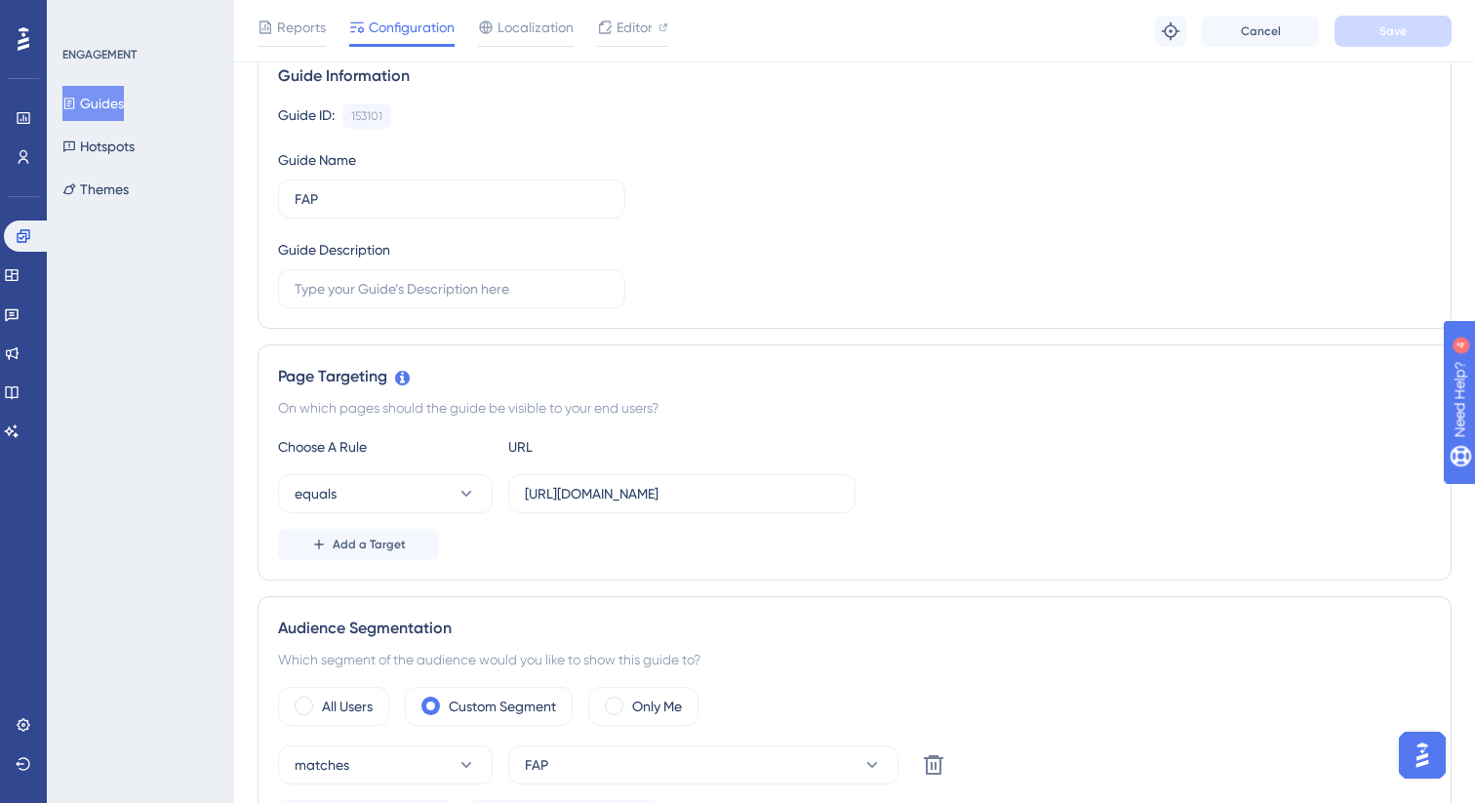
scroll to position [287, 0]
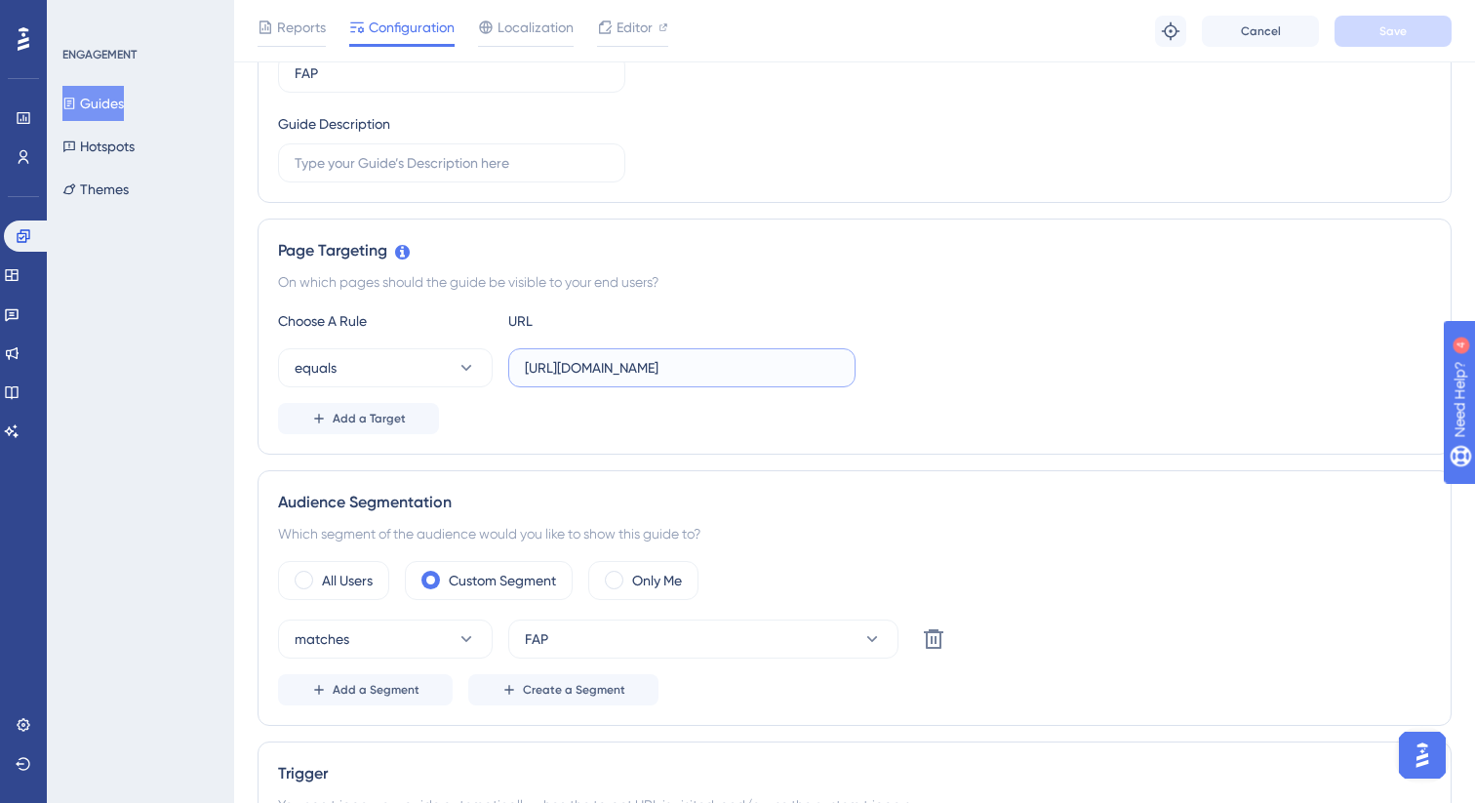
click at [586, 361] on input "[URL][DOMAIN_NAME]" at bounding box center [682, 367] width 314 height 21
click at [464, 373] on icon at bounding box center [466, 368] width 20 height 20
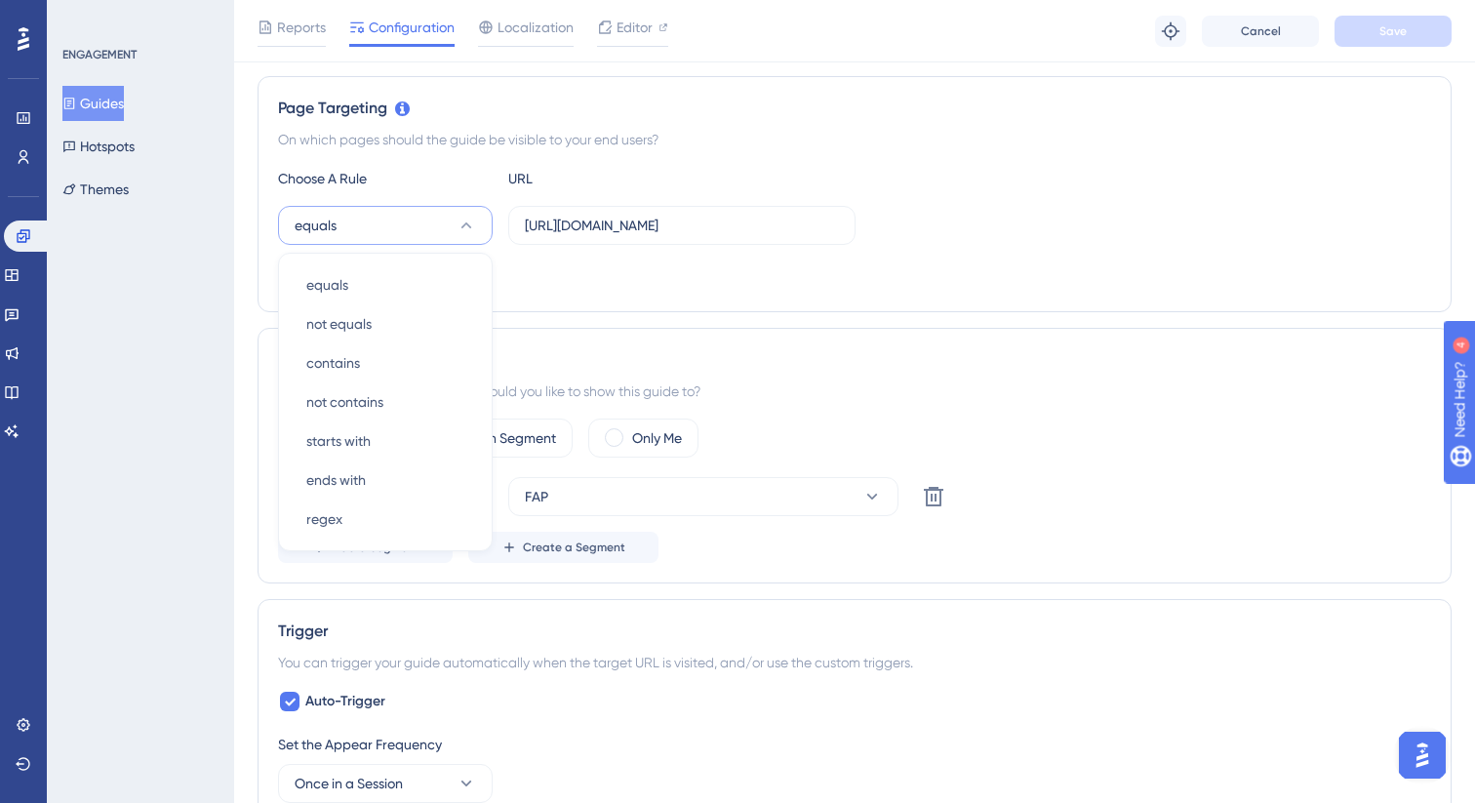
click at [933, 234] on div "equals equals equals not equals not equals contains contains not contains not c…" at bounding box center [854, 225] width 1153 height 39
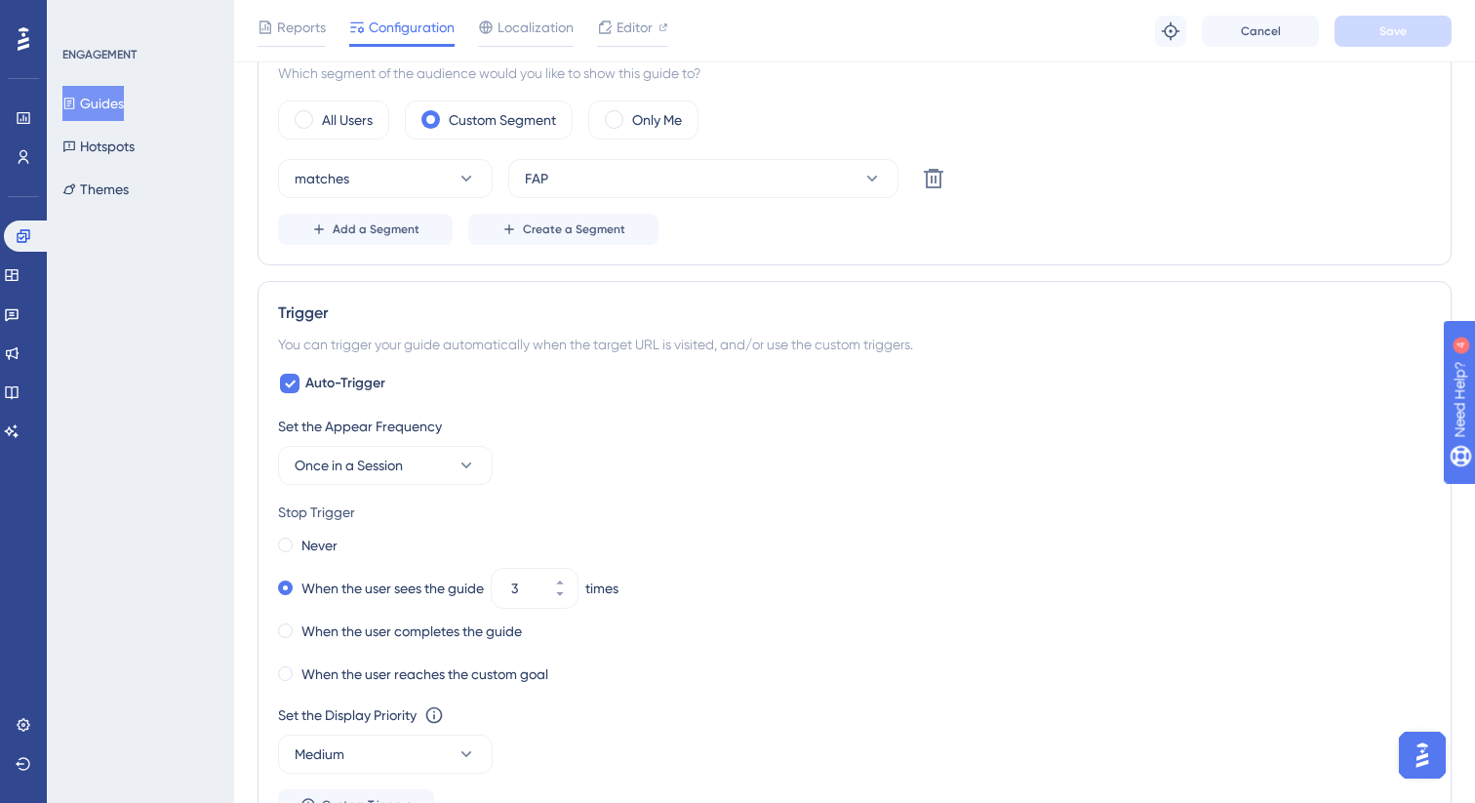
scroll to position [946, 0]
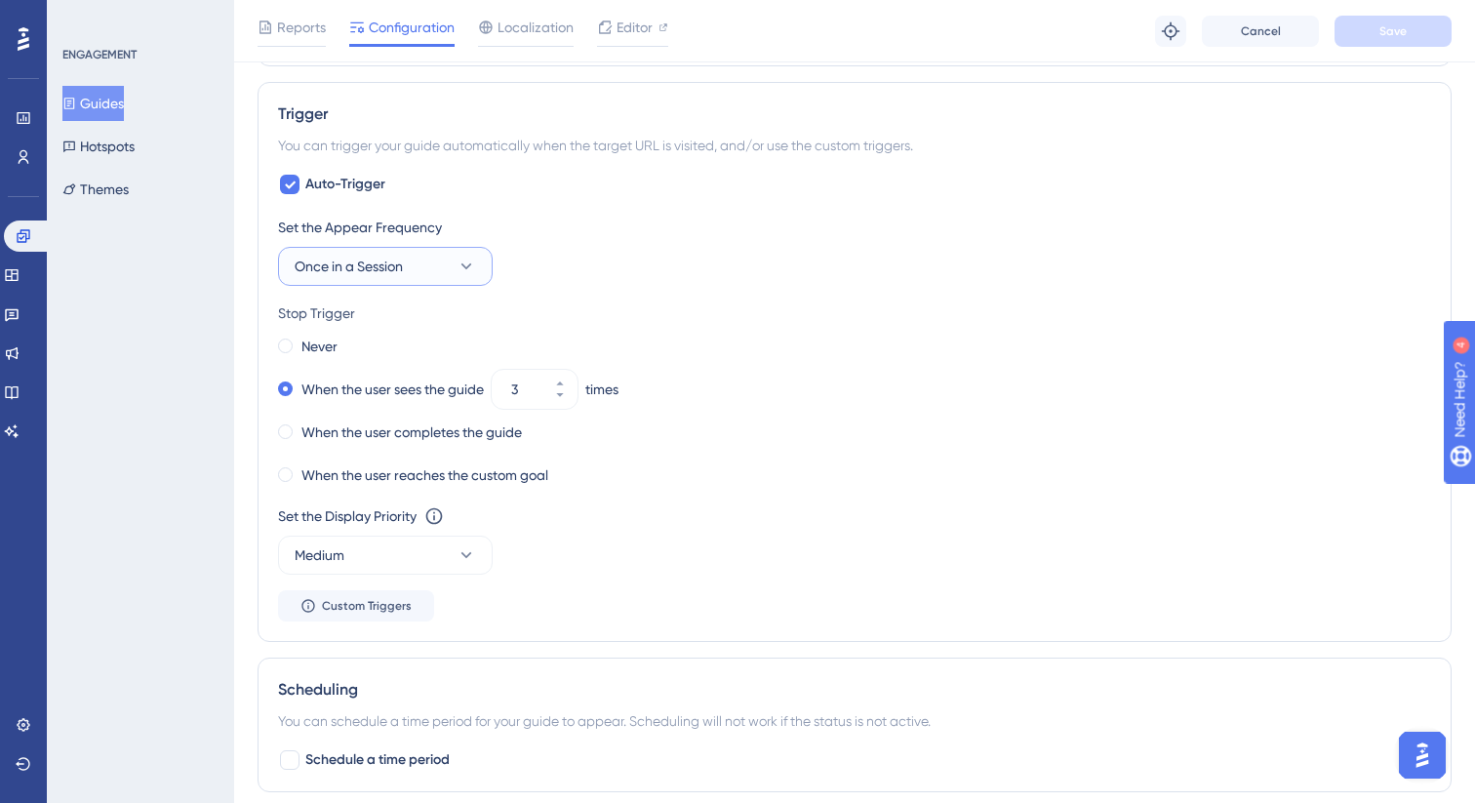
click at [462, 262] on icon at bounding box center [466, 266] width 20 height 20
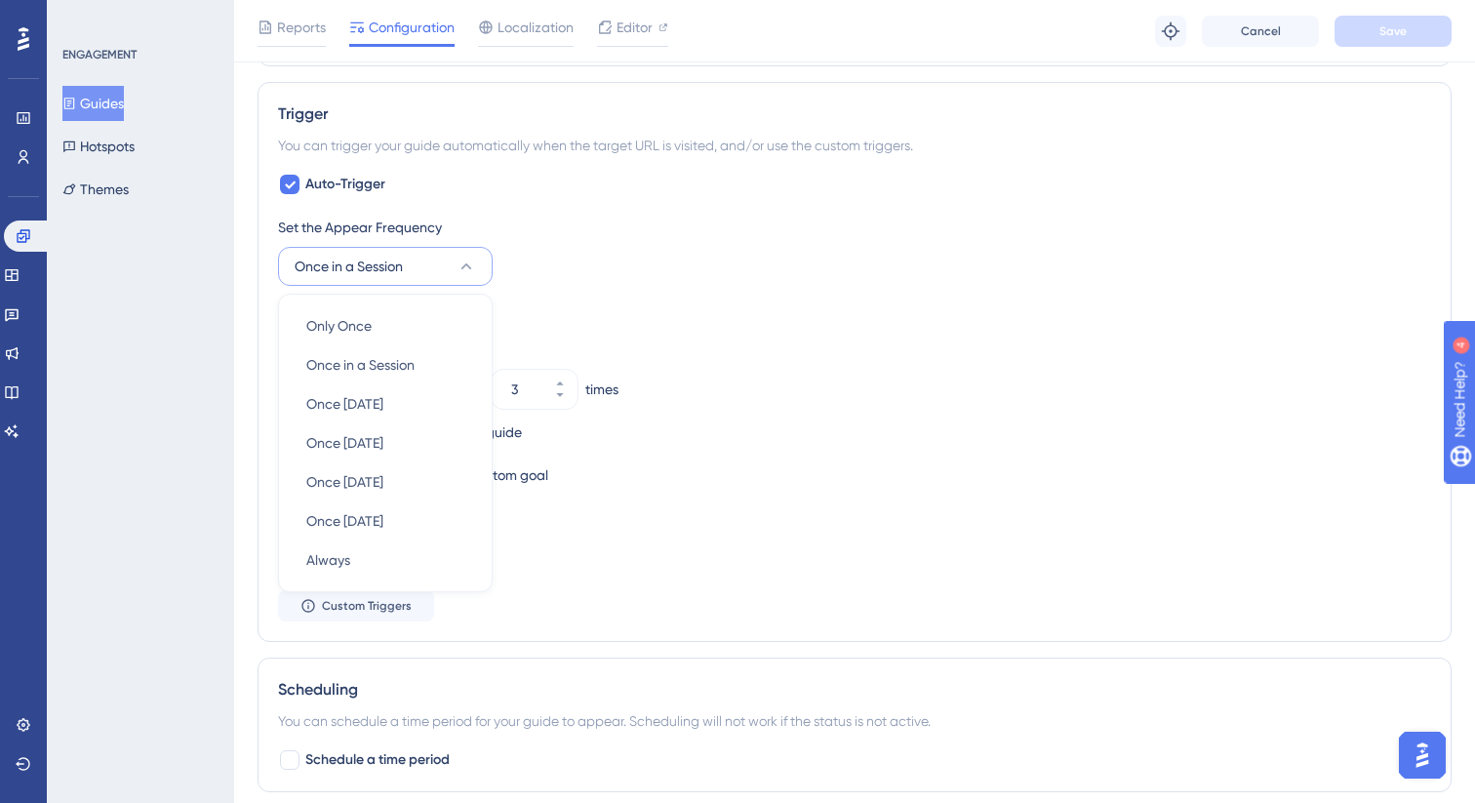
scroll to position [987, 0]
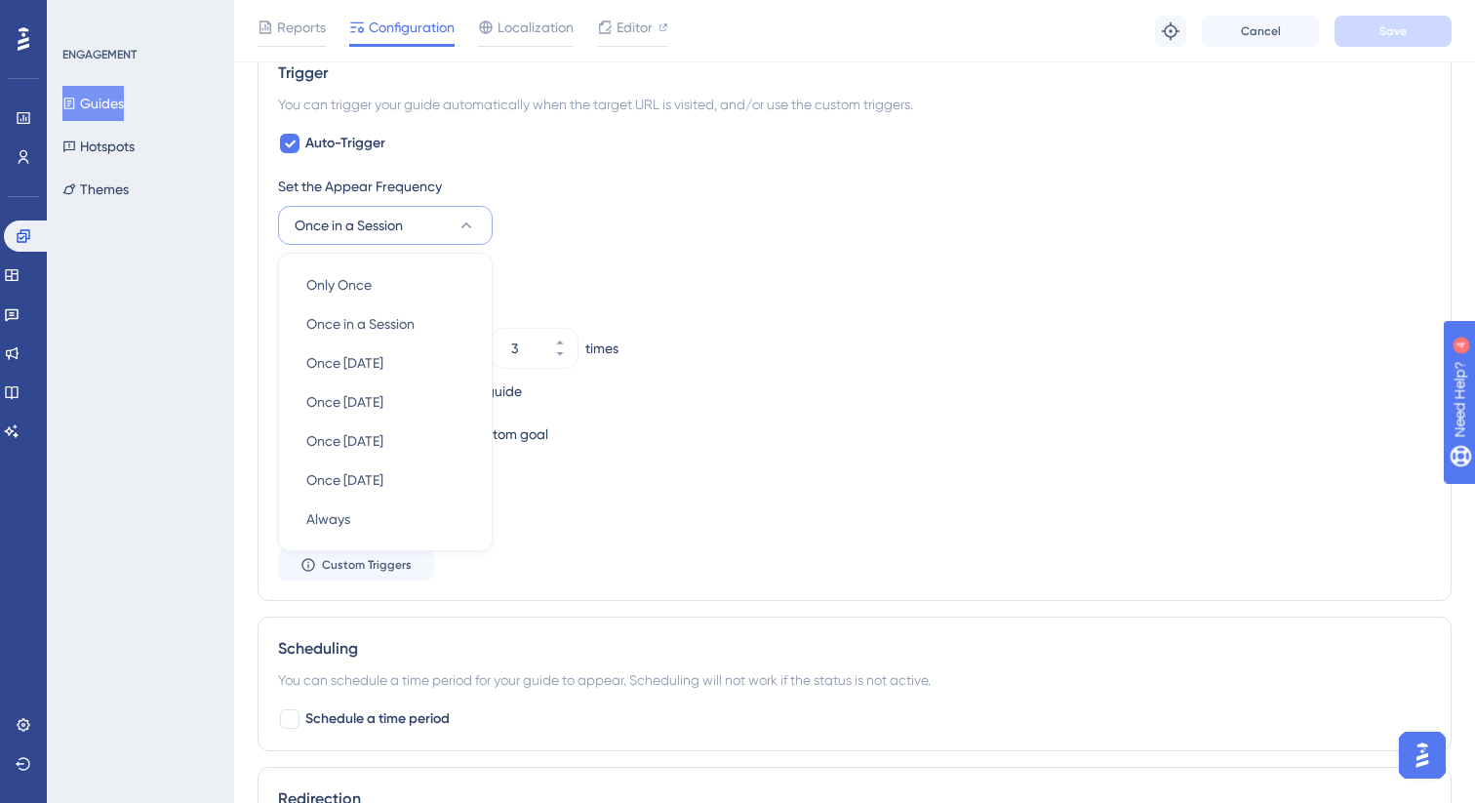
click at [546, 233] on div "Set the Appear Frequency Once in a Session Only Once Only Once Once in a Sessio…" at bounding box center [854, 210] width 1153 height 70
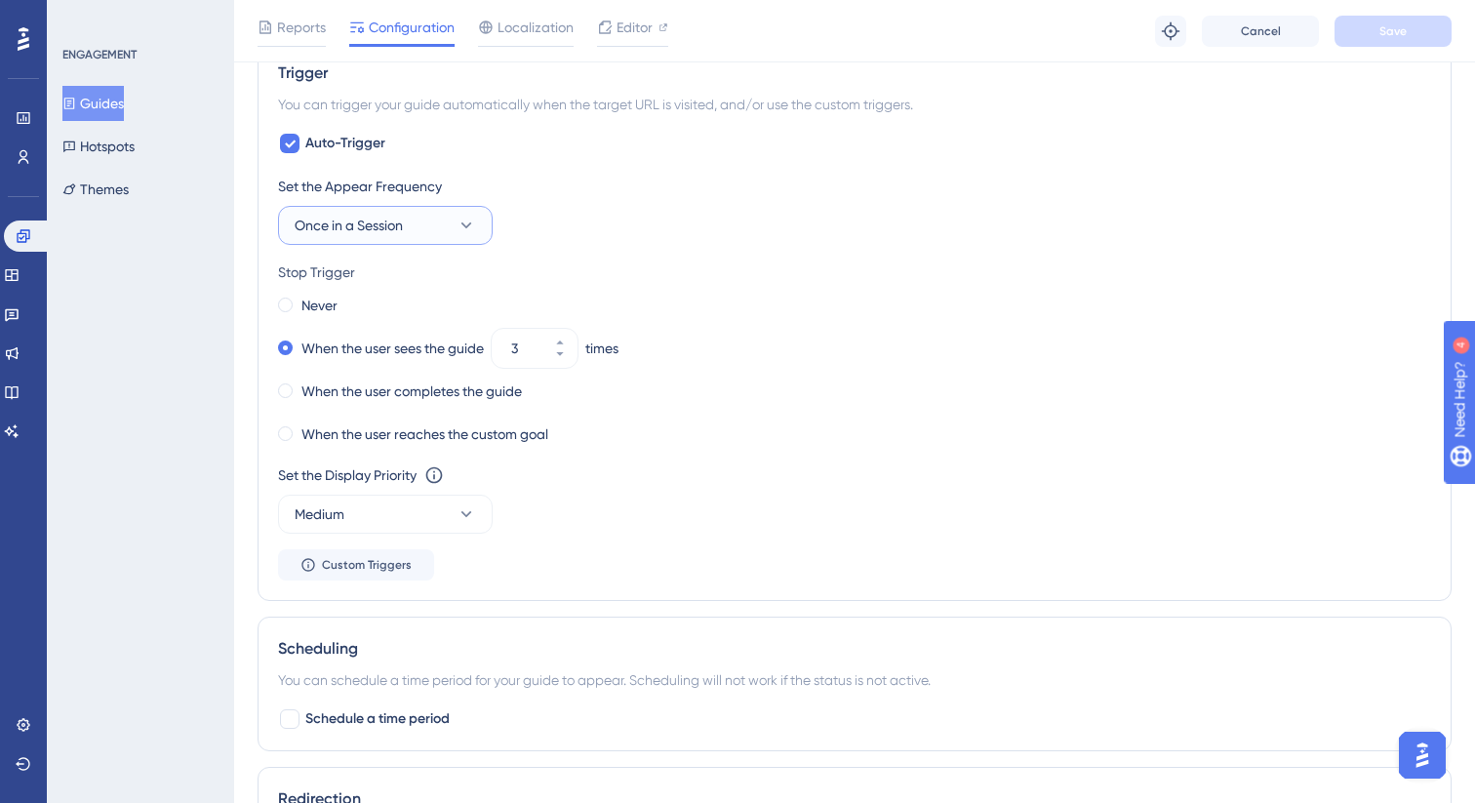
click at [345, 223] on span "Once in a Session" at bounding box center [349, 225] width 108 height 23
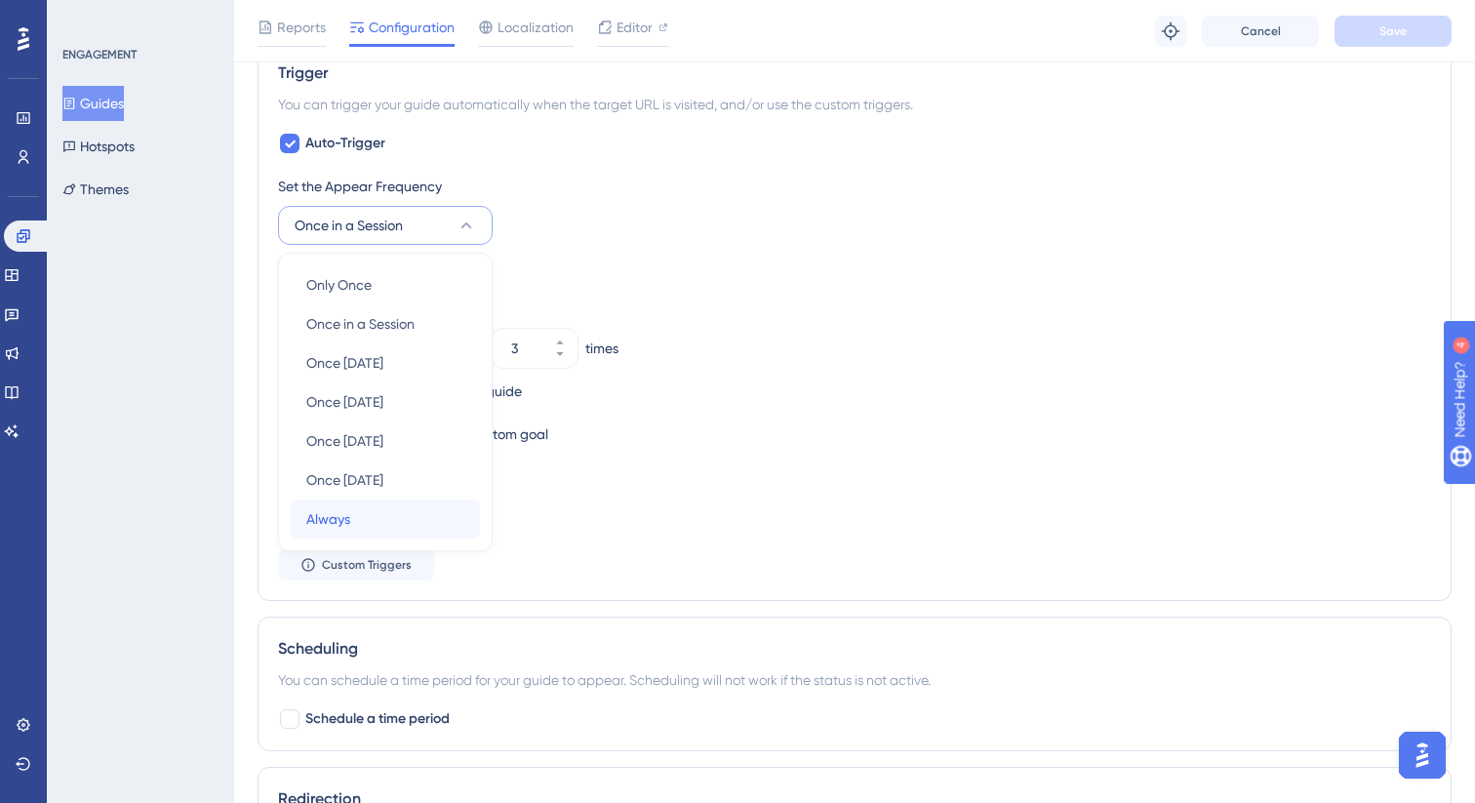
click at [319, 504] on div "Always Always" at bounding box center [385, 518] width 158 height 39
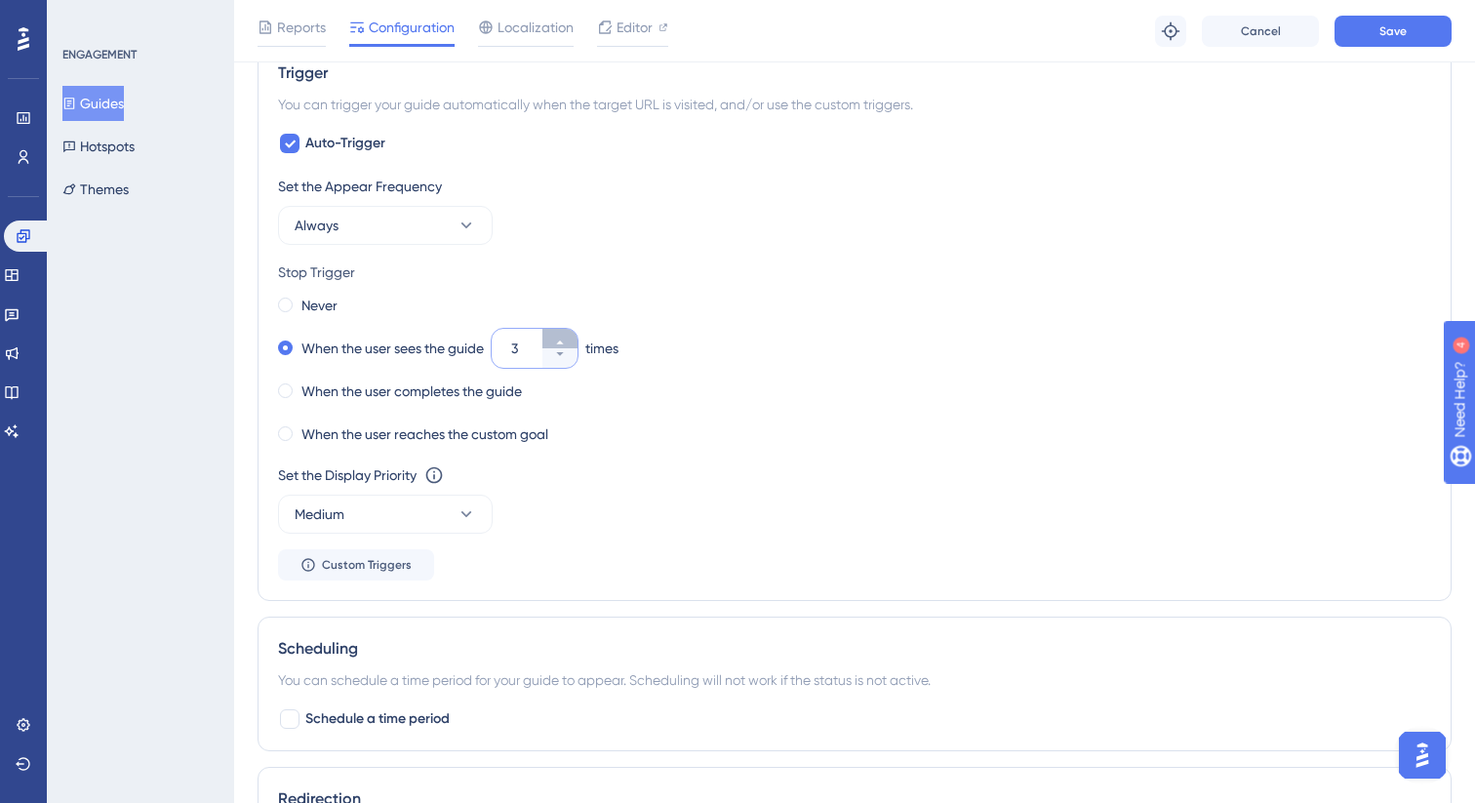
click at [570, 344] on button "3" at bounding box center [559, 339] width 35 height 20
type input "4"
click at [1383, 45] on button "Save" at bounding box center [1392, 31] width 117 height 31
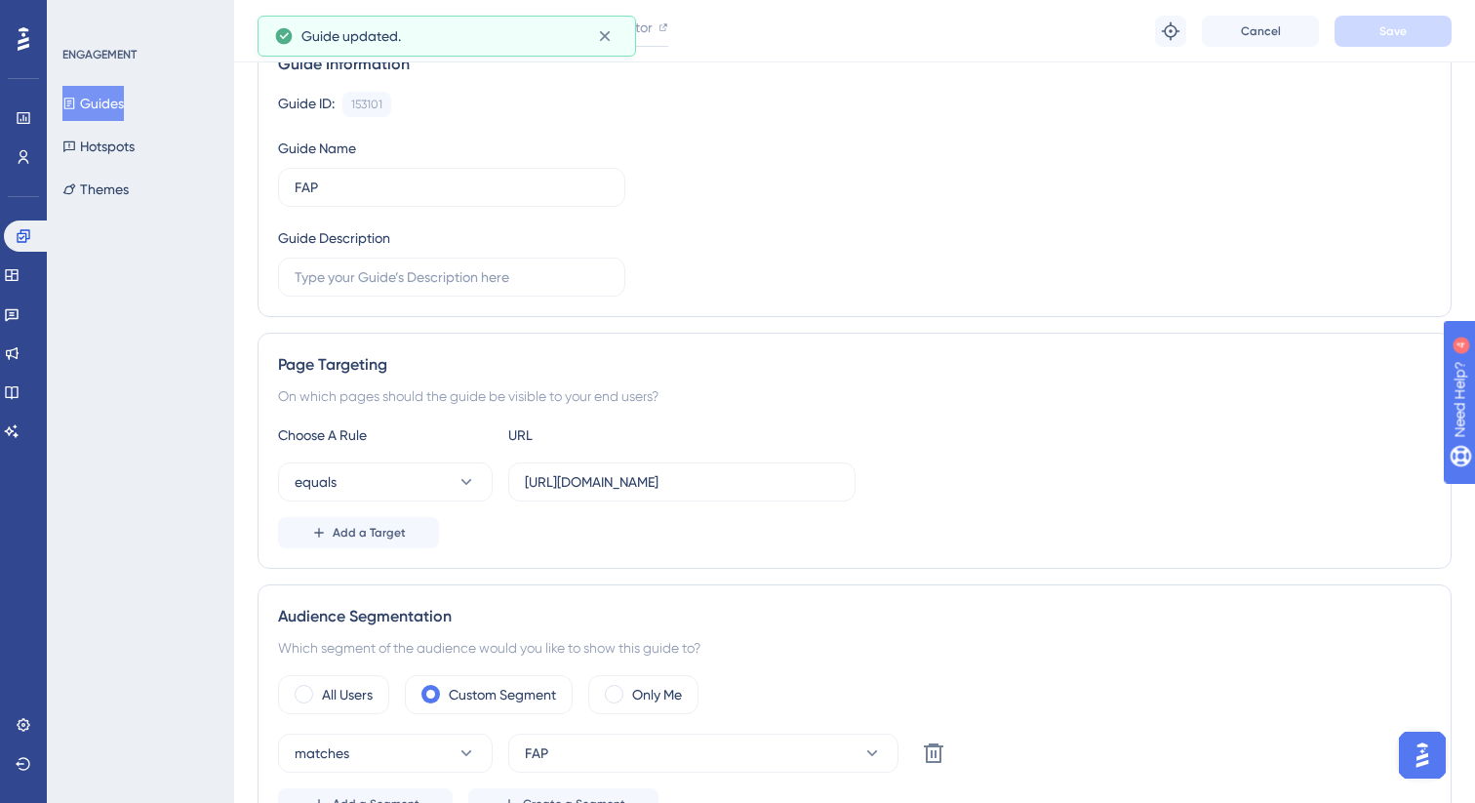
scroll to position [0, 0]
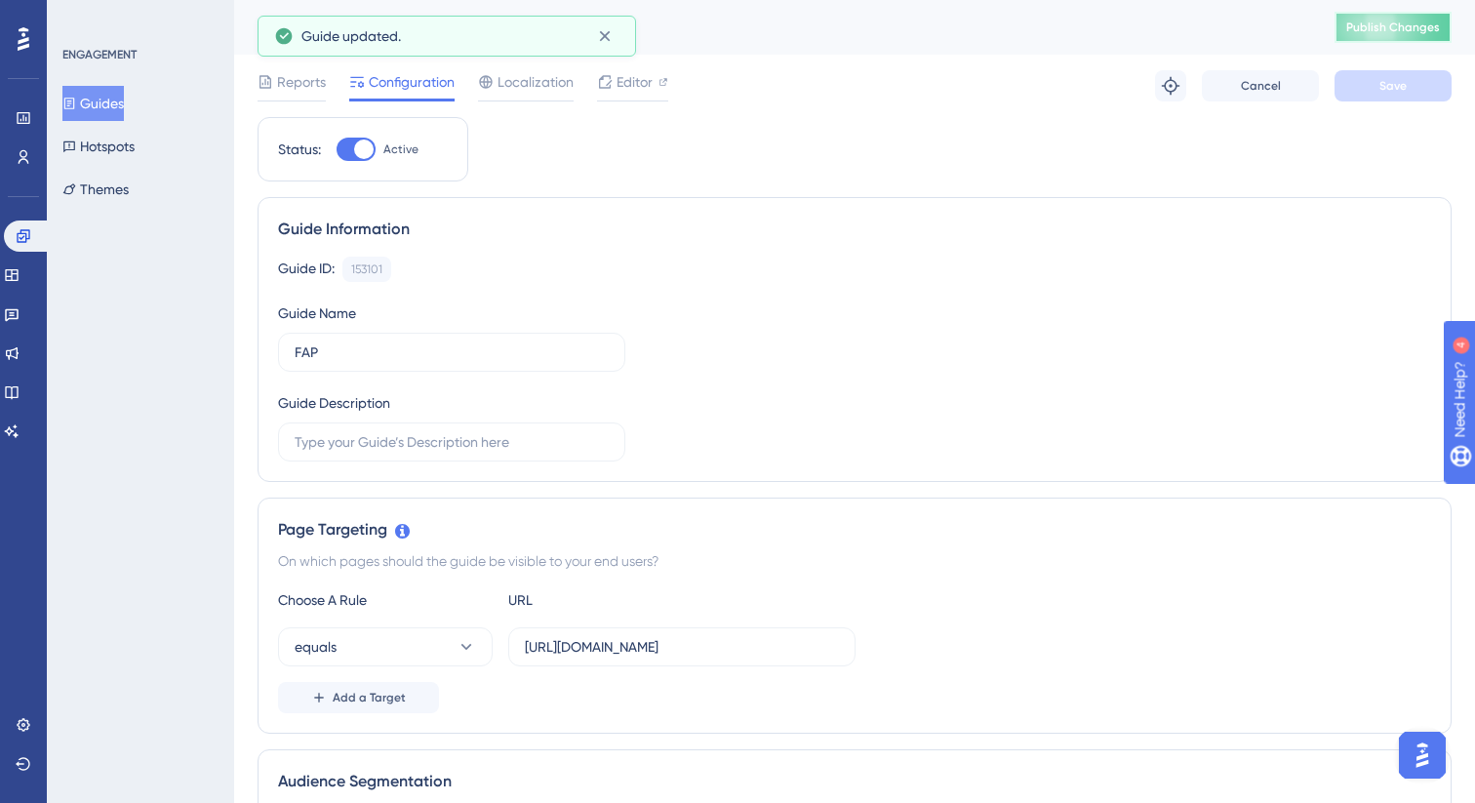
click at [1380, 37] on button "Publish Changes" at bounding box center [1392, 27] width 117 height 31
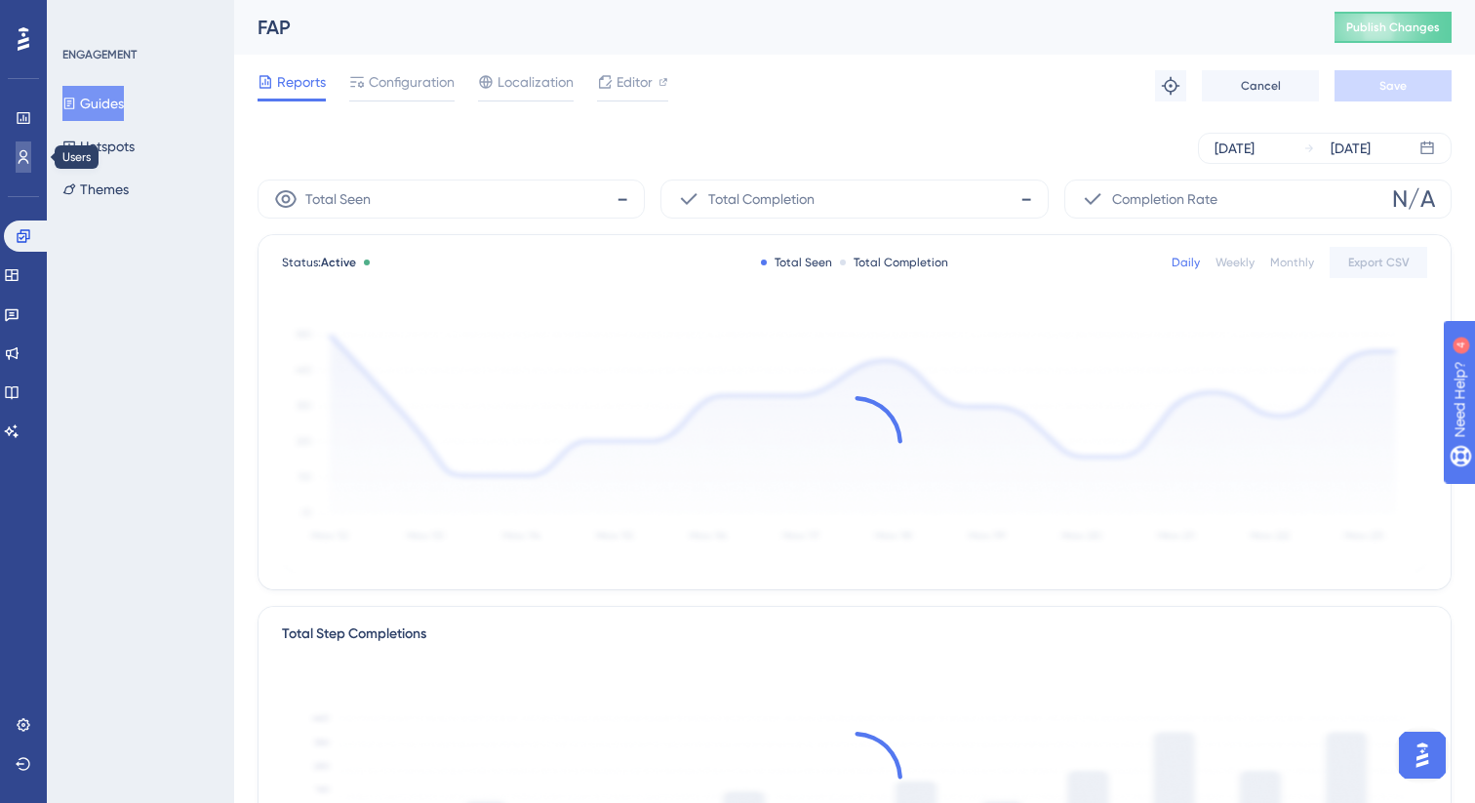
click at [17, 155] on icon at bounding box center [24, 157] width 16 height 16
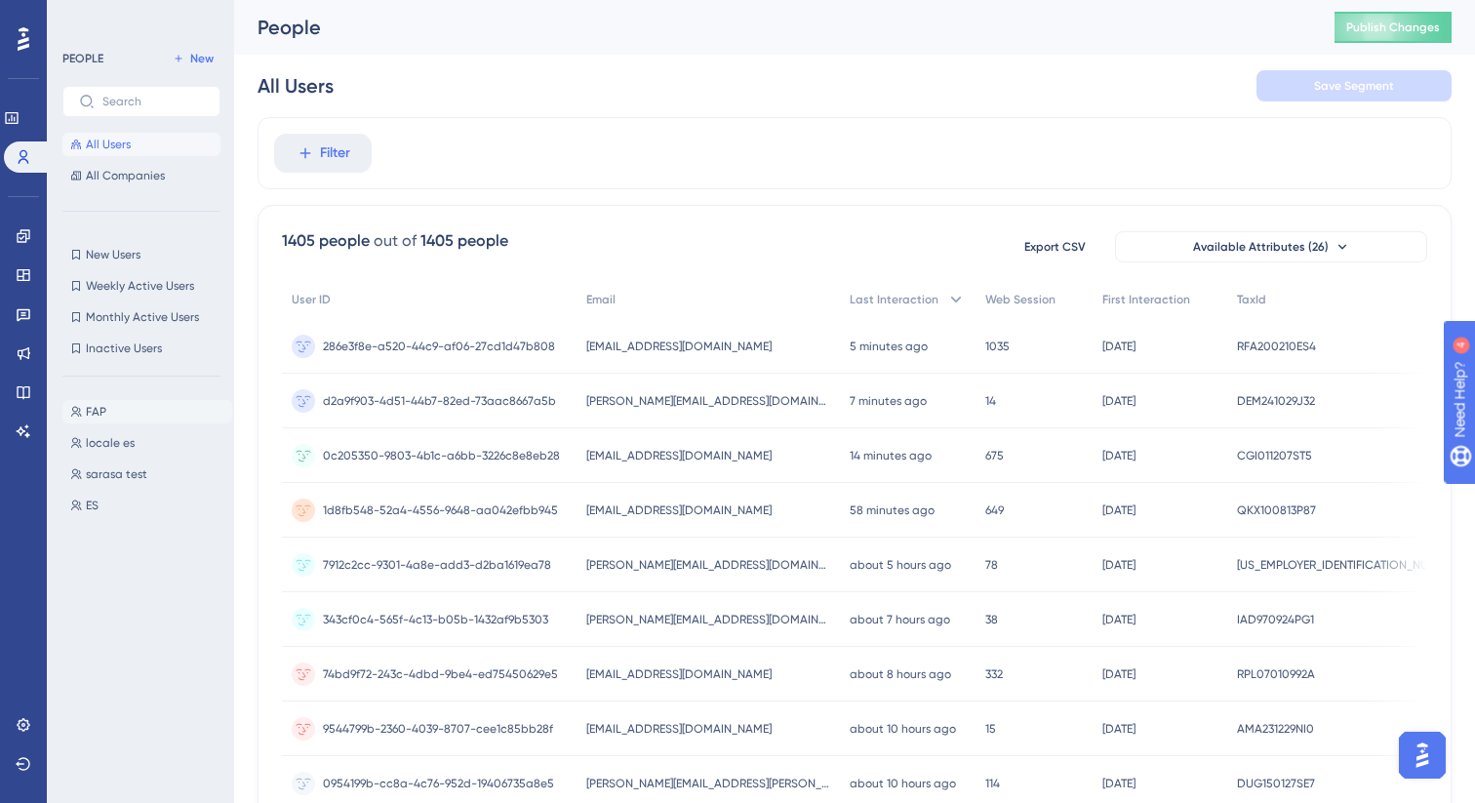
click at [106, 414] on button "FAP FAP" at bounding box center [147, 411] width 170 height 23
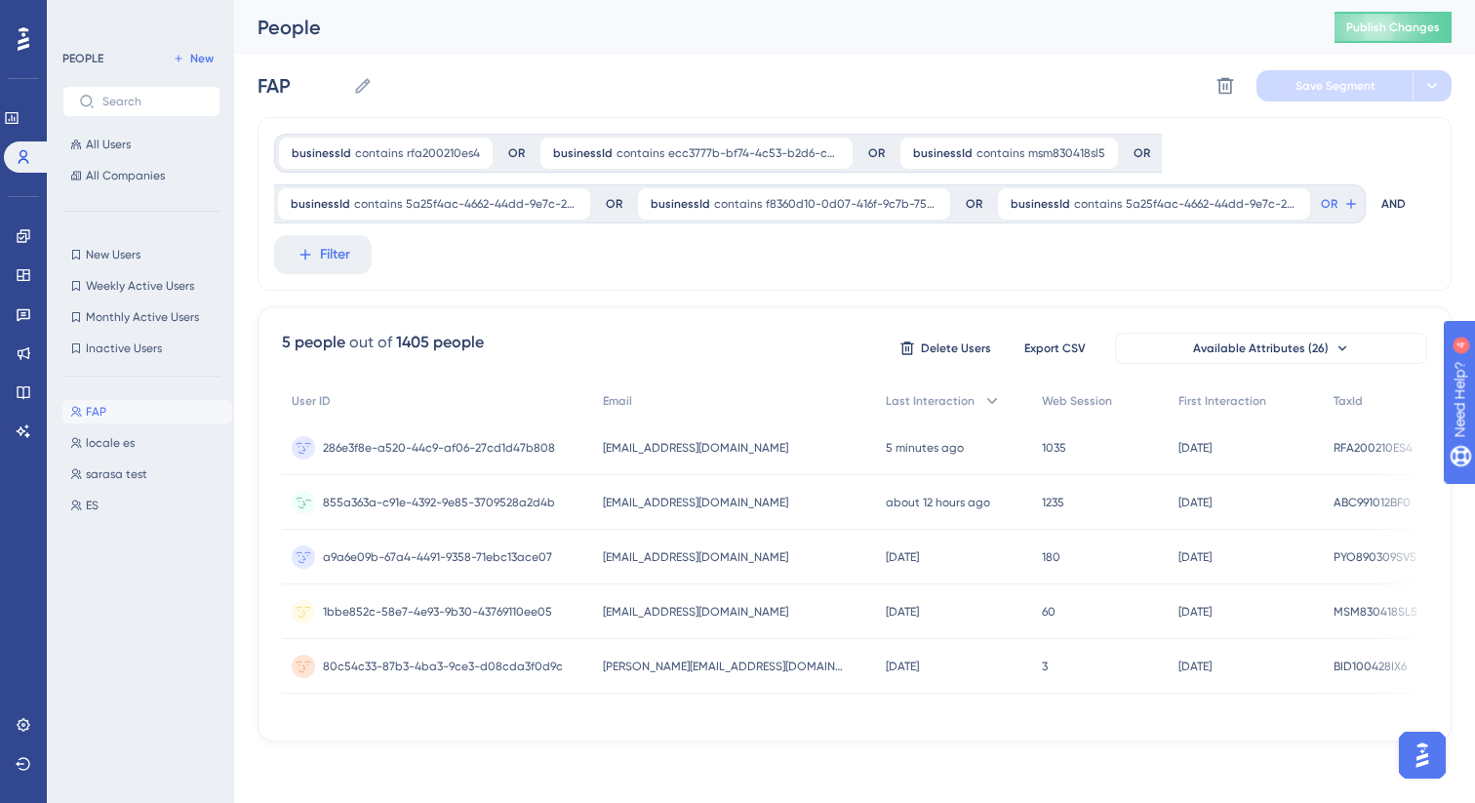
click at [492, 503] on span "855a363a-c91e-4392-9e85-3709528a2d4b" at bounding box center [439, 502] width 232 height 16
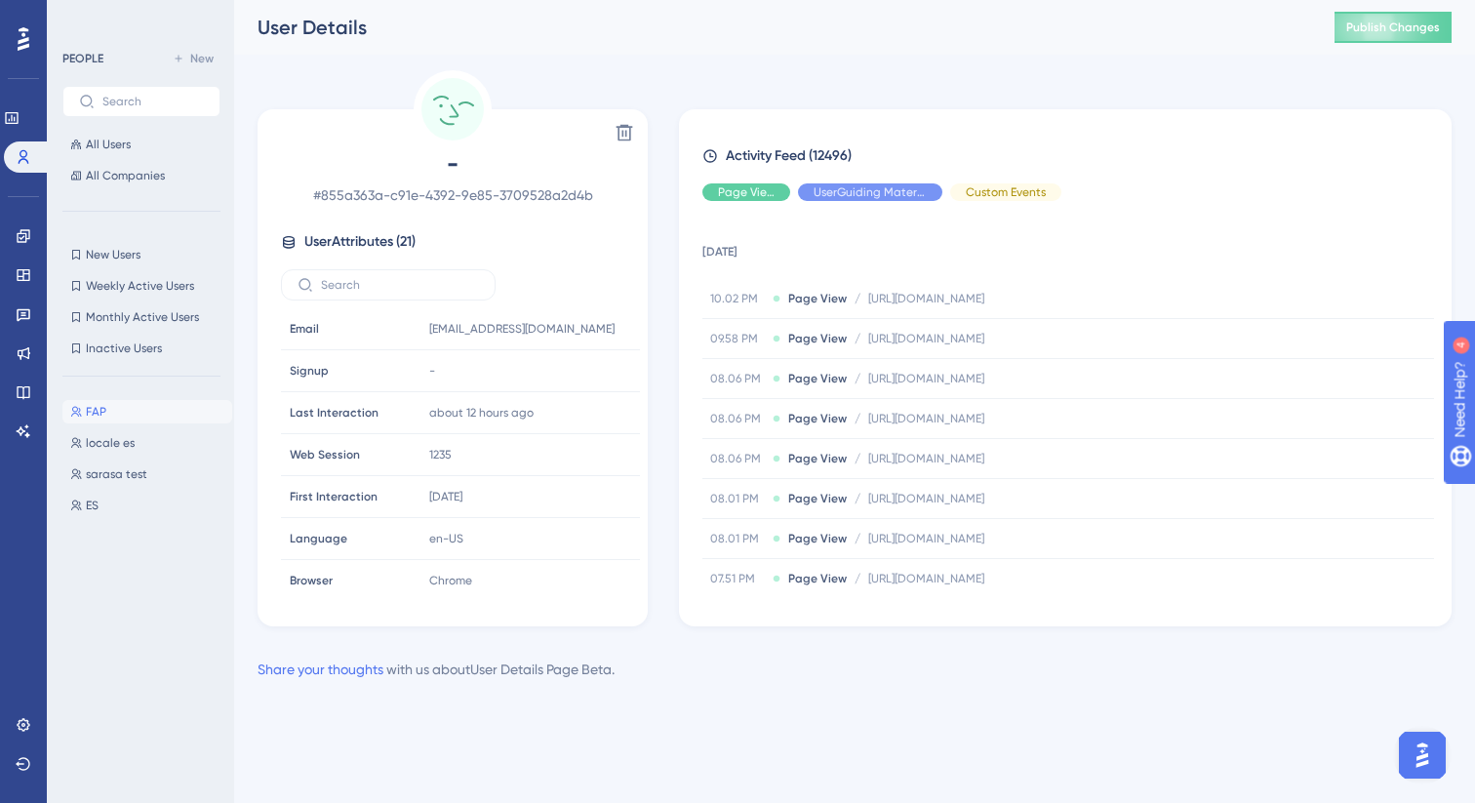
click at [493, 196] on span "# 855a363a-c91e-4392-9e85-3709528a2d4b" at bounding box center [452, 194] width 343 height 23
copy div "# 855a363a-c91e-4392-9e85-3709528a2d4b"
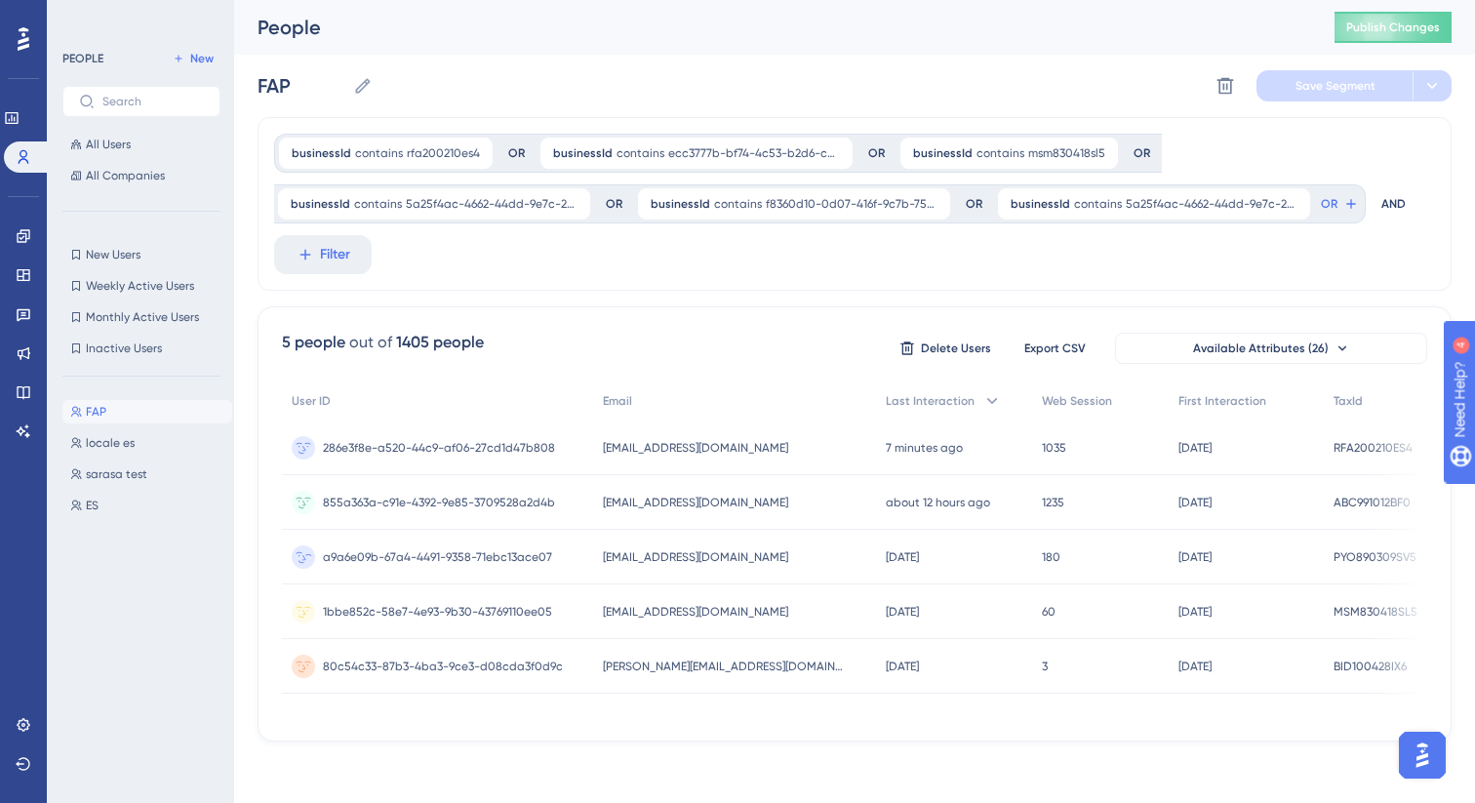
click at [519, 556] on span "a9a6e09b-67a4-4491-9358-71ebc13ace07" at bounding box center [437, 557] width 229 height 16
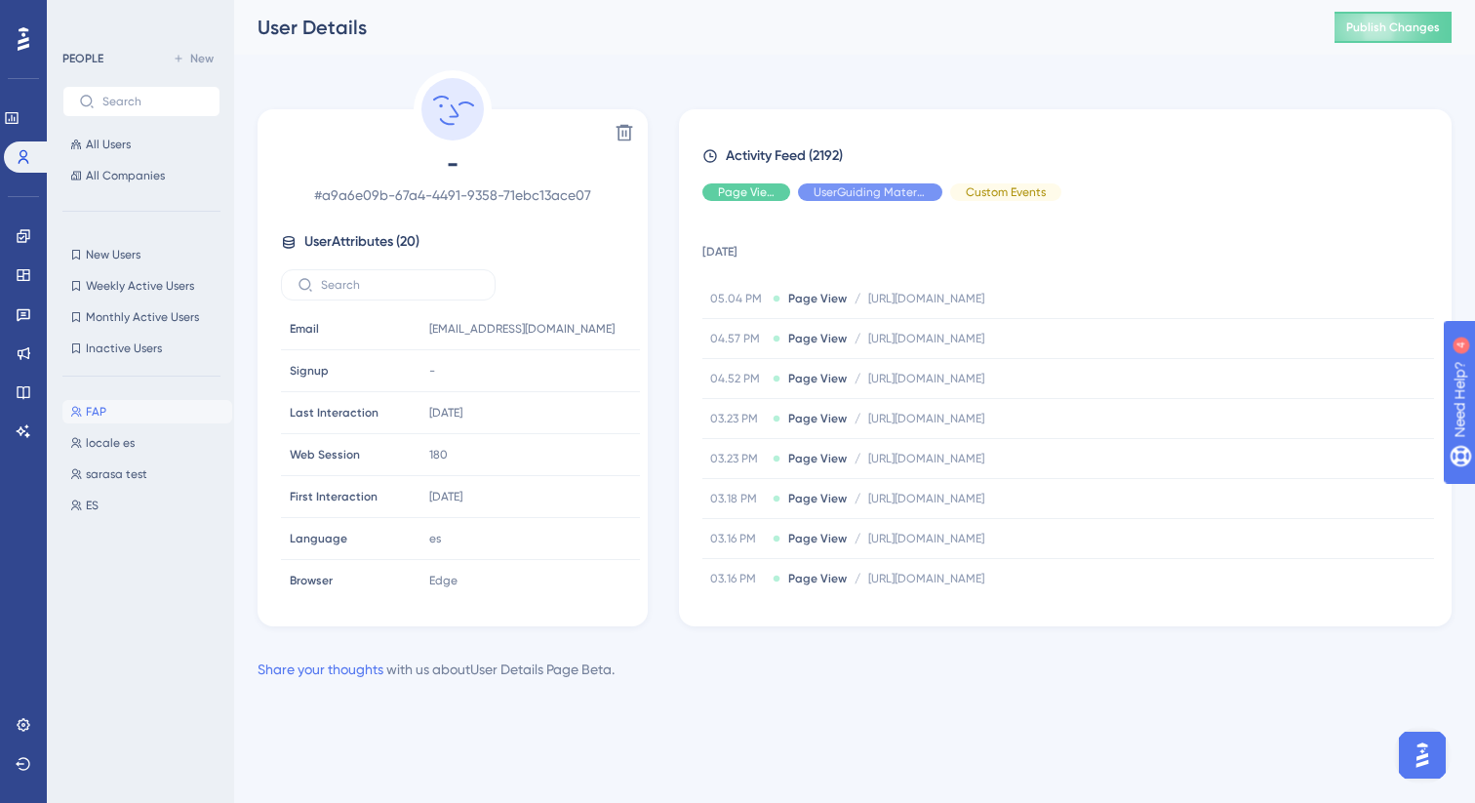
click at [391, 194] on span "# a9a6e09b-67a4-4491-9358-71ebc13ace07" at bounding box center [452, 194] width 343 height 23
copy div "# a9a6e09b-67a4-4491-9358-71ebc13ace07"
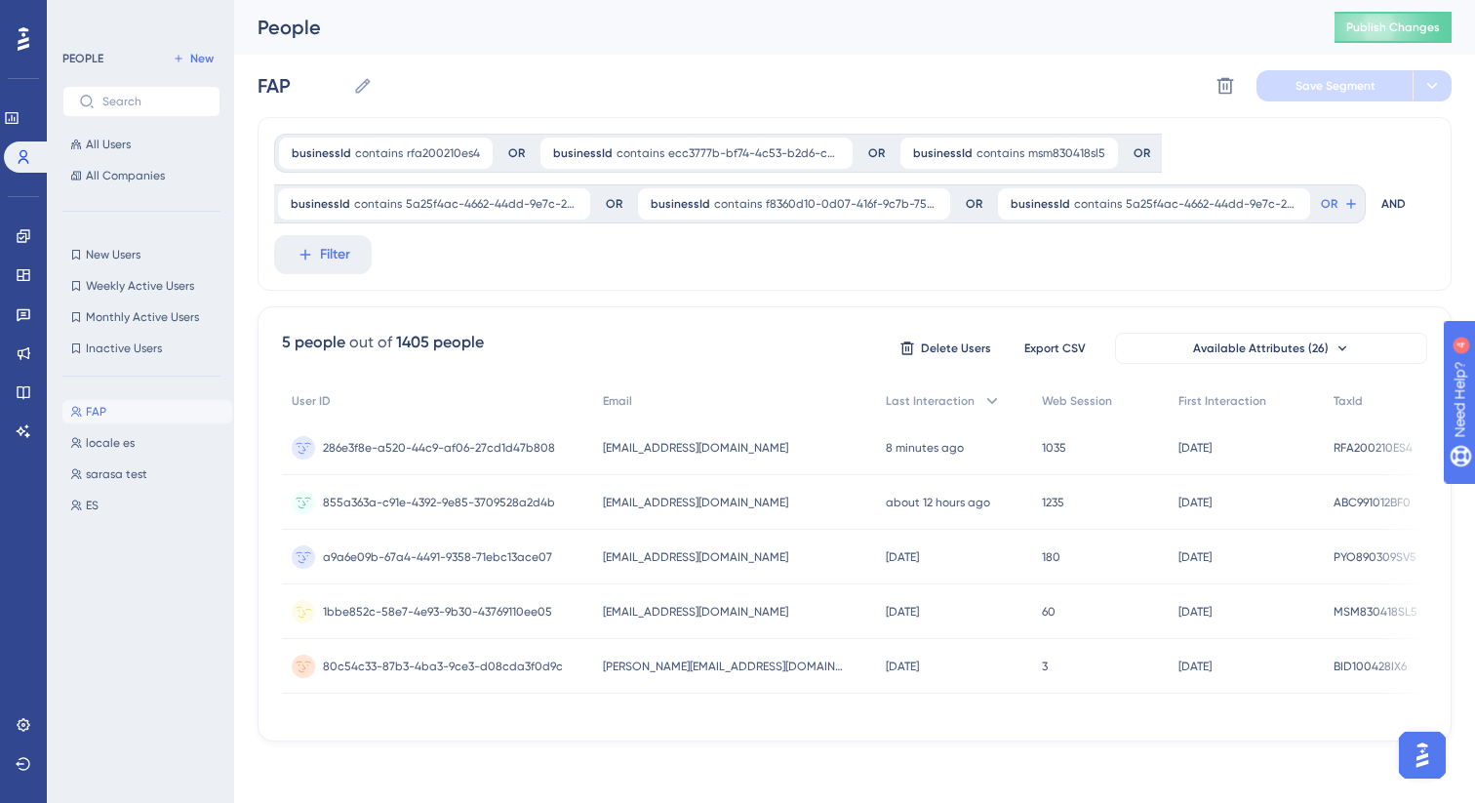
scroll to position [8, 0]
click at [486, 608] on span "1bbe852c-58e7-4e93-9b30-43769110ee05" at bounding box center [437, 611] width 229 height 16
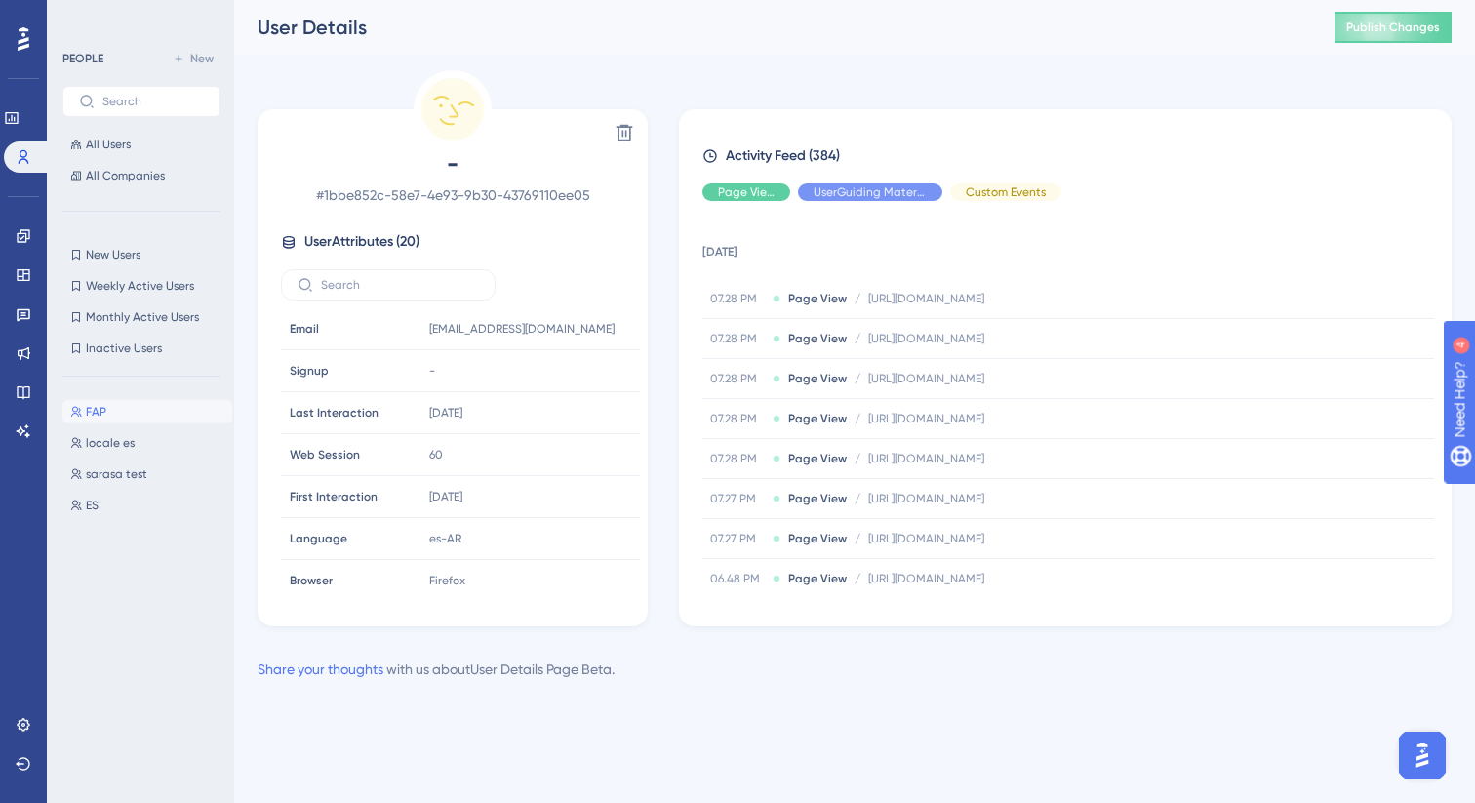
click at [479, 199] on span "# 1bbe852c-58e7-4e93-9b30-43769110ee05" at bounding box center [452, 194] width 343 height 23
drag, startPoint x: 327, startPoint y: 196, endPoint x: 620, endPoint y: 205, distance: 293.7
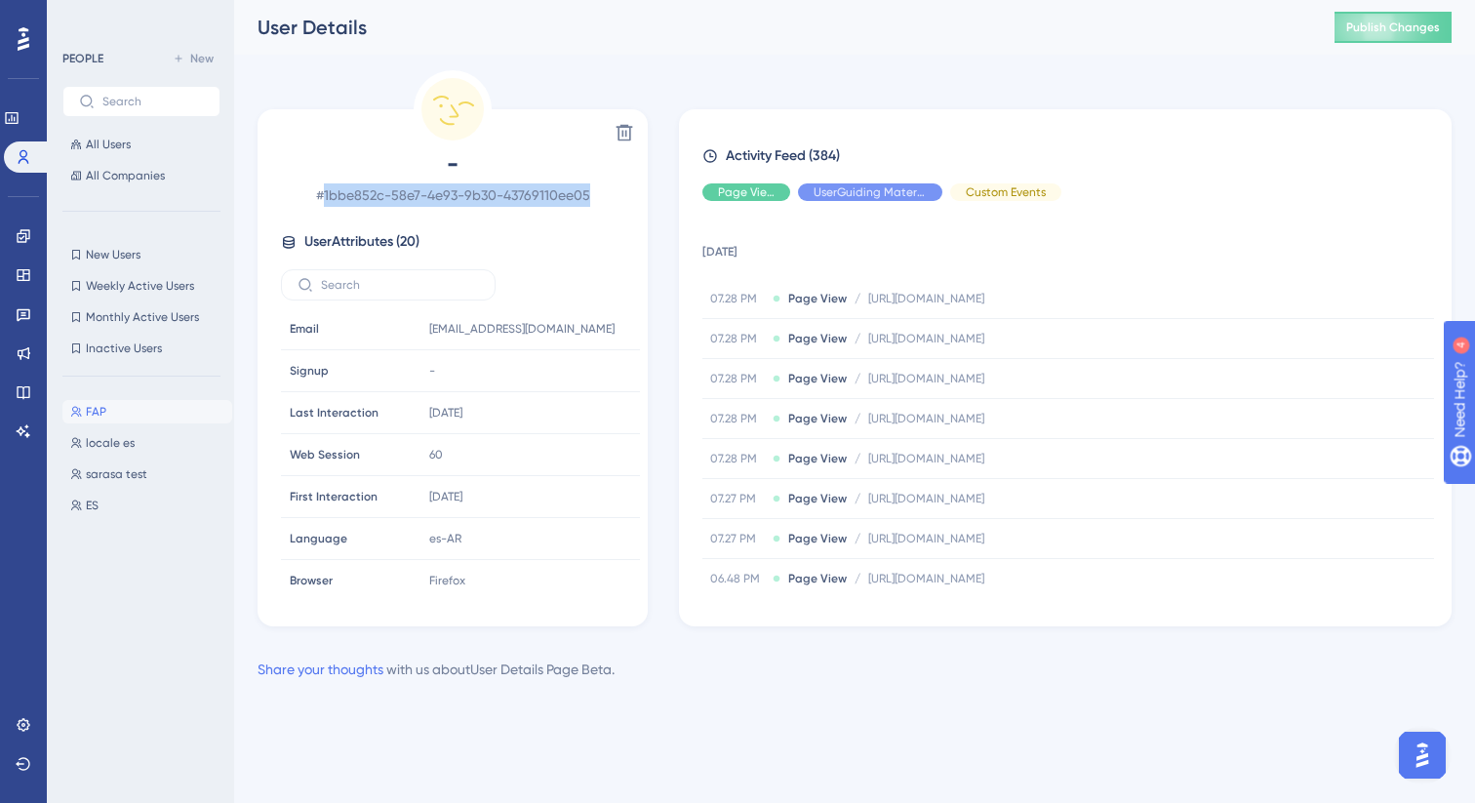
click at [620, 205] on span "# 1bbe852c-58e7-4e93-9b30-43769110ee05" at bounding box center [452, 194] width 343 height 23
copy span "1bbe852c-58e7-4e93-9b30-43769110ee05"
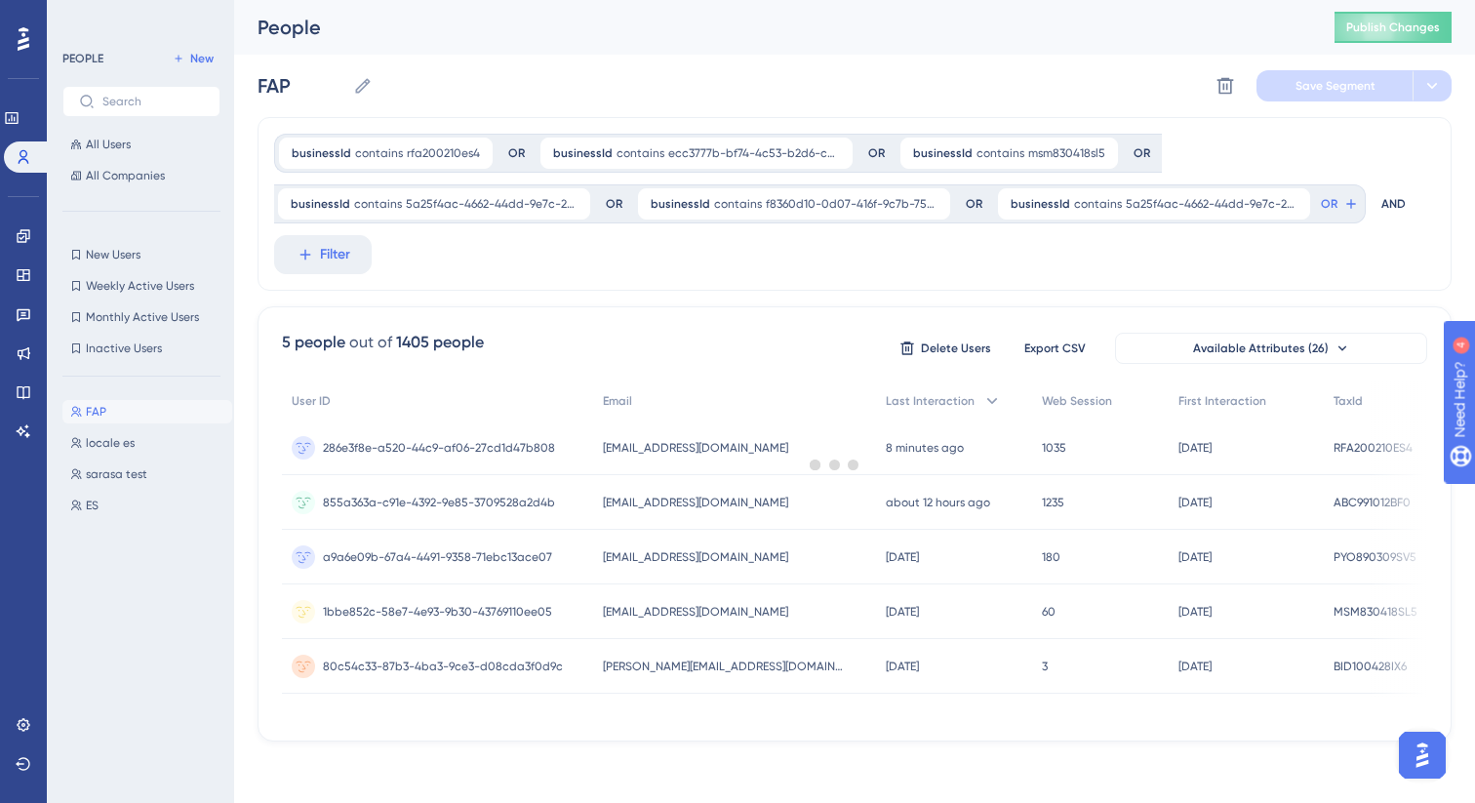
scroll to position [1, 0]
click at [490, 655] on div "80c54c33-87b3-4ba3-9ce3-d08cda3f0d9c 80c54c33-87b3-4ba3-9ce3-d08cda3f0d9c" at bounding box center [443, 665] width 240 height 55
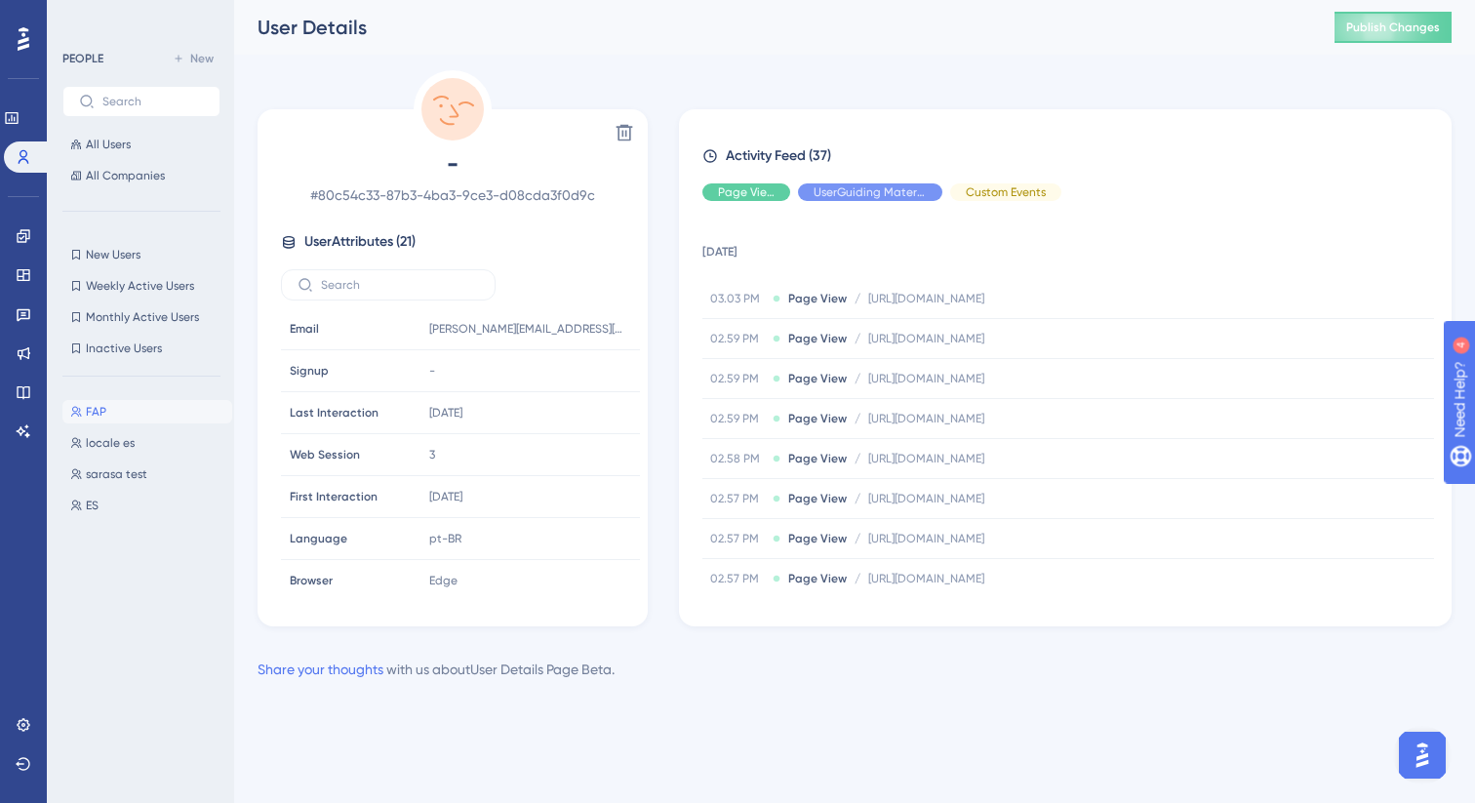
click at [528, 193] on span "# 80c54c33-87b3-4ba3-9ce3-d08cda3f0d9c" at bounding box center [452, 194] width 343 height 23
copy div "# 80c54c33-87b3-4ba3-9ce3-d08cda3f0d9c"
click at [602, 330] on icon at bounding box center [609, 329] width 20 height 20
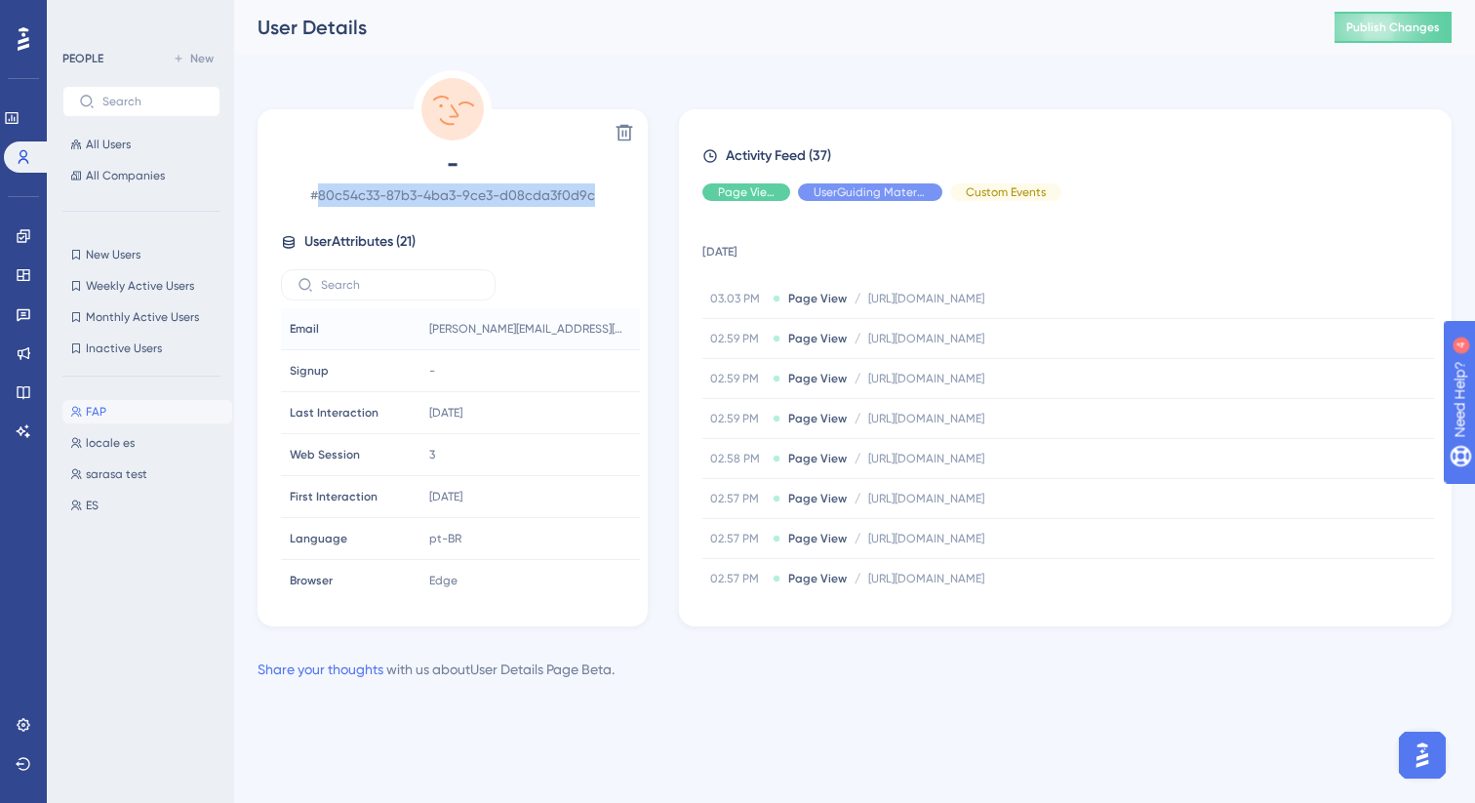
drag, startPoint x: 321, startPoint y: 192, endPoint x: 613, endPoint y: 210, distance: 293.1
click at [614, 210] on div "- # 80c54c33-87b3-4ba3-9ce3-d08cda3f0d9c User Attributes ( 21 ) Email Email van…" at bounding box center [452, 371] width 375 height 447
copy span "80c54c33-87b3-4ba3-9ce3-d08cda3f0d9c"
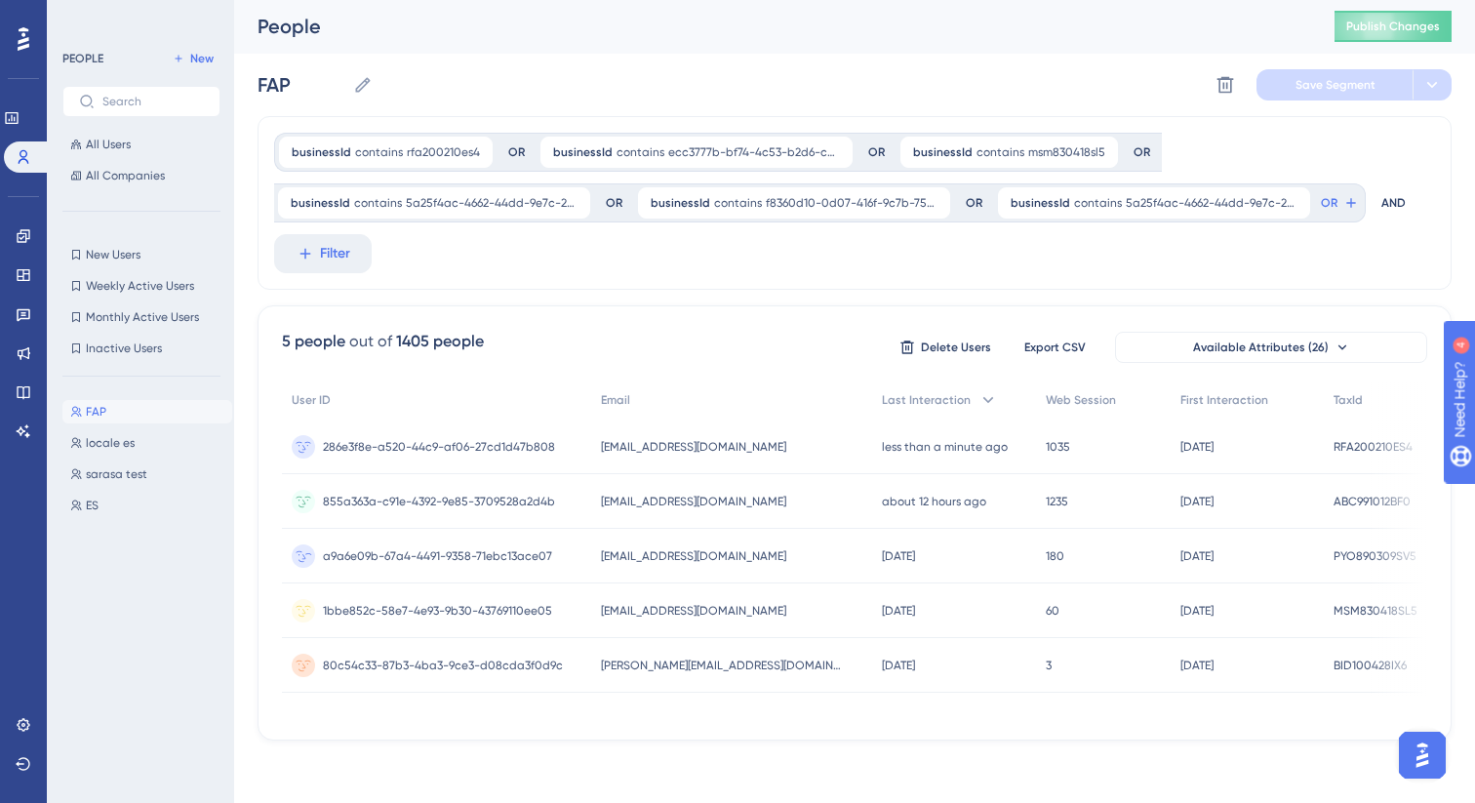
scroll to position [8, 0]
click at [432, 146] on span "rfa200210es4" at bounding box center [443, 152] width 73 height 16
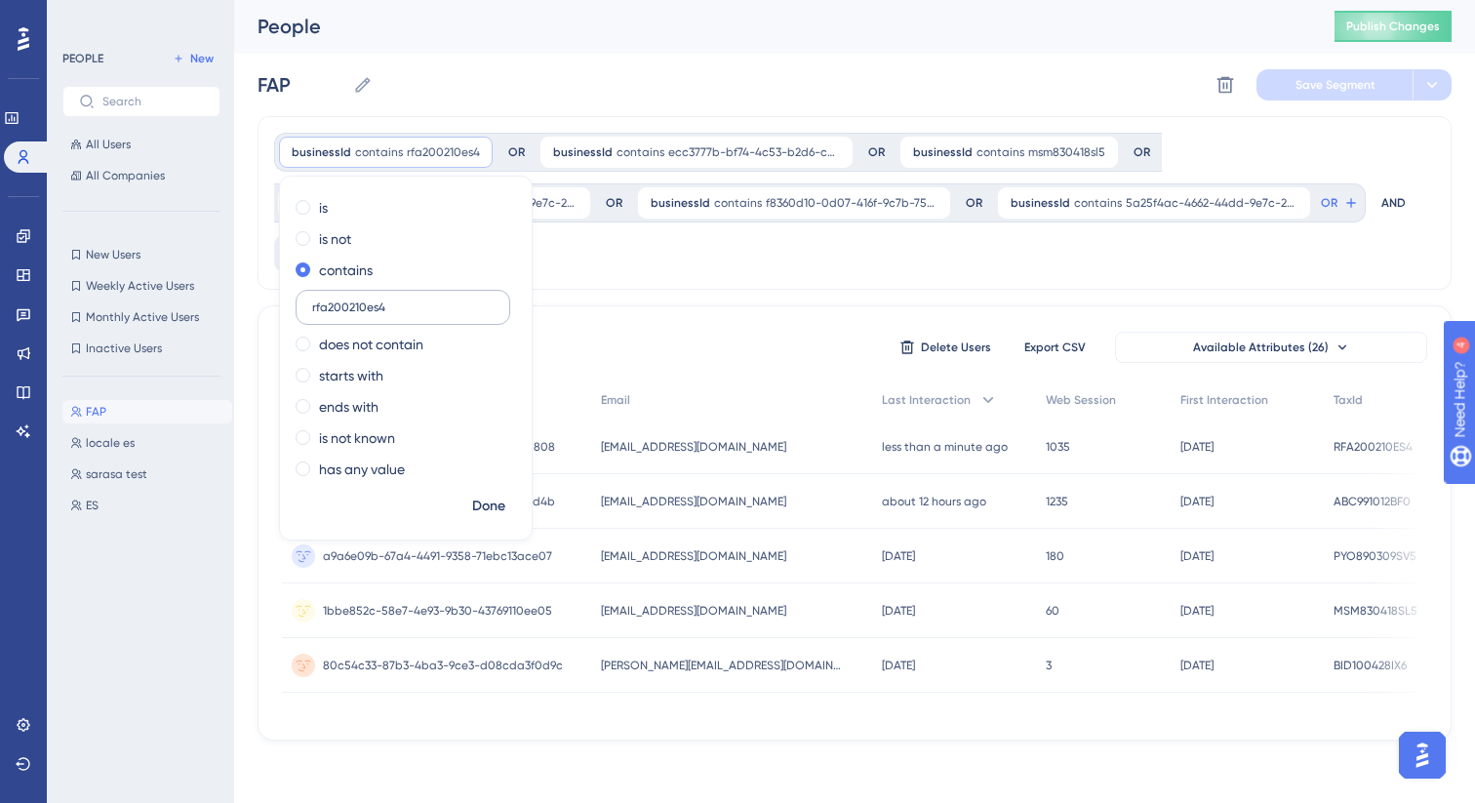
click at [364, 301] on input "rfa200210es4" at bounding box center [402, 307] width 181 height 14
click at [614, 259] on div "businessId contains rfa200210es4 rfa200210es4 Remove is is not contains rfa2002…" at bounding box center [854, 203] width 1194 height 174
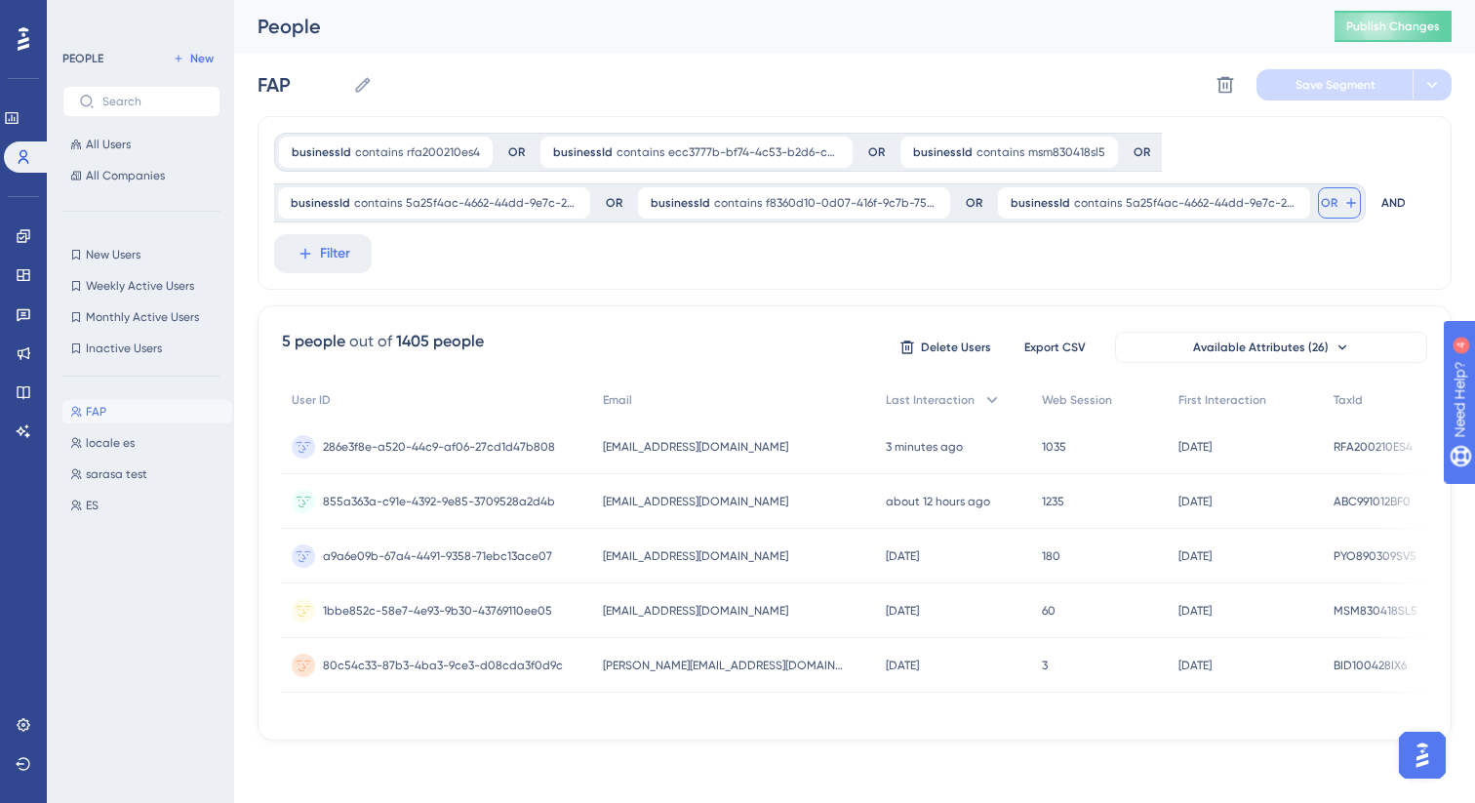
click at [1330, 199] on span "OR" at bounding box center [1329, 203] width 17 height 16
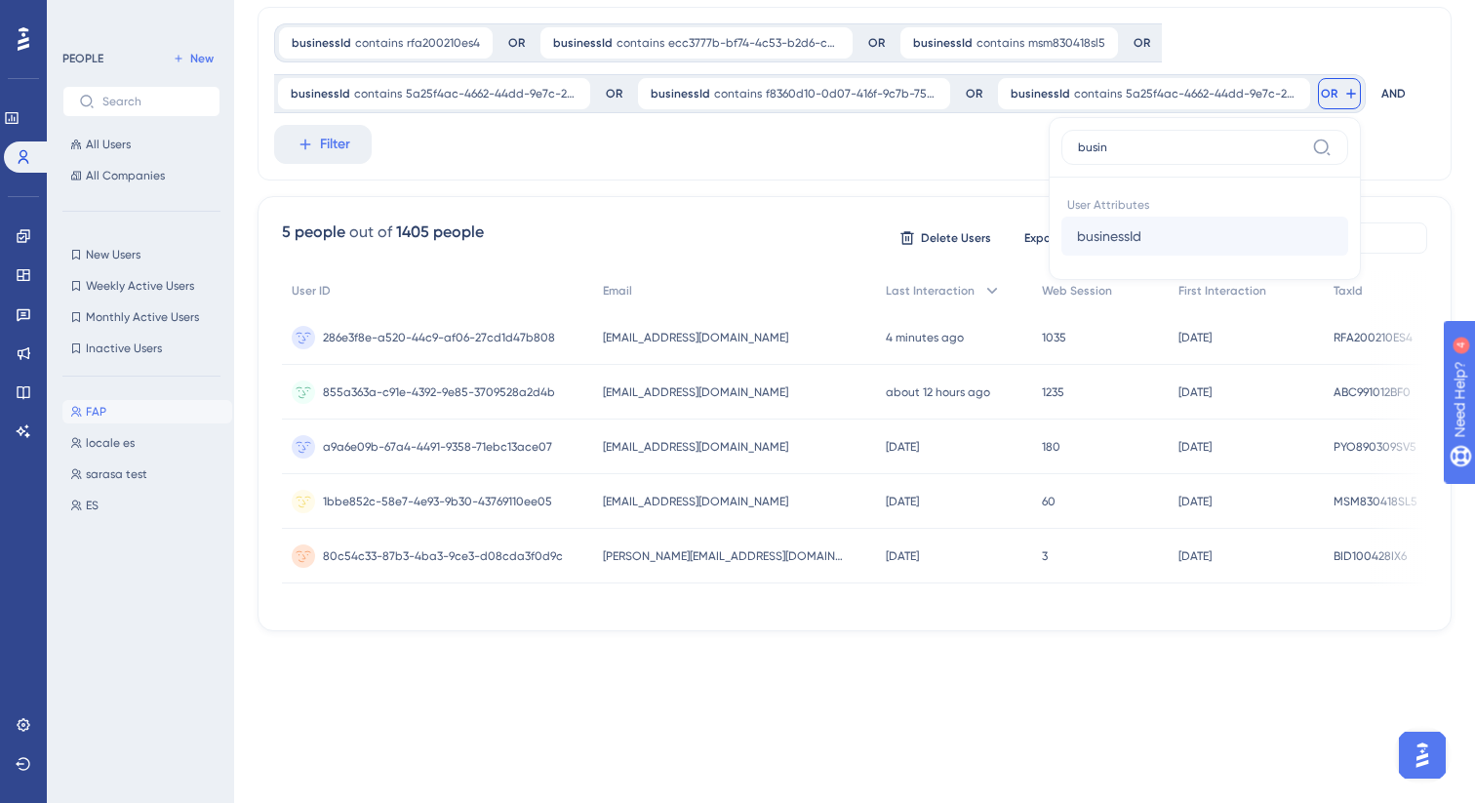
type input "busin"
click at [1124, 233] on span "businessId" at bounding box center [1109, 235] width 64 height 23
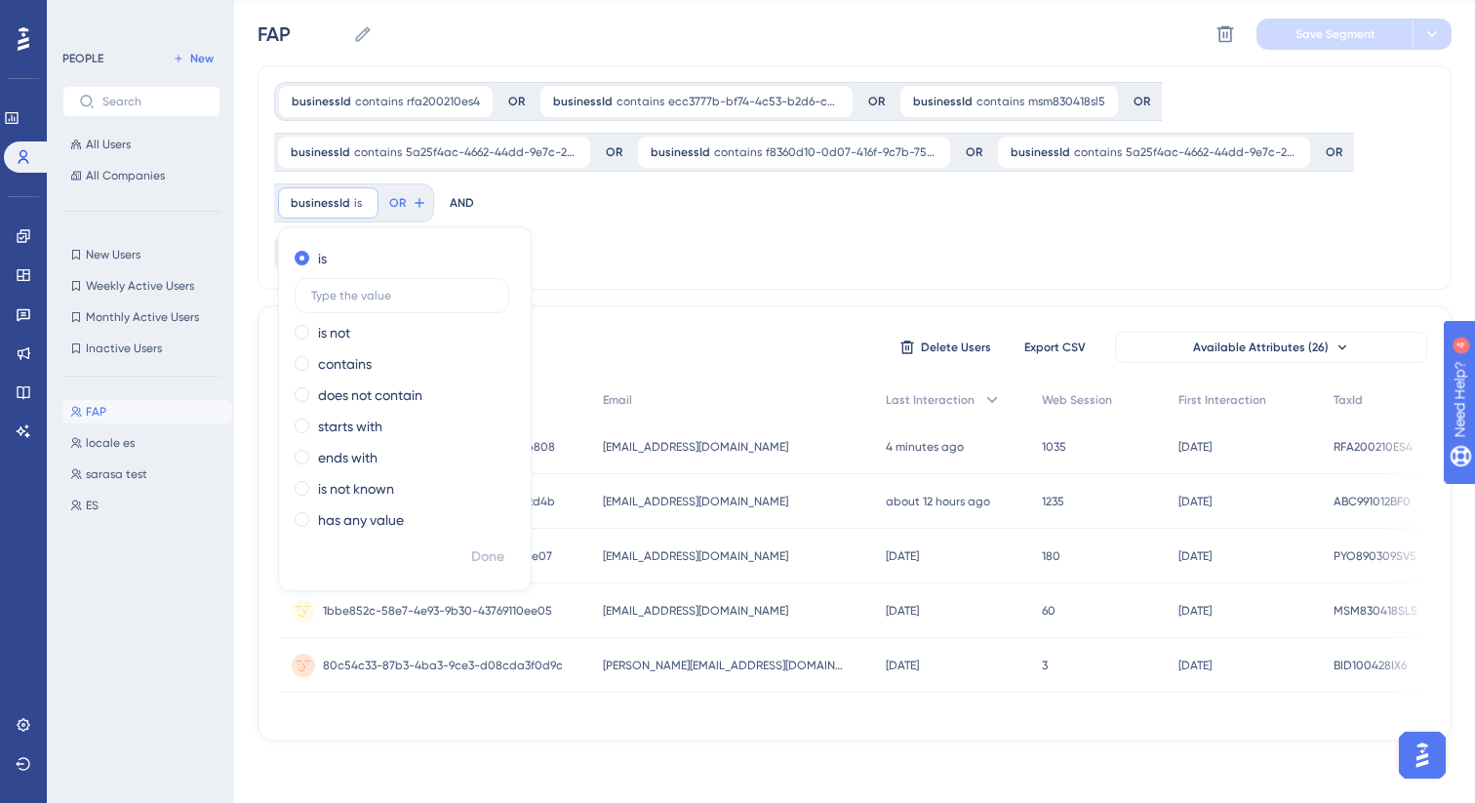
scroll to position [59, 0]
click at [354, 356] on label "contains" at bounding box center [345, 363] width 54 height 23
type input "5a25f4ac-4662-44dd-9e7c-205c8bb182dd"
click at [489, 551] on span "Done" at bounding box center [487, 556] width 33 height 23
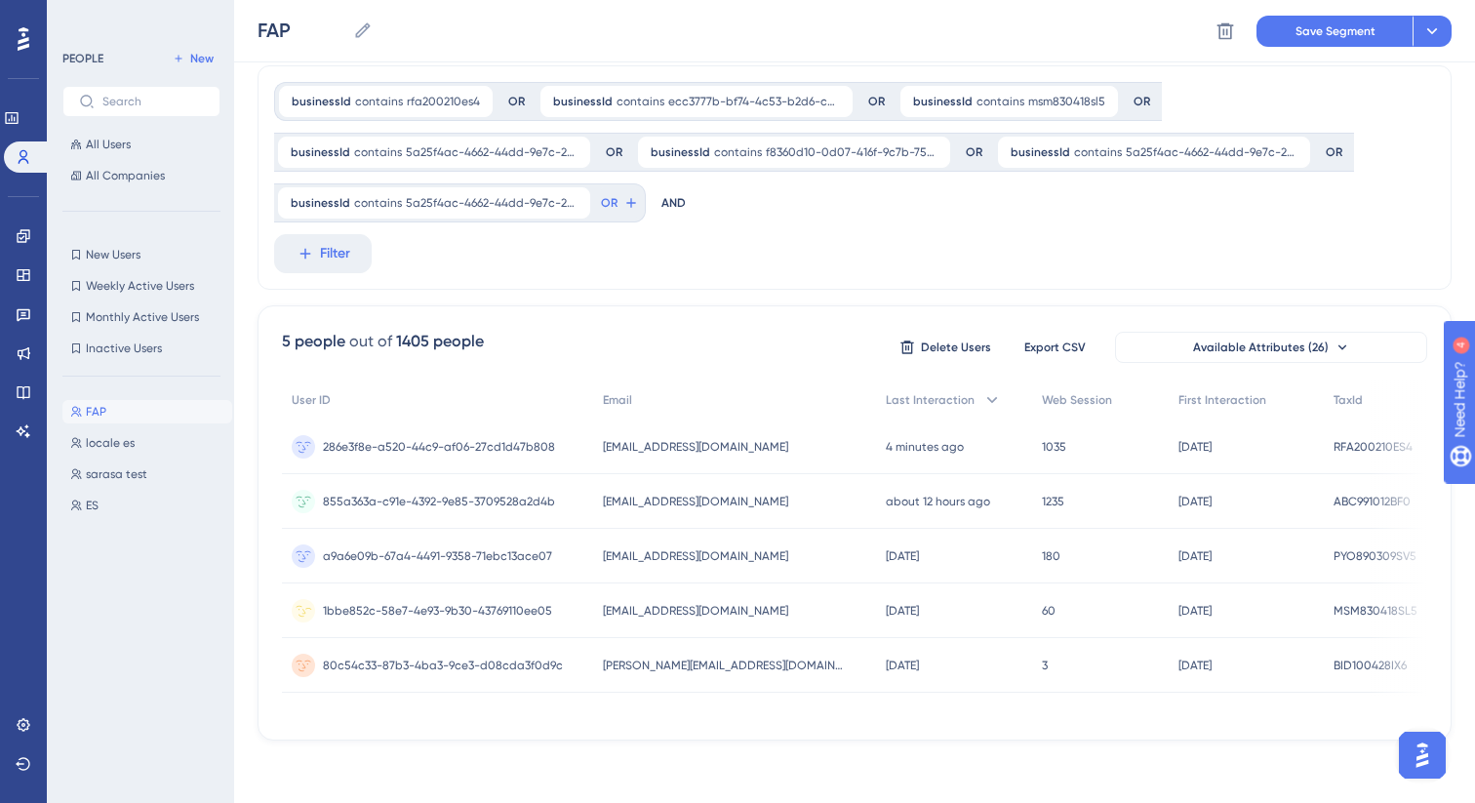
scroll to position [66, 0]
click at [573, 197] on icon at bounding box center [576, 203] width 12 height 12
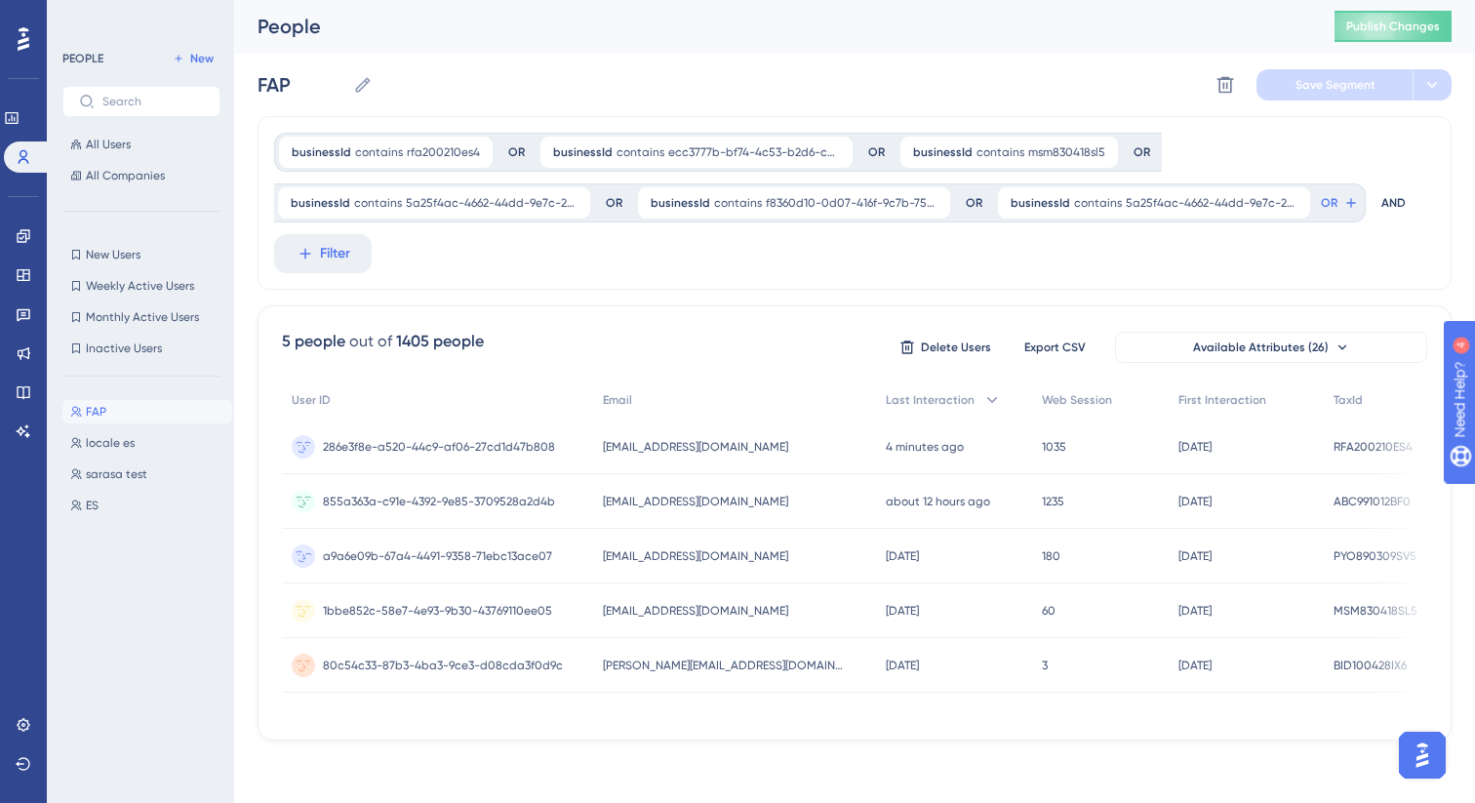
scroll to position [0, 0]
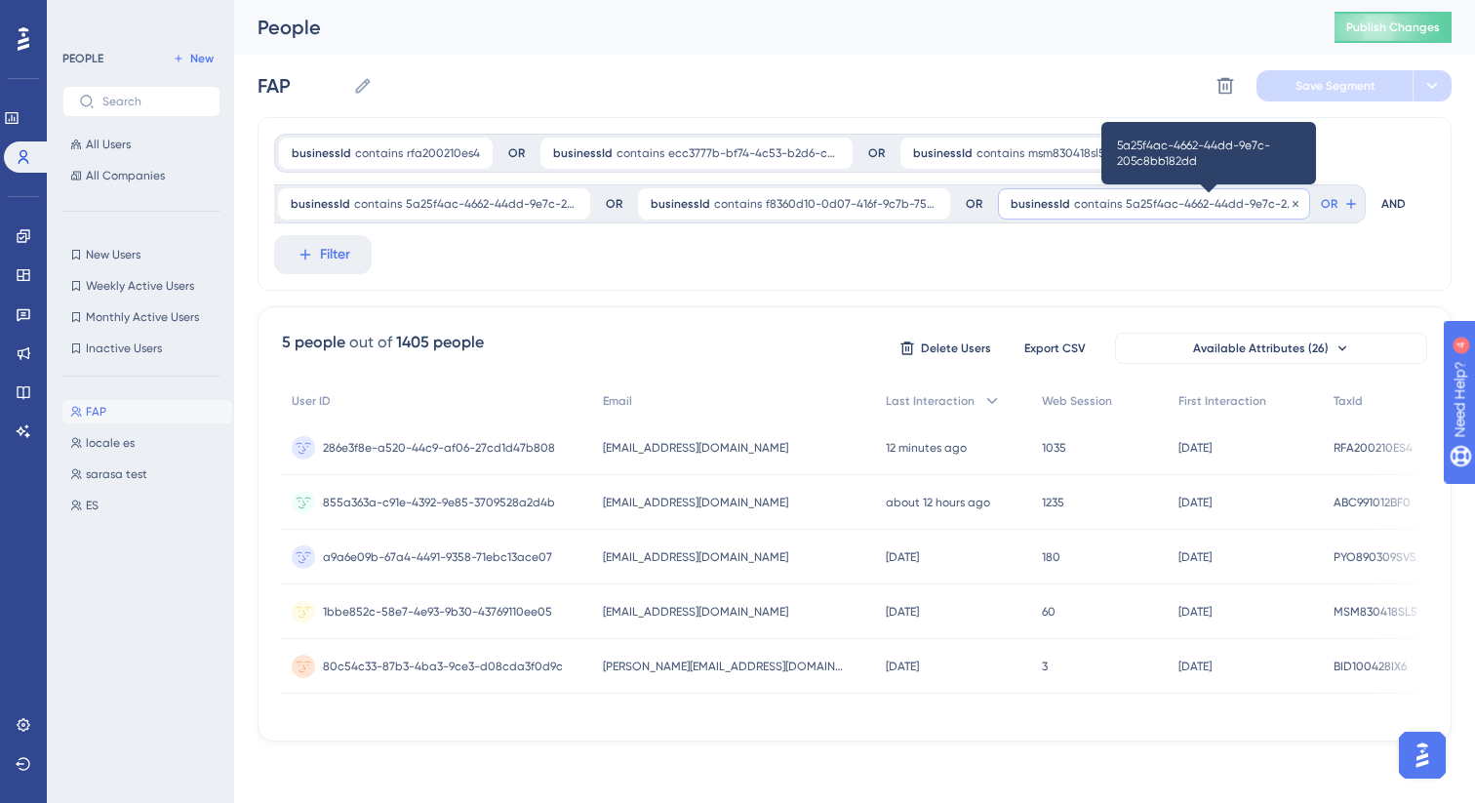
click at [1257, 202] on span "5a25f4ac-4662-44dd-9e7c-205c8bb182dd" at bounding box center [1211, 204] width 172 height 16
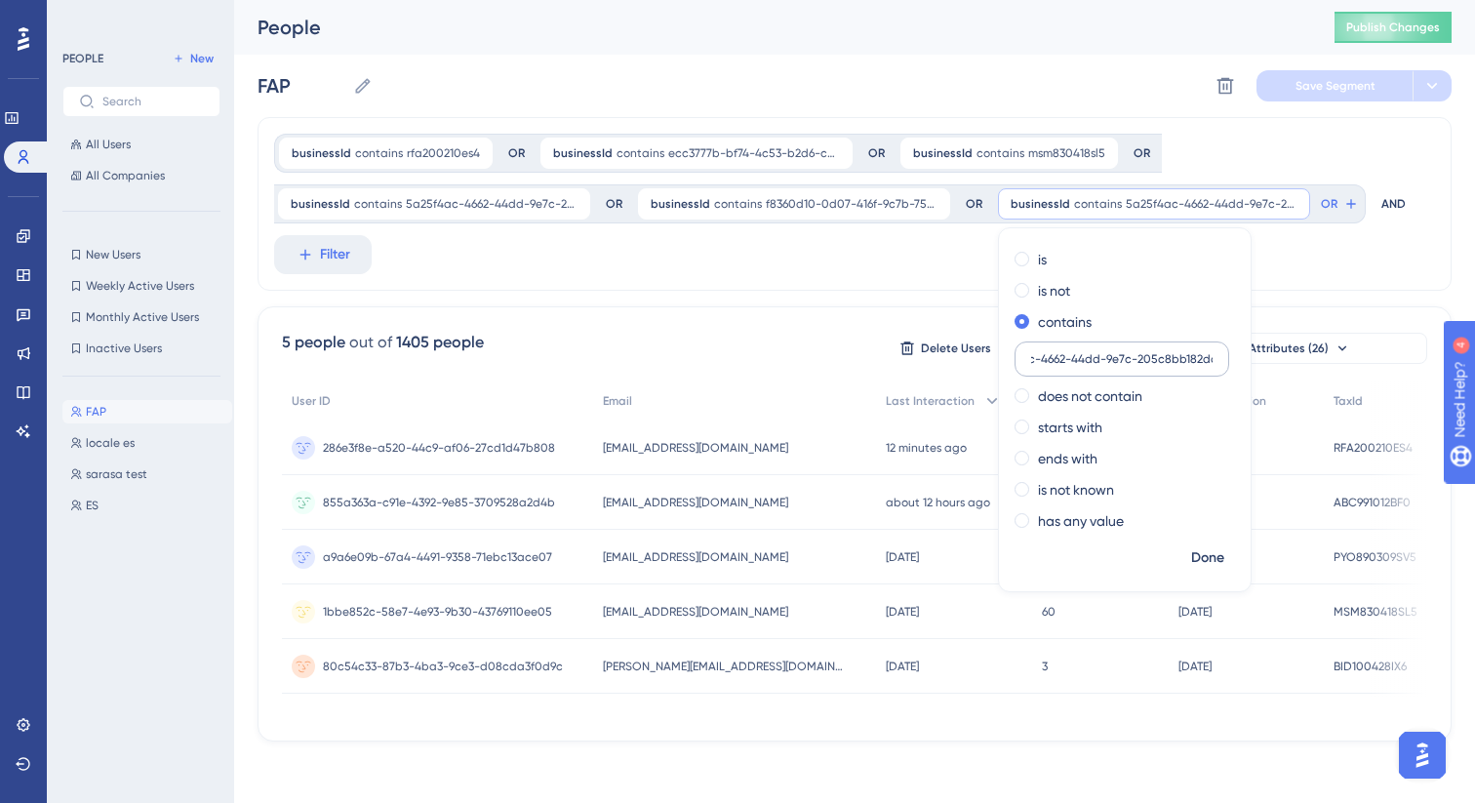
click at [1139, 375] on label "5a25f4ac-4662-44dd-9e7c-205c8bb182dd" at bounding box center [1121, 358] width 215 height 35
click at [1139, 366] on input "5a25f4ac-4662-44dd-9e7c-205c8bb182dd" at bounding box center [1121, 359] width 181 height 14
click at [1137, 368] on label "5a25f4ac-4662-44dd-9e7c-205c8bb182dd" at bounding box center [1121, 358] width 215 height 35
click at [1137, 366] on input "5a25f4ac-4662-44dd-9e7c-205c8bb182dd" at bounding box center [1121, 359] width 181 height 14
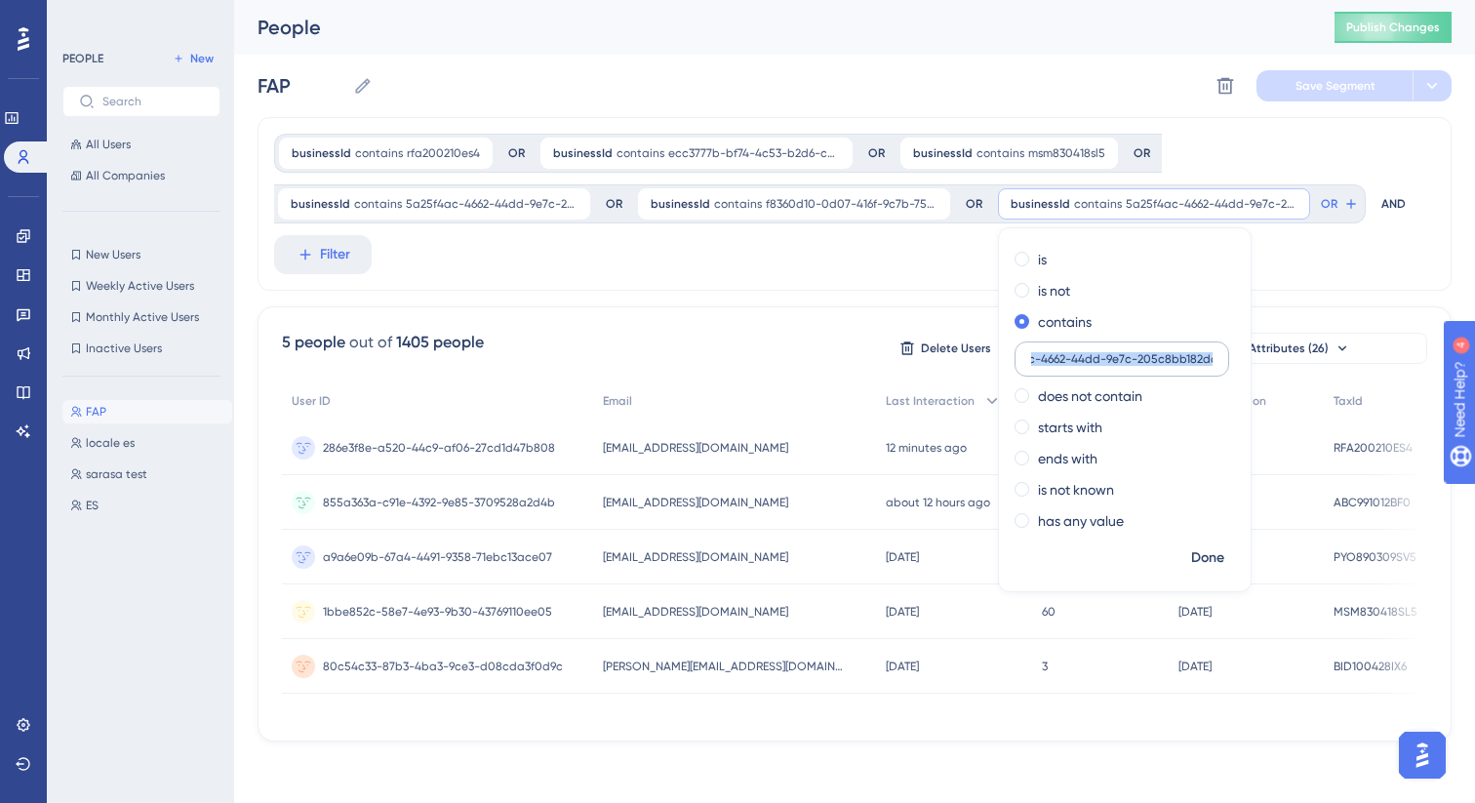
click at [1137, 368] on label "5a25f4ac-4662-44dd-9e7c-205c8bb182dd" at bounding box center [1121, 358] width 215 height 35
click at [1137, 366] on input "5a25f4ac-4662-44dd-9e7c-205c8bb182dd" at bounding box center [1121, 359] width 181 height 14
click at [1137, 368] on label "5a25f4ac-4662-44dd-9e7c-205c8bb182dd" at bounding box center [1121, 358] width 215 height 35
click at [1137, 366] on input "5a25f4ac-4662-44dd-9e7c-205c8bb182dd" at bounding box center [1121, 359] width 181 height 14
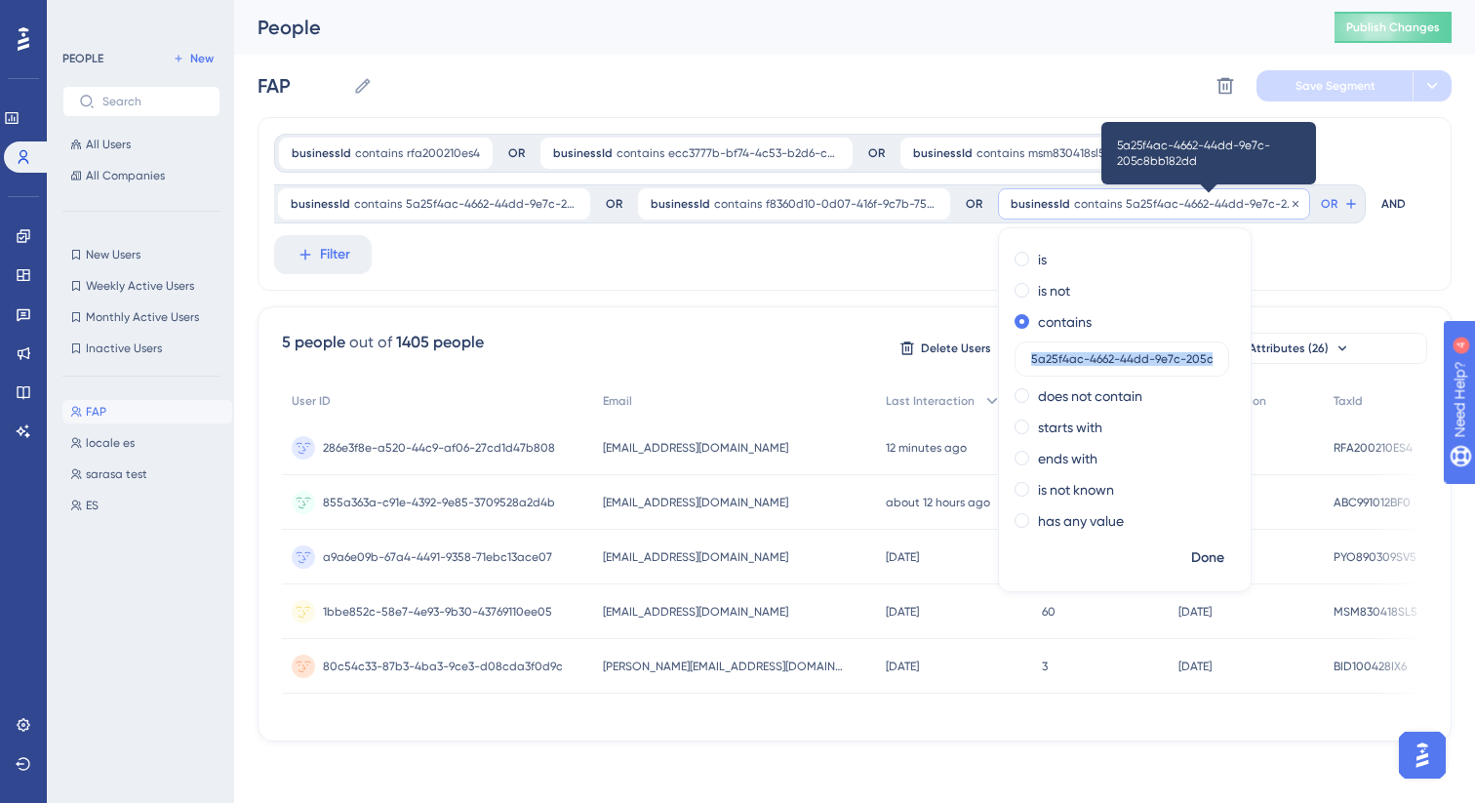
click at [1160, 207] on span "5a25f4ac-4662-44dd-9e7c-205c8bb182dd" at bounding box center [1211, 204] width 172 height 16
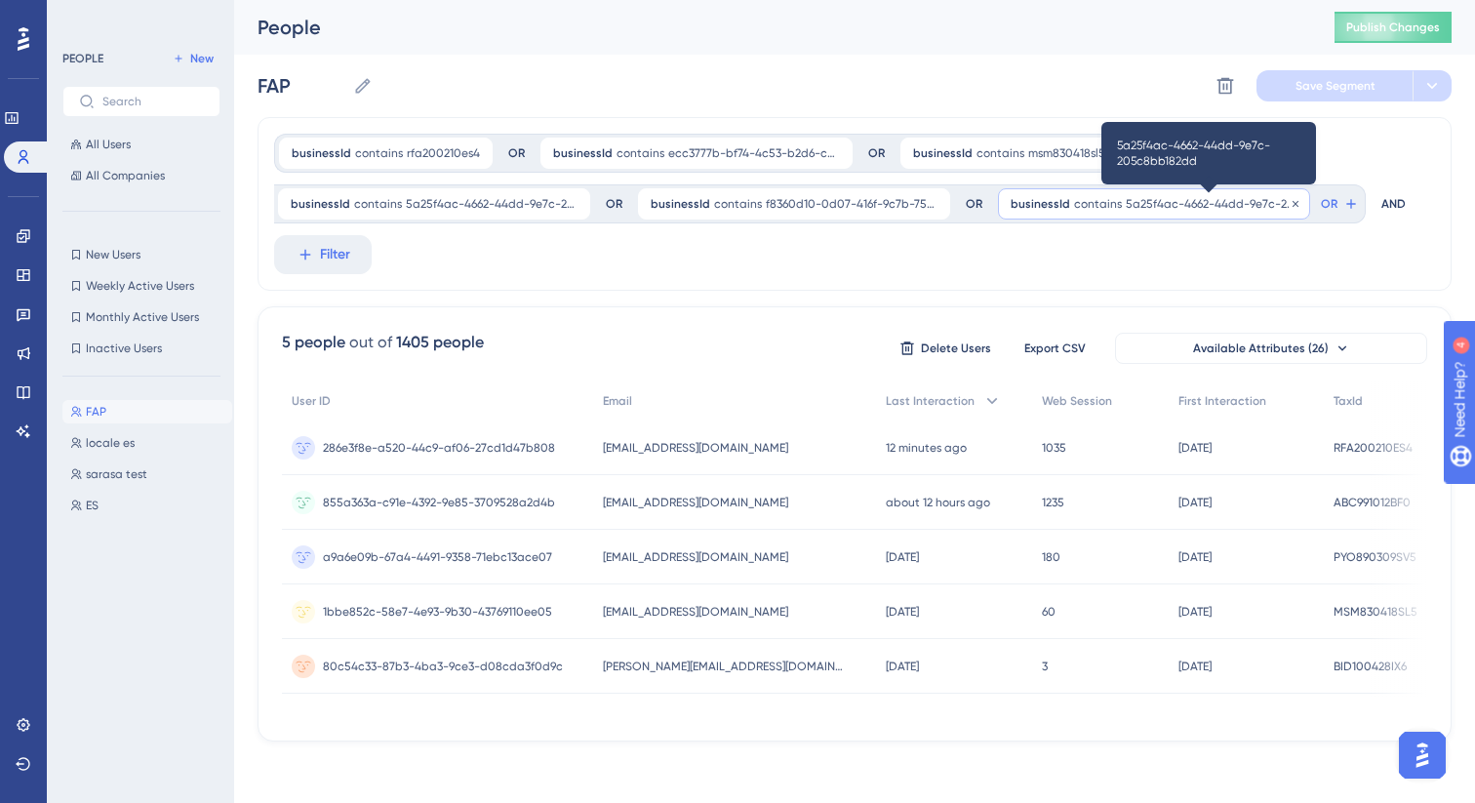
click at [1145, 202] on span "5a25f4ac-4662-44dd-9e7c-205c8bb182dd" at bounding box center [1211, 204] width 172 height 16
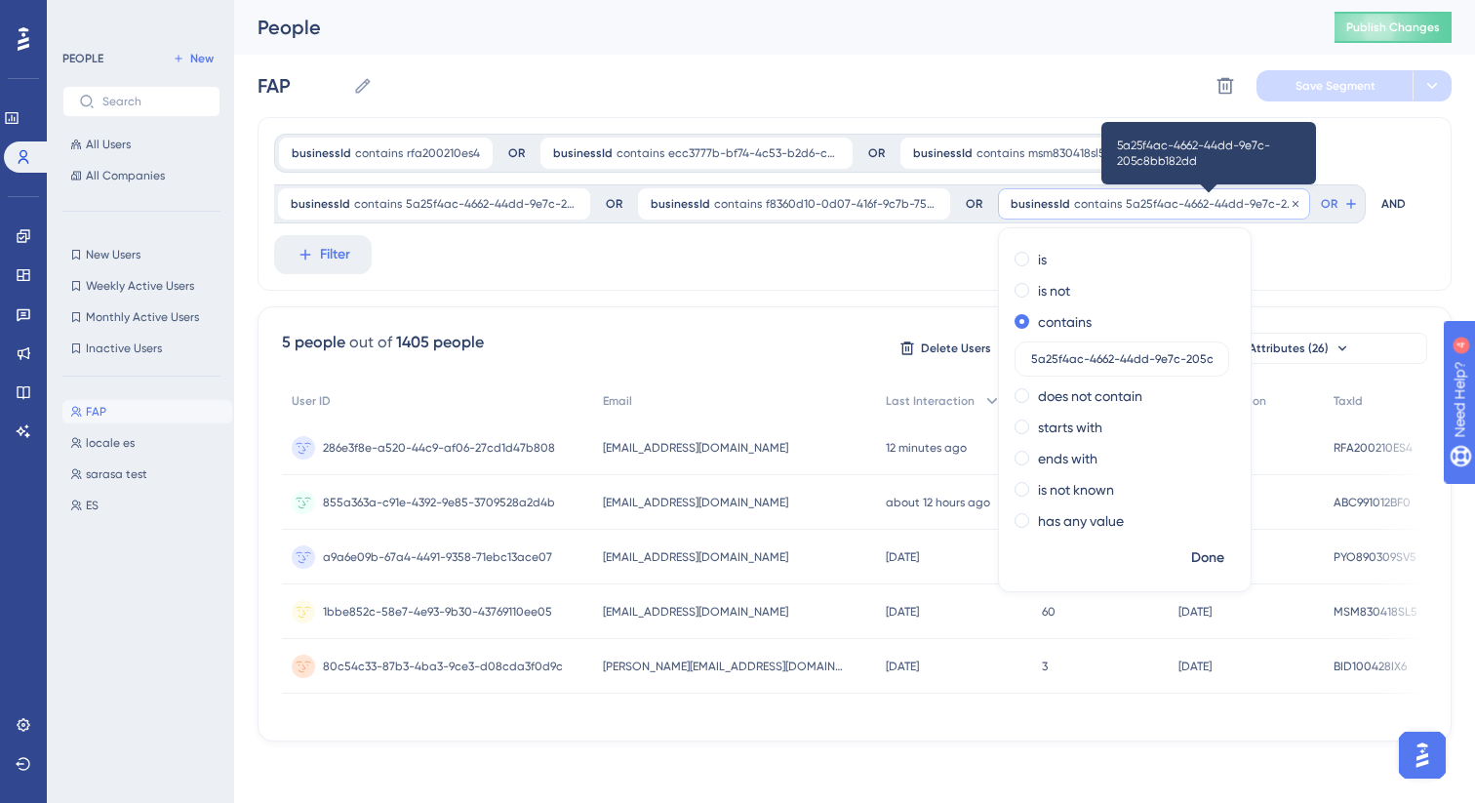
scroll to position [0, 49]
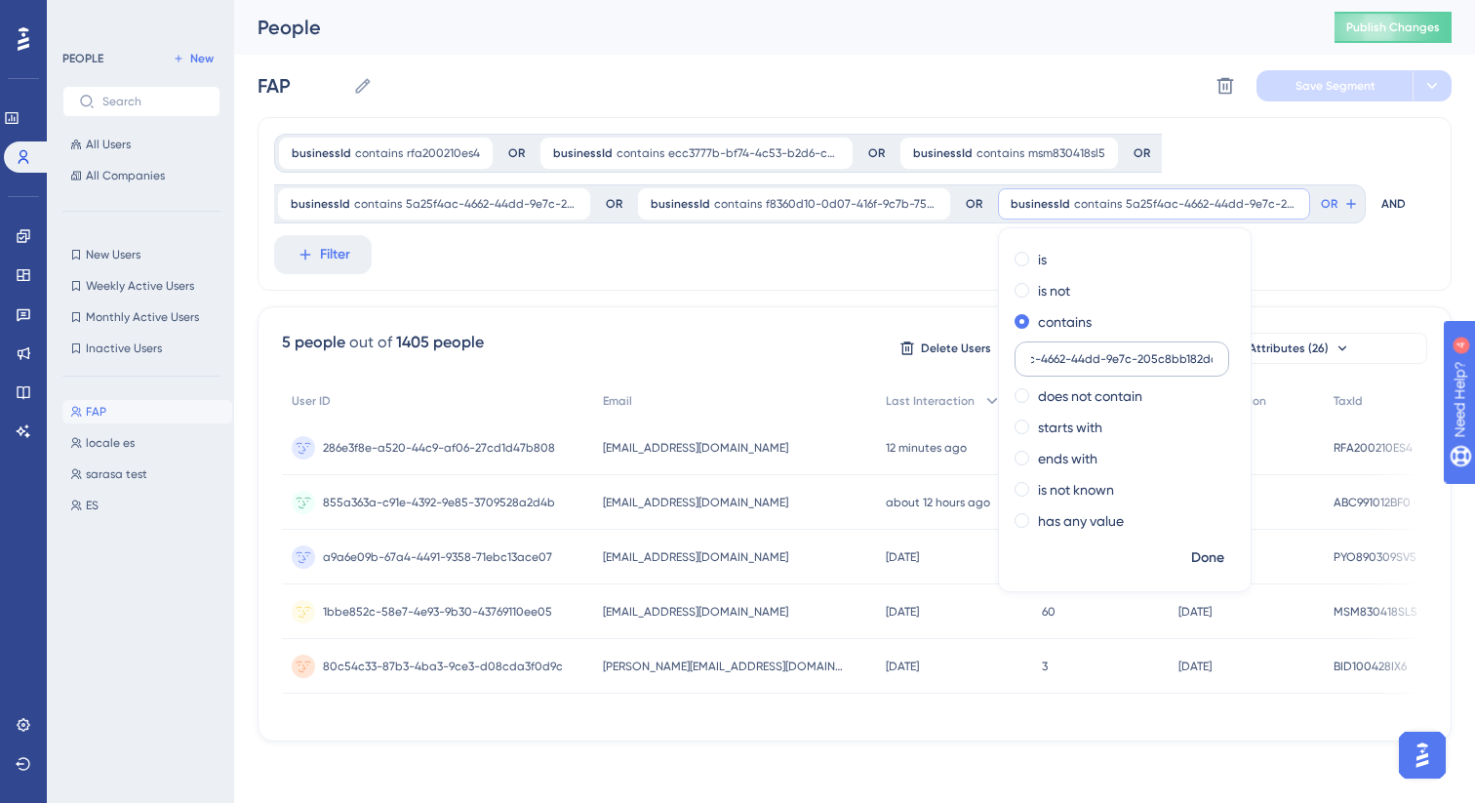
click at [1079, 356] on input "5a25f4ac-4662-44dd-9e7c-205c8bb182dd" at bounding box center [1121, 359] width 181 height 14
type input "90db4457-fcae-48fc-978d-e68fca58ebbb"
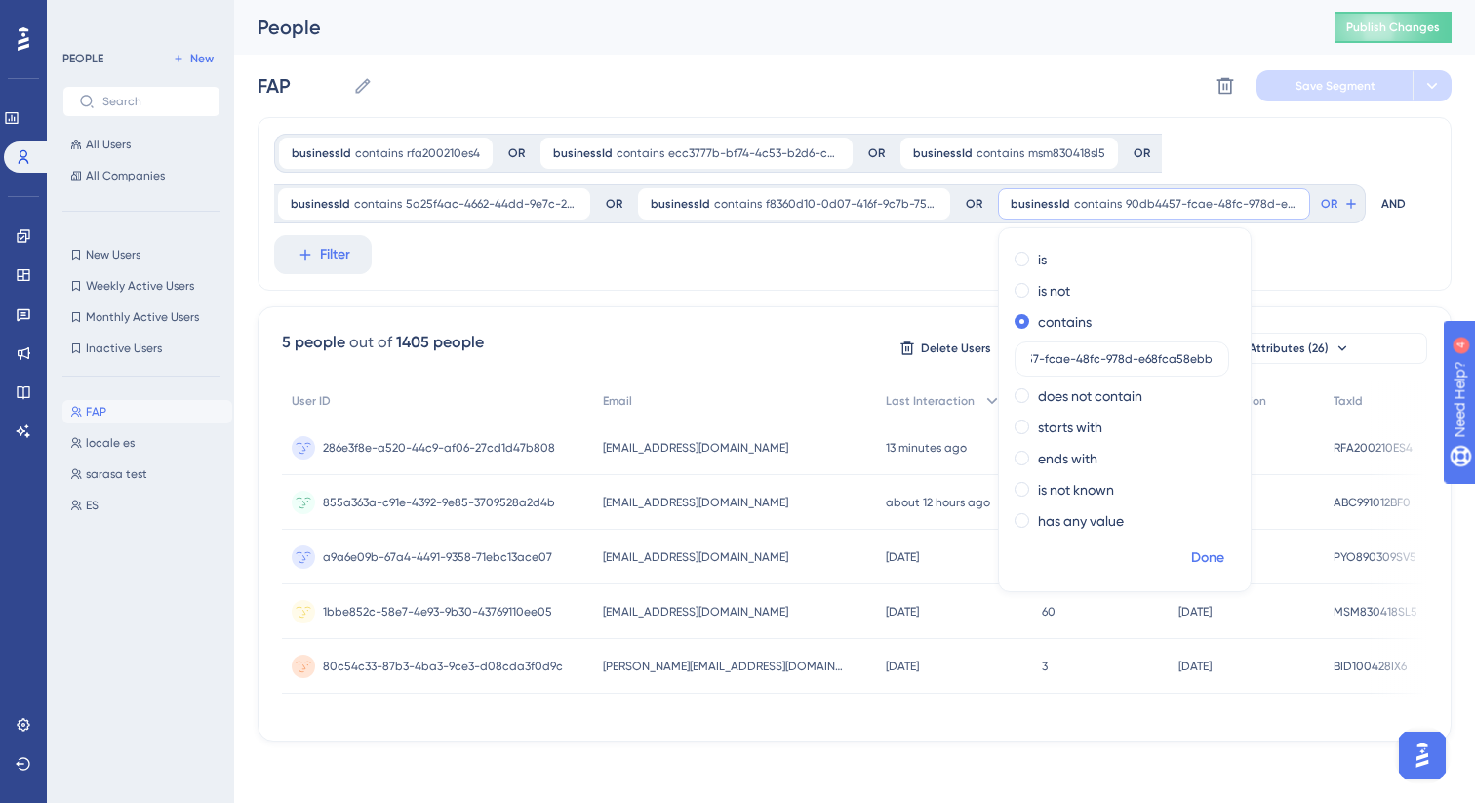
click at [1221, 558] on span "Done" at bounding box center [1207, 557] width 33 height 23
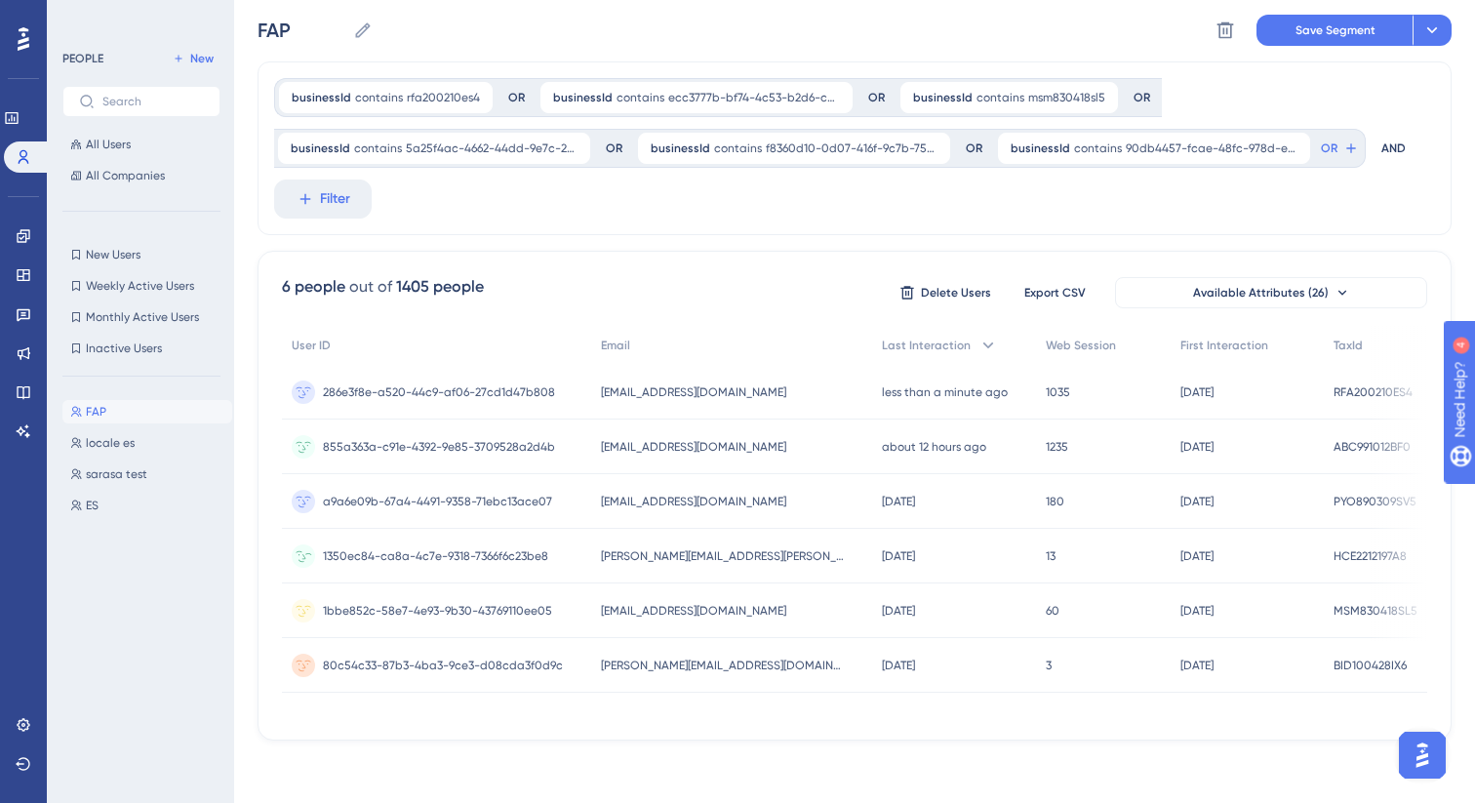
scroll to position [0, 0]
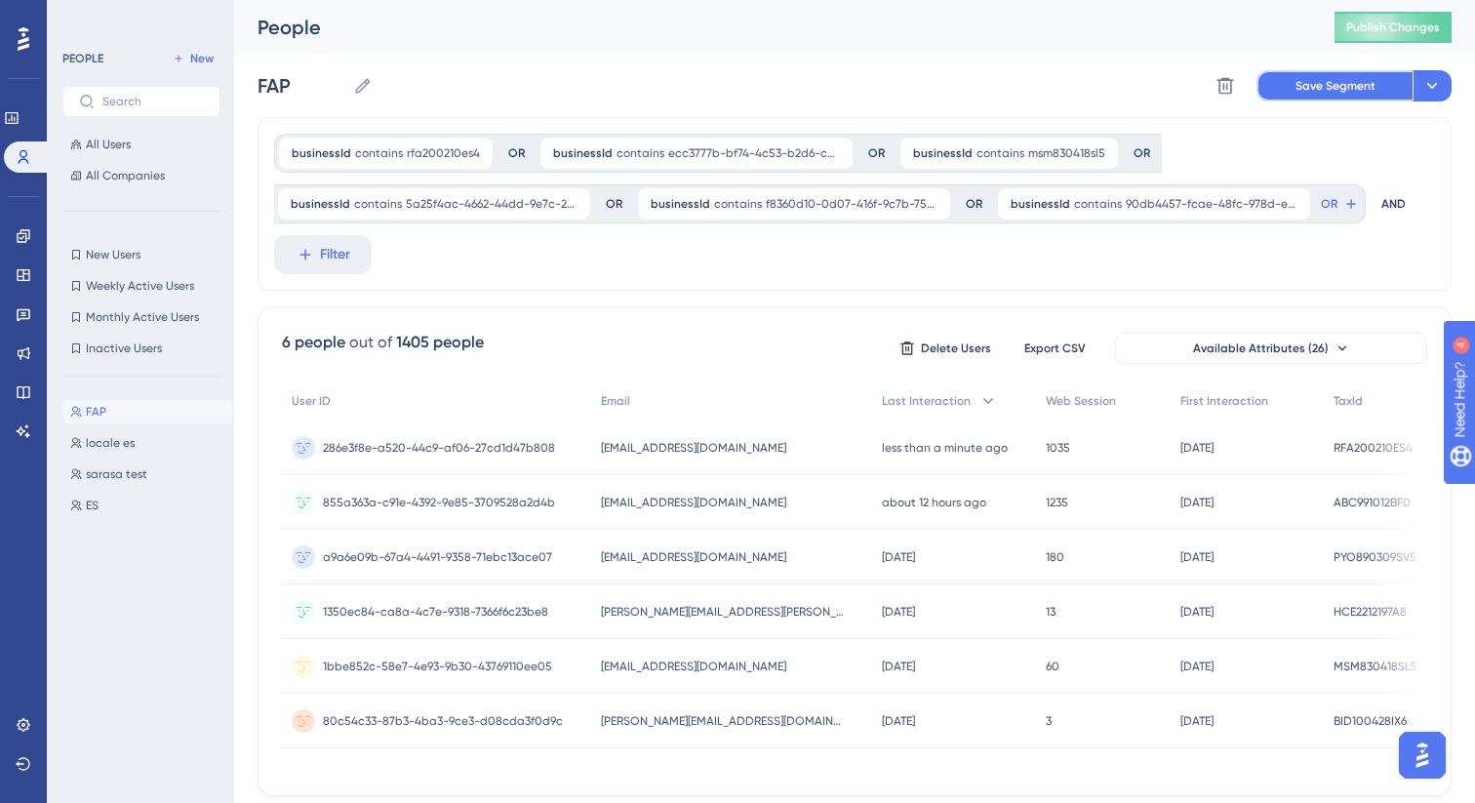
click at [1340, 88] on span "Save Segment" at bounding box center [1335, 86] width 80 height 16
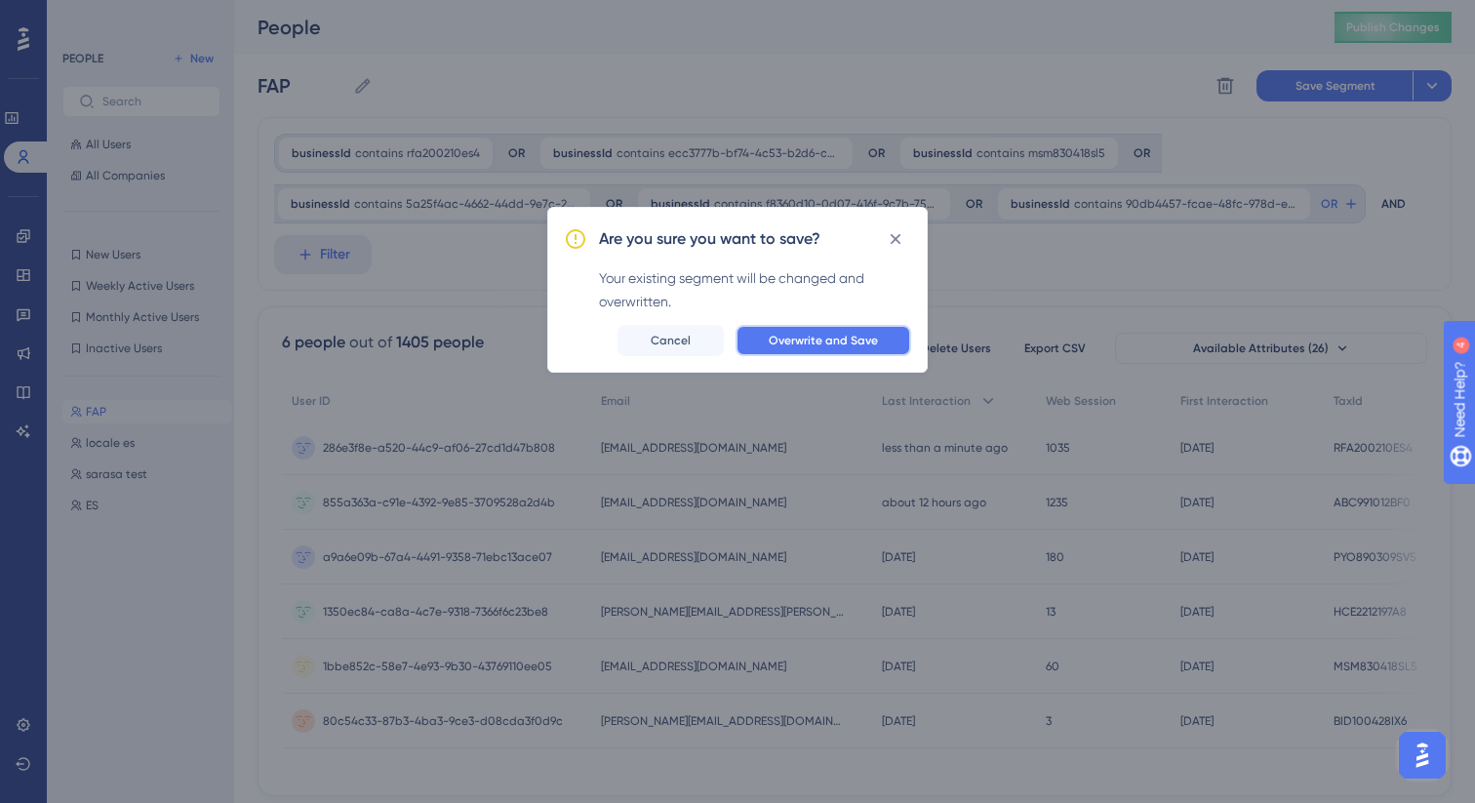
click at [798, 349] on button "Overwrite and Save" at bounding box center [823, 340] width 176 height 31
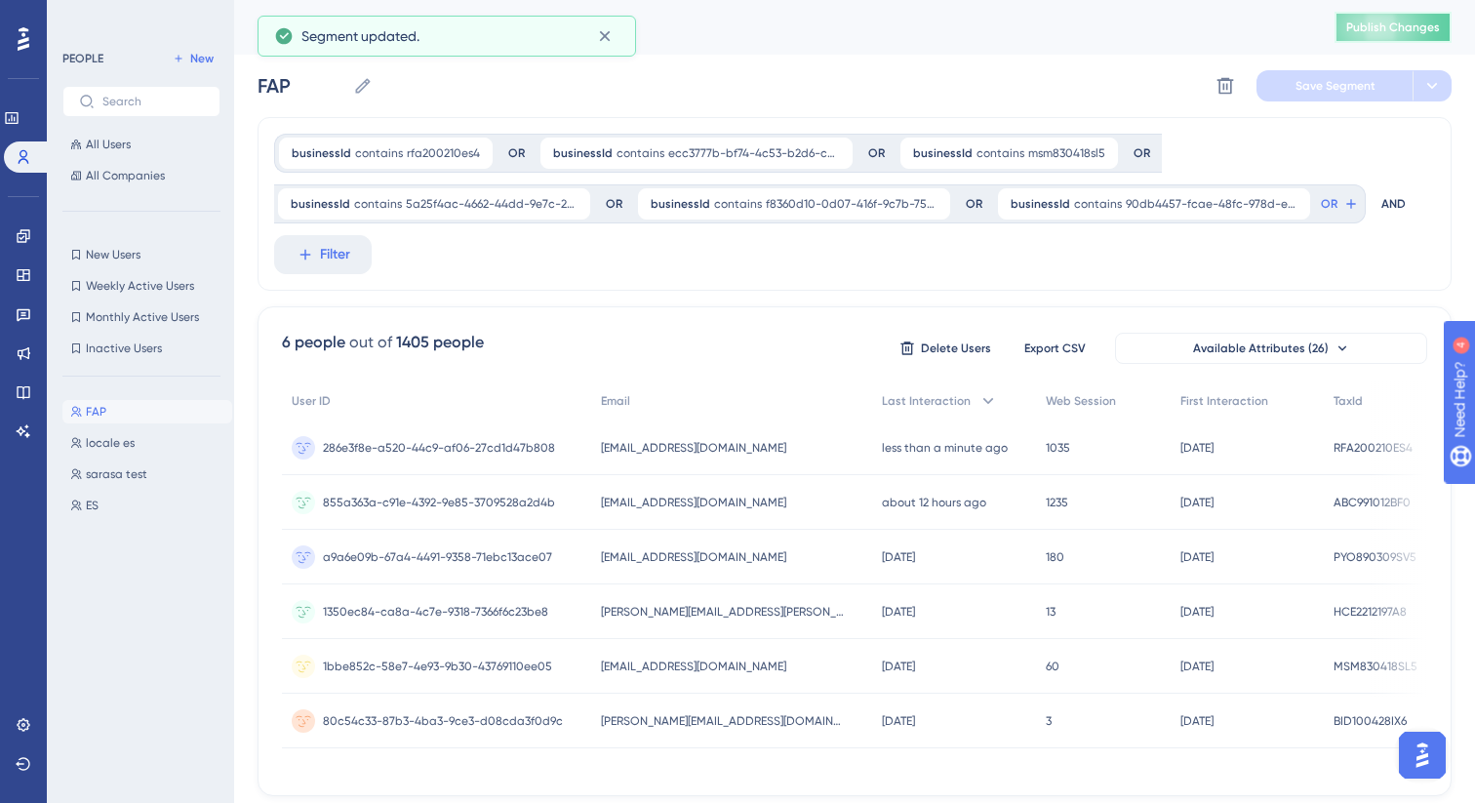
click at [1376, 31] on button "Publish Changes" at bounding box center [1392, 27] width 117 height 31
